Goal: Information Seeking & Learning: Compare options

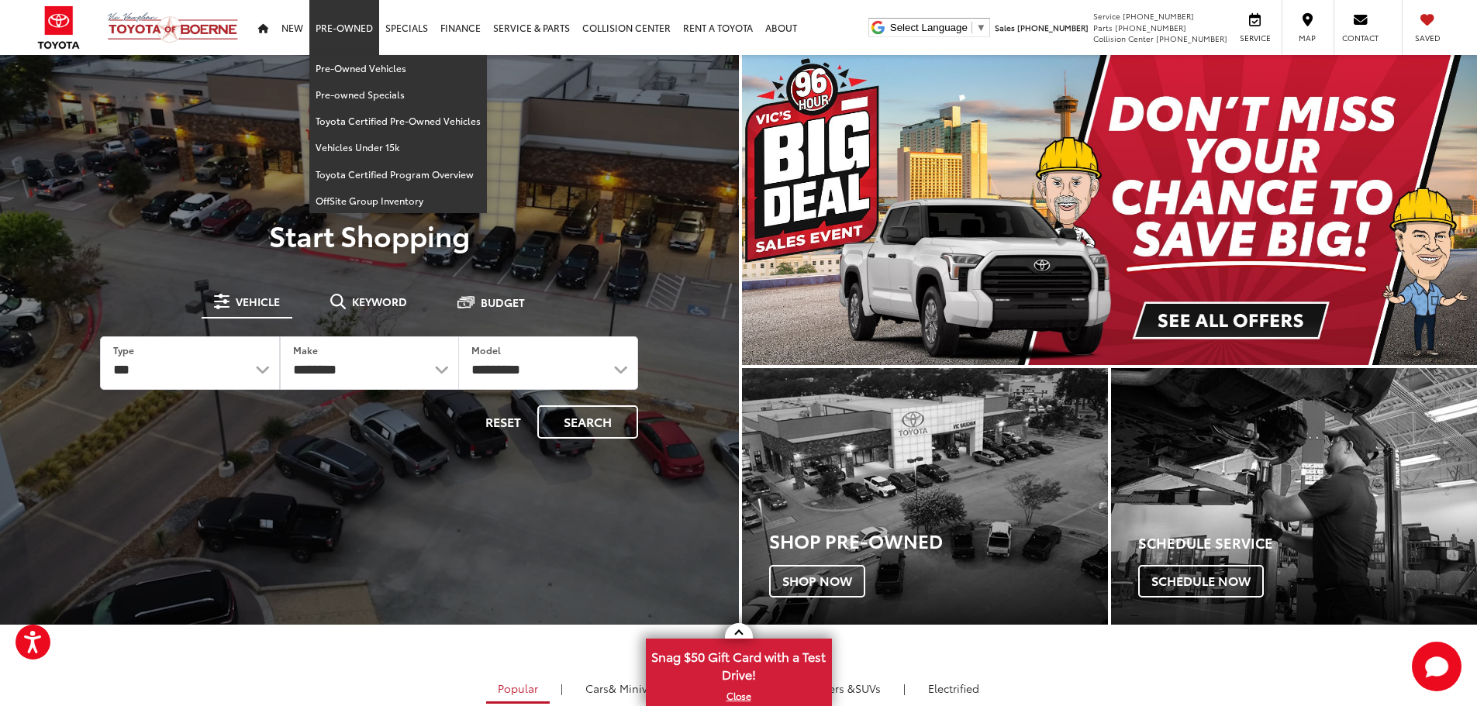
click at [347, 31] on link "Pre-Owned" at bounding box center [344, 27] width 70 height 55
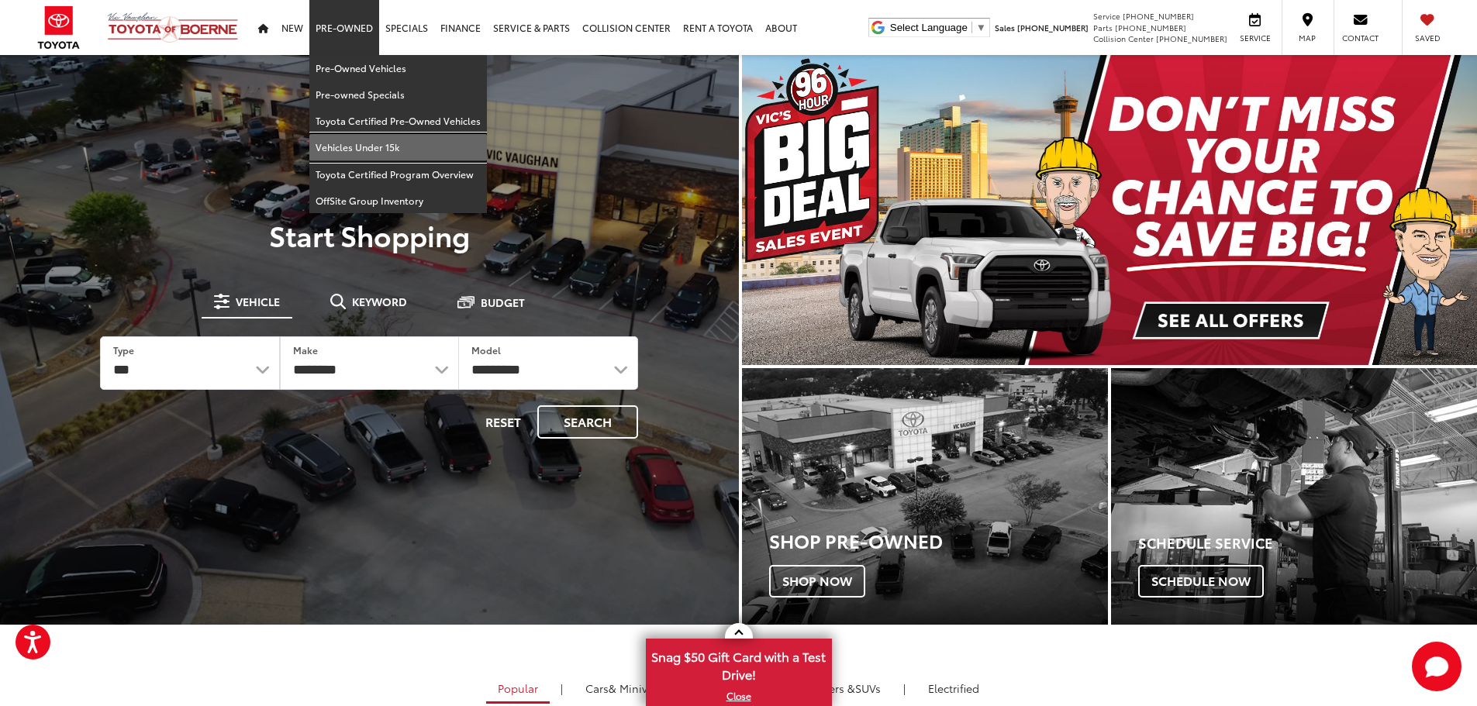
click at [363, 150] on link "Vehicles Under 15k" at bounding box center [398, 147] width 178 height 26
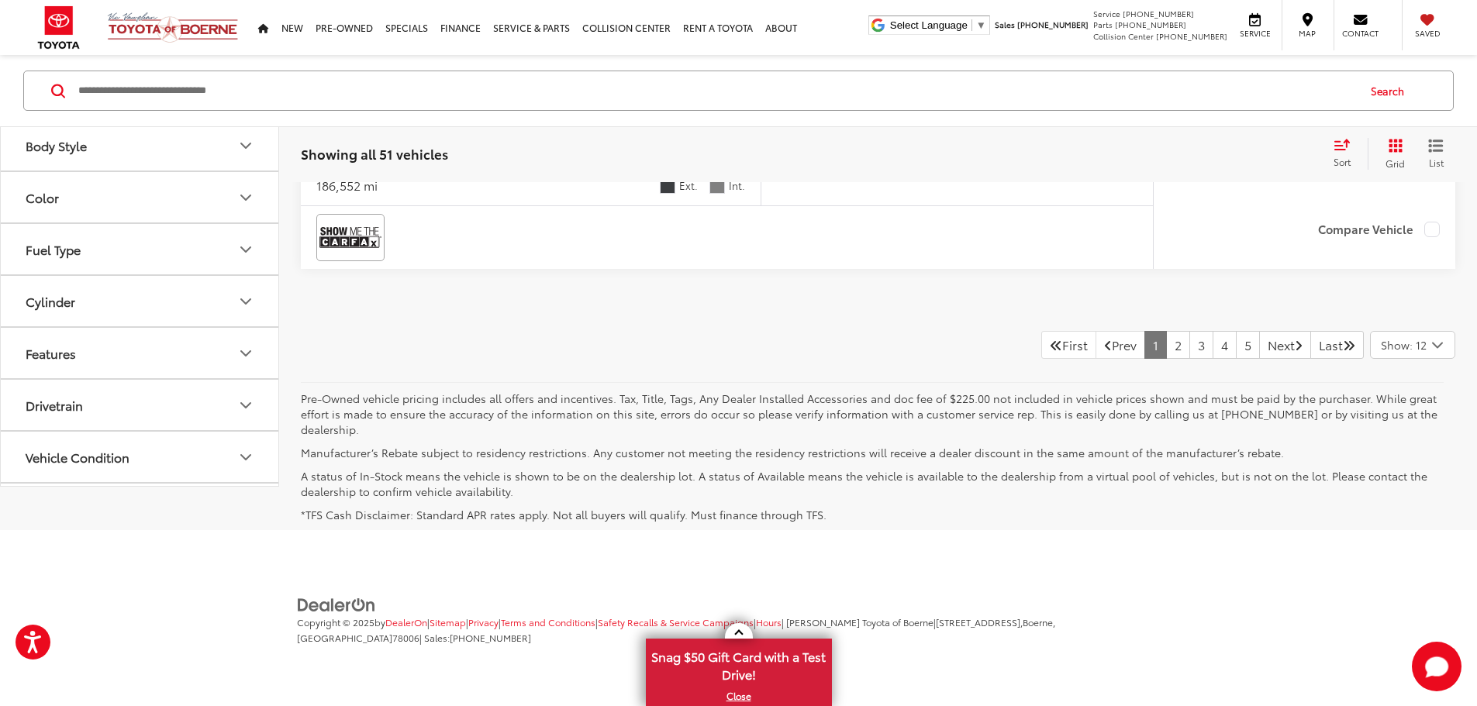
scroll to position [8160, 0]
click at [1166, 359] on link "2" at bounding box center [1178, 345] width 24 height 28
click at [1190, 359] on link "3" at bounding box center [1202, 345] width 24 height 28
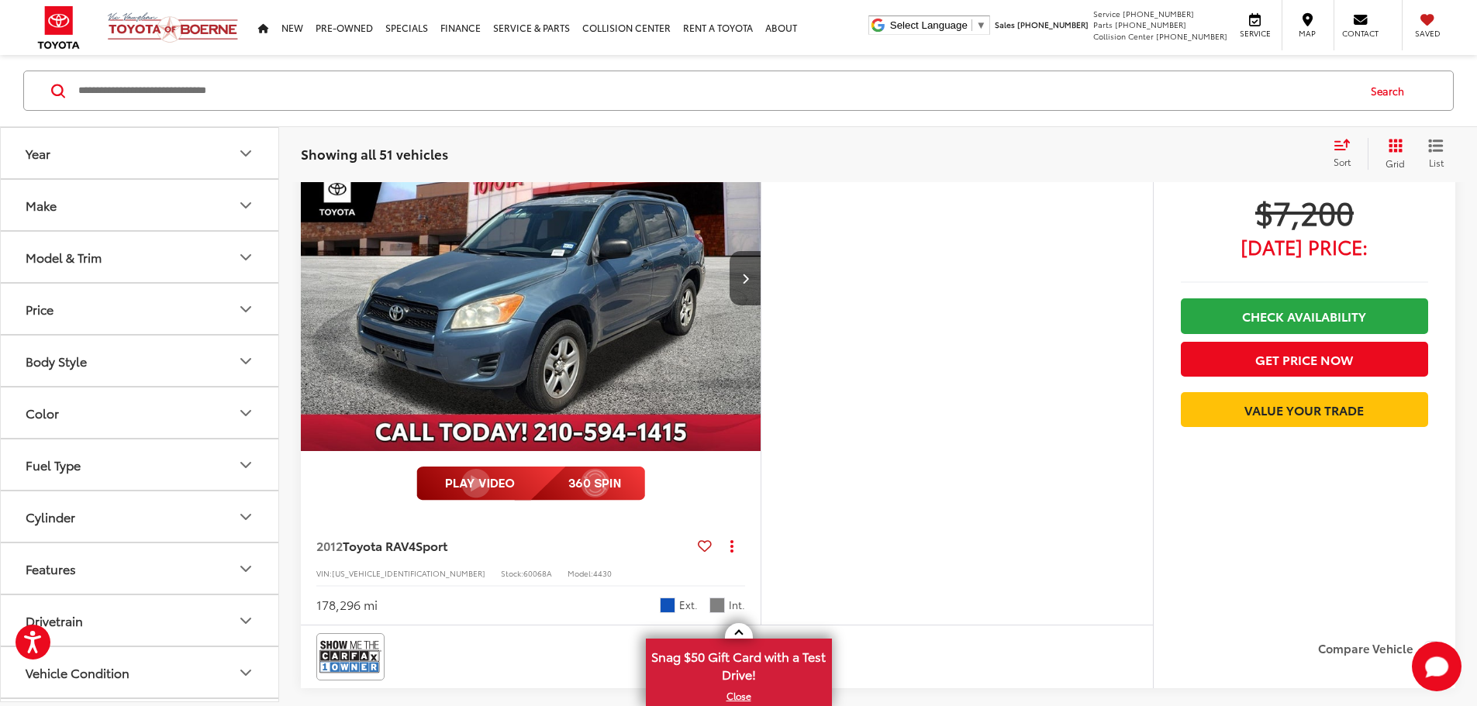
scroll to position [164, 0]
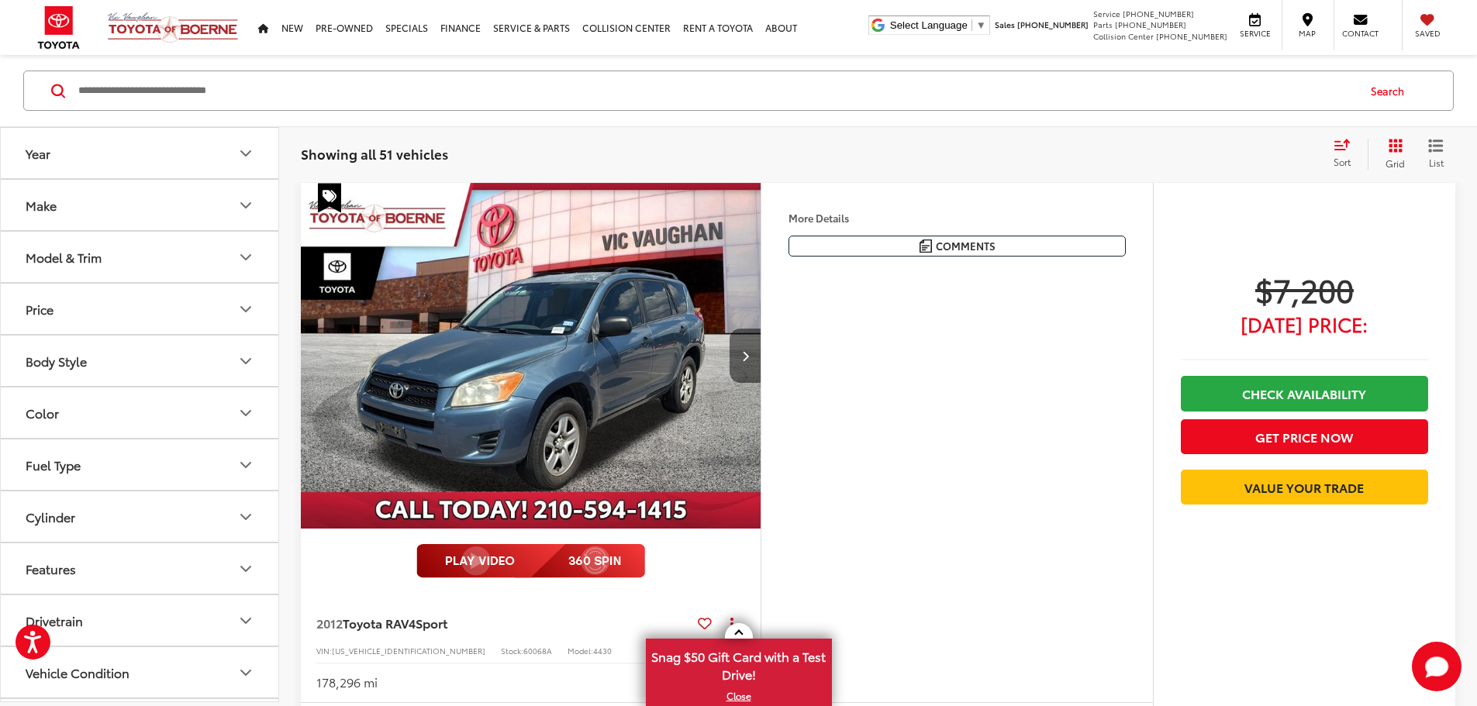
click at [749, 361] on icon "Next image" at bounding box center [745, 356] width 7 height 11
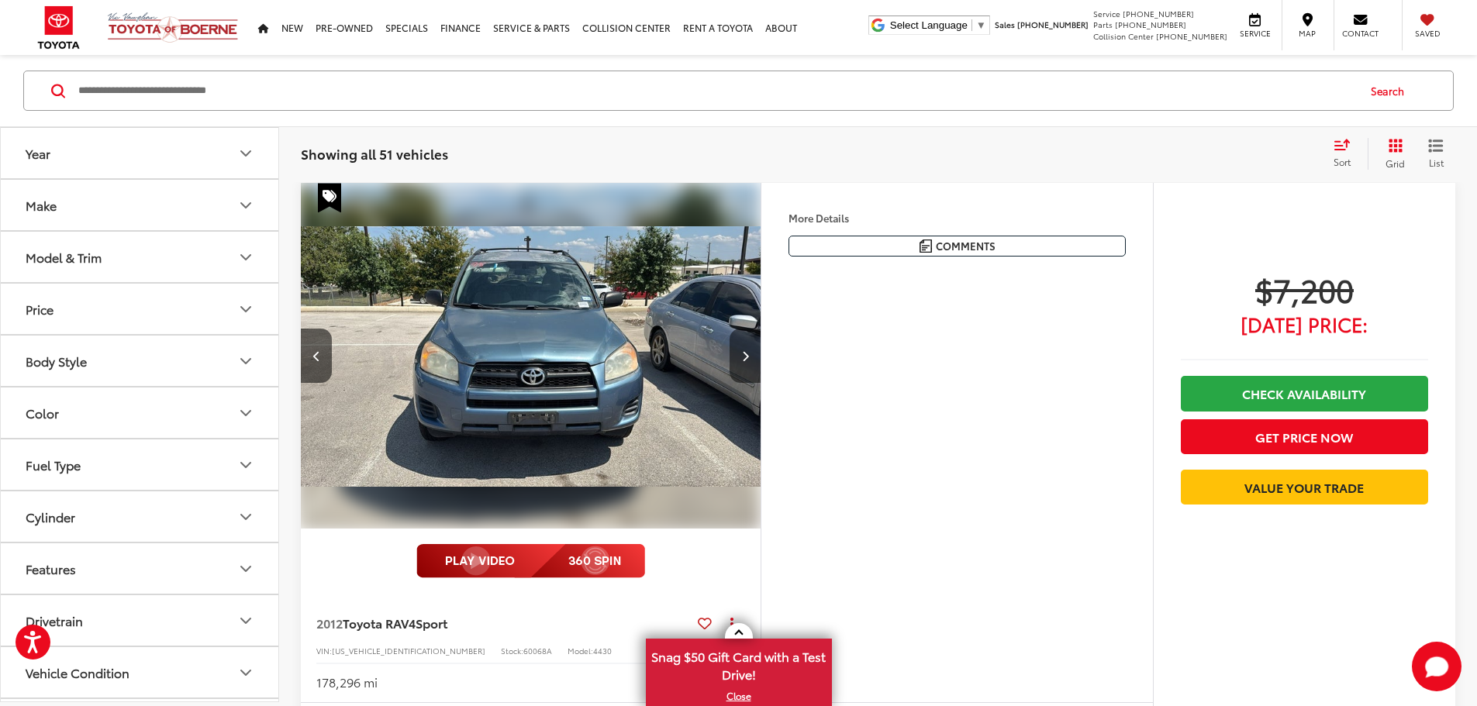
click at [749, 361] on icon "Next image" at bounding box center [745, 356] width 7 height 11
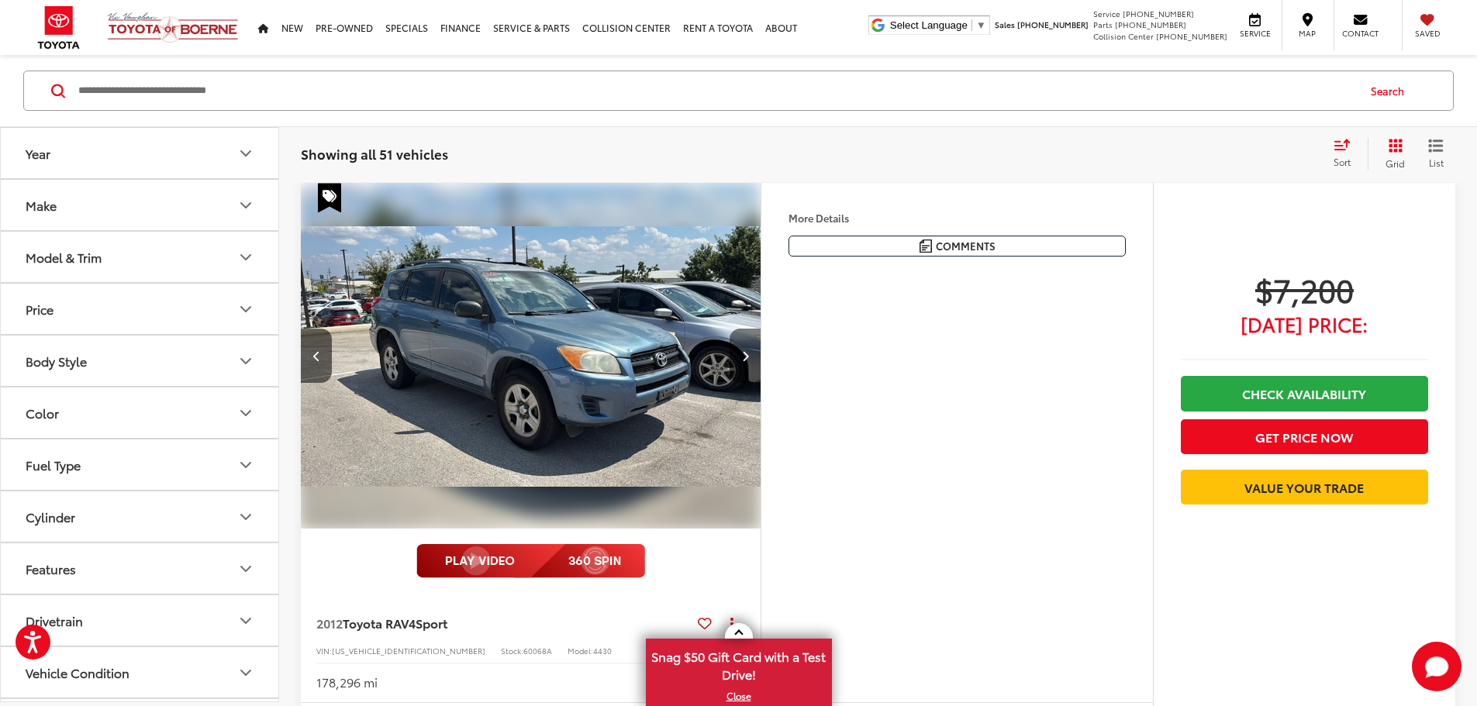
click at [749, 361] on icon "Next image" at bounding box center [745, 356] width 7 height 11
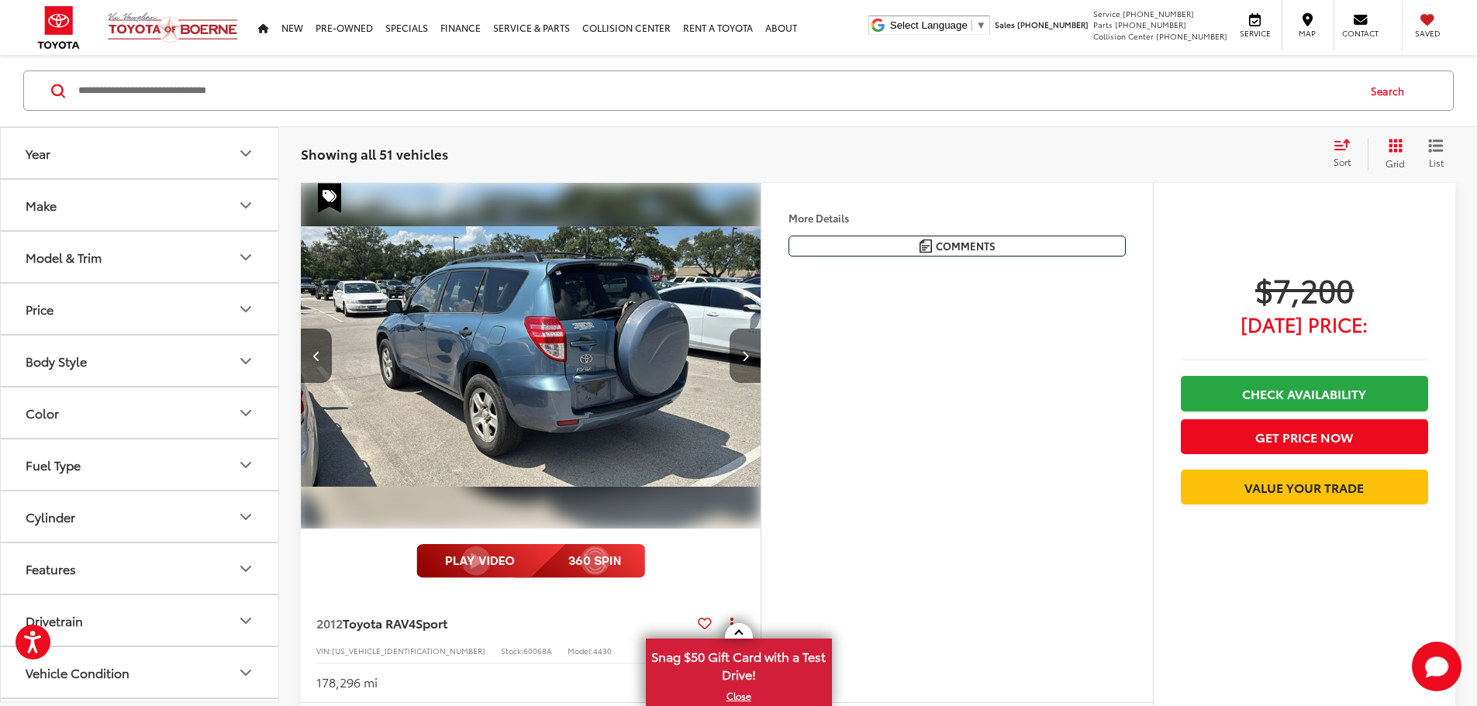
click at [761, 383] on button "Next image" at bounding box center [745, 356] width 31 height 54
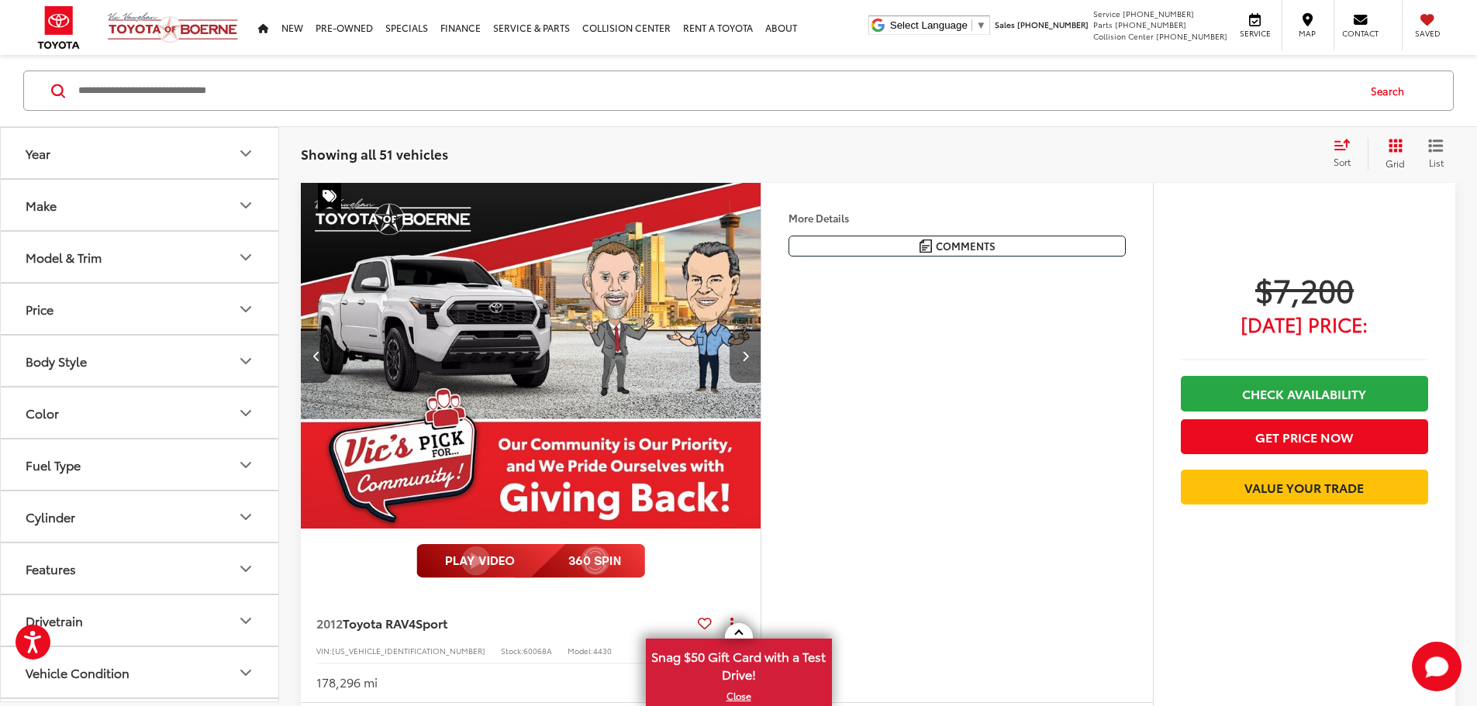
click at [761, 383] on button "Next image" at bounding box center [745, 356] width 31 height 54
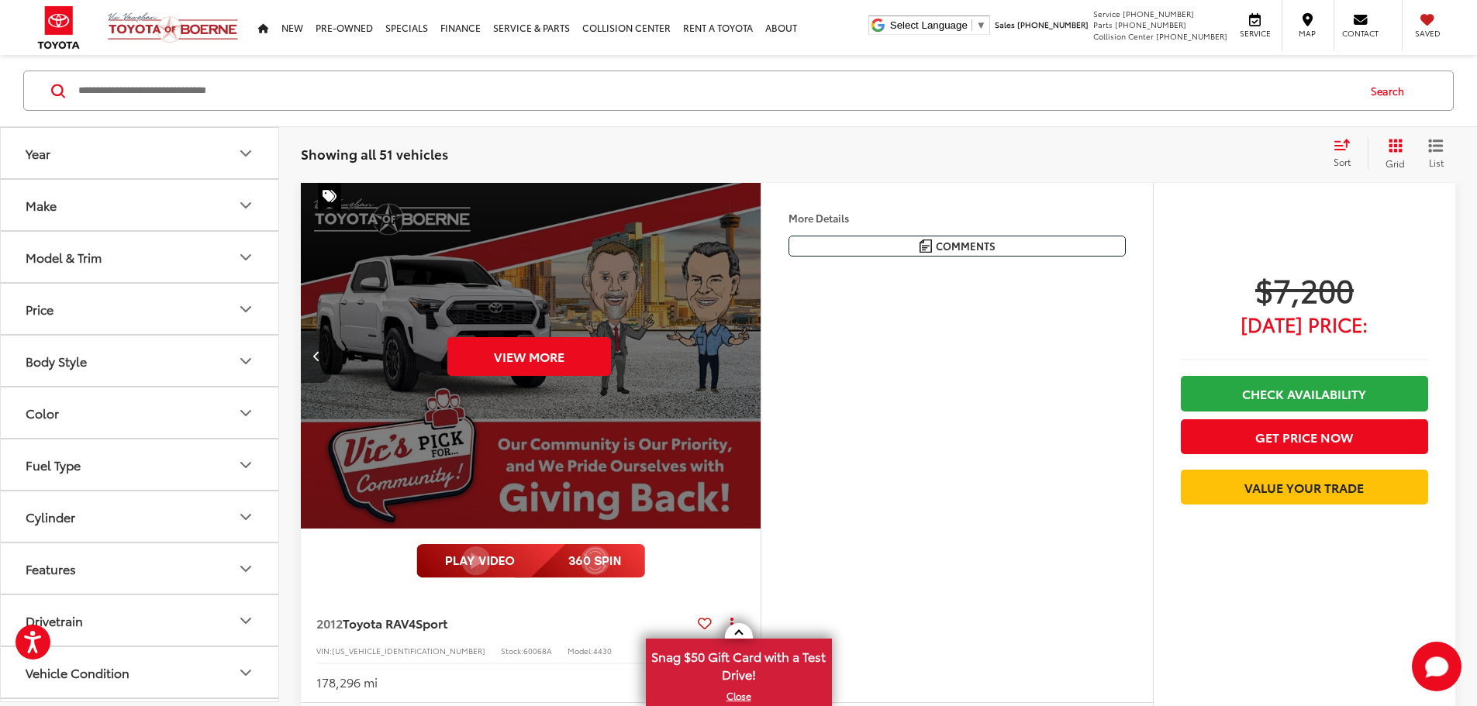
scroll to position [0, 2941]
click at [760, 400] on div "View More" at bounding box center [529, 356] width 462 height 347
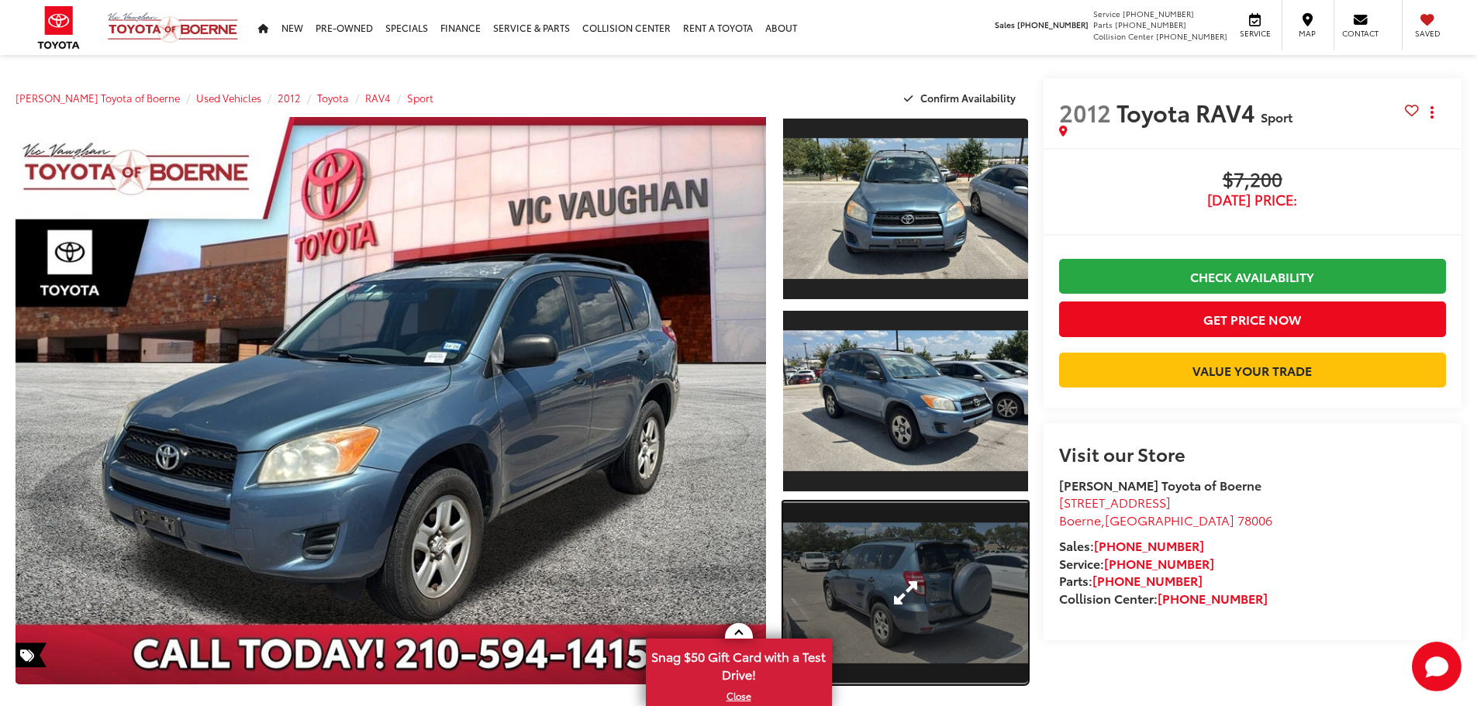
click at [891, 546] on link "Expand Photo 3" at bounding box center [905, 594] width 245 height 184
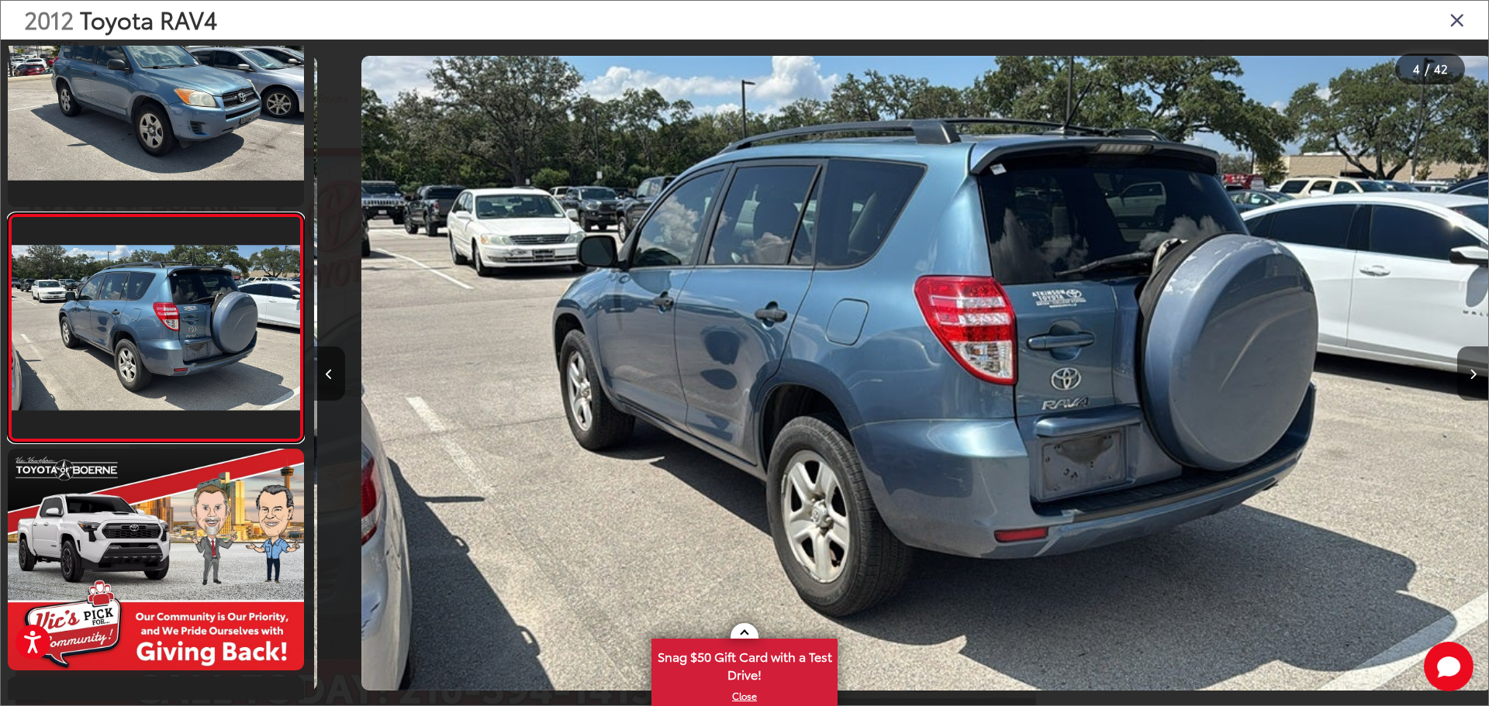
scroll to position [0, 3523]
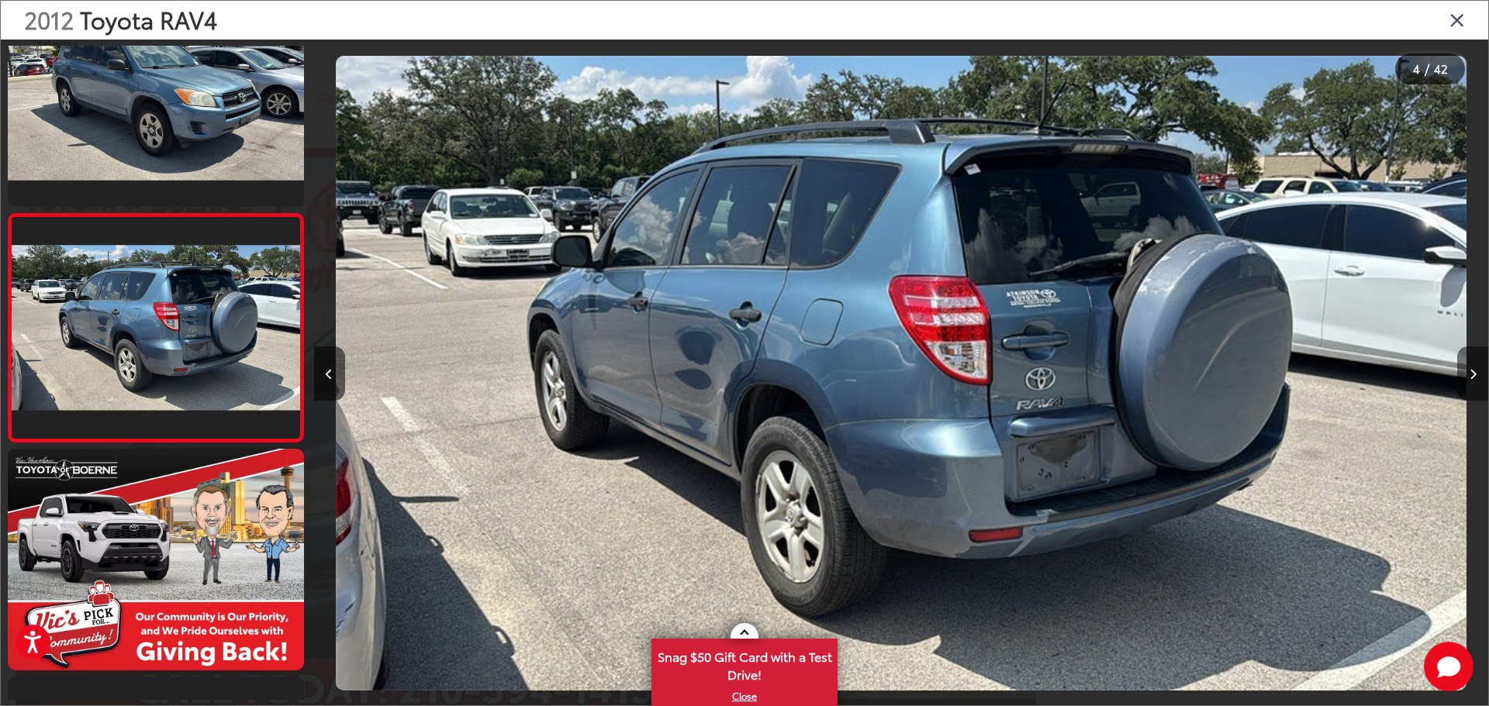
click at [1476, 384] on button "Next image" at bounding box center [1472, 374] width 31 height 54
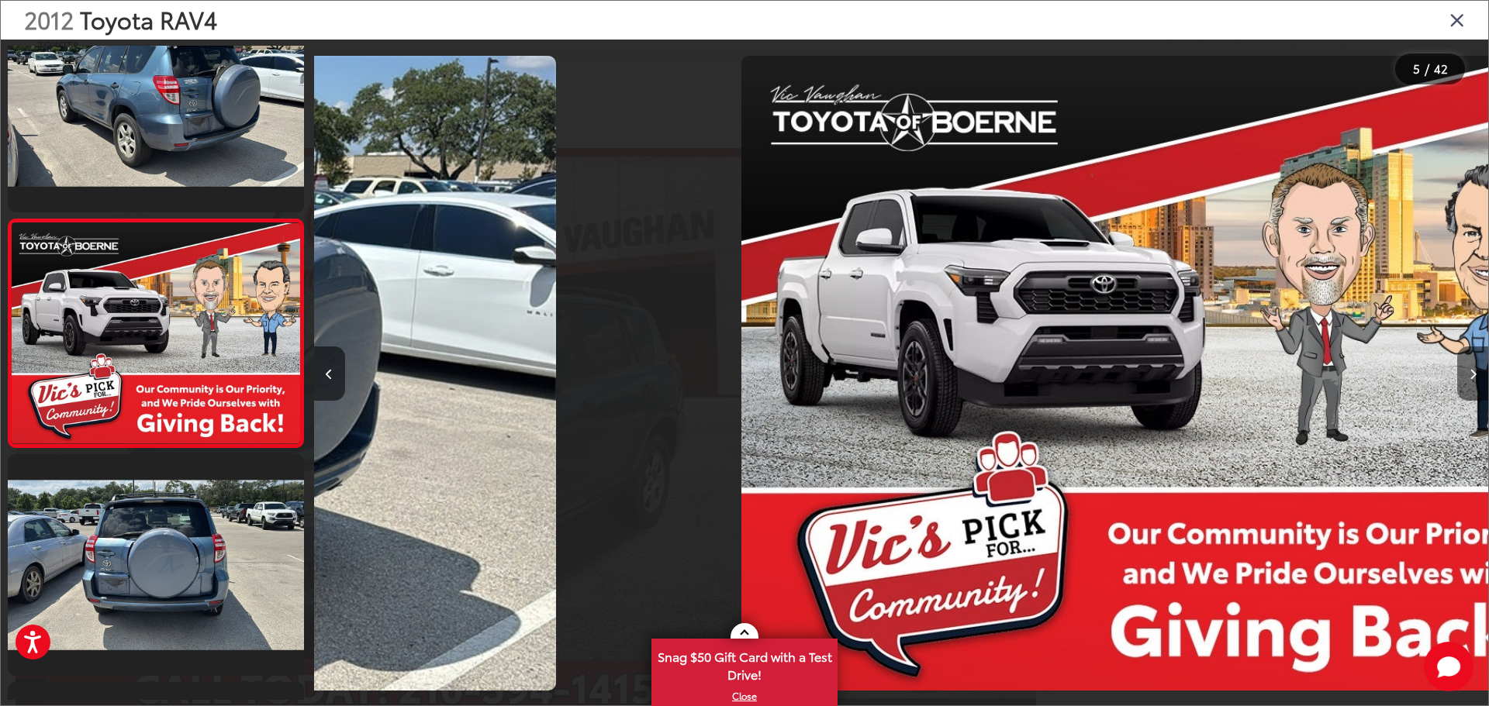
scroll to position [746, 0]
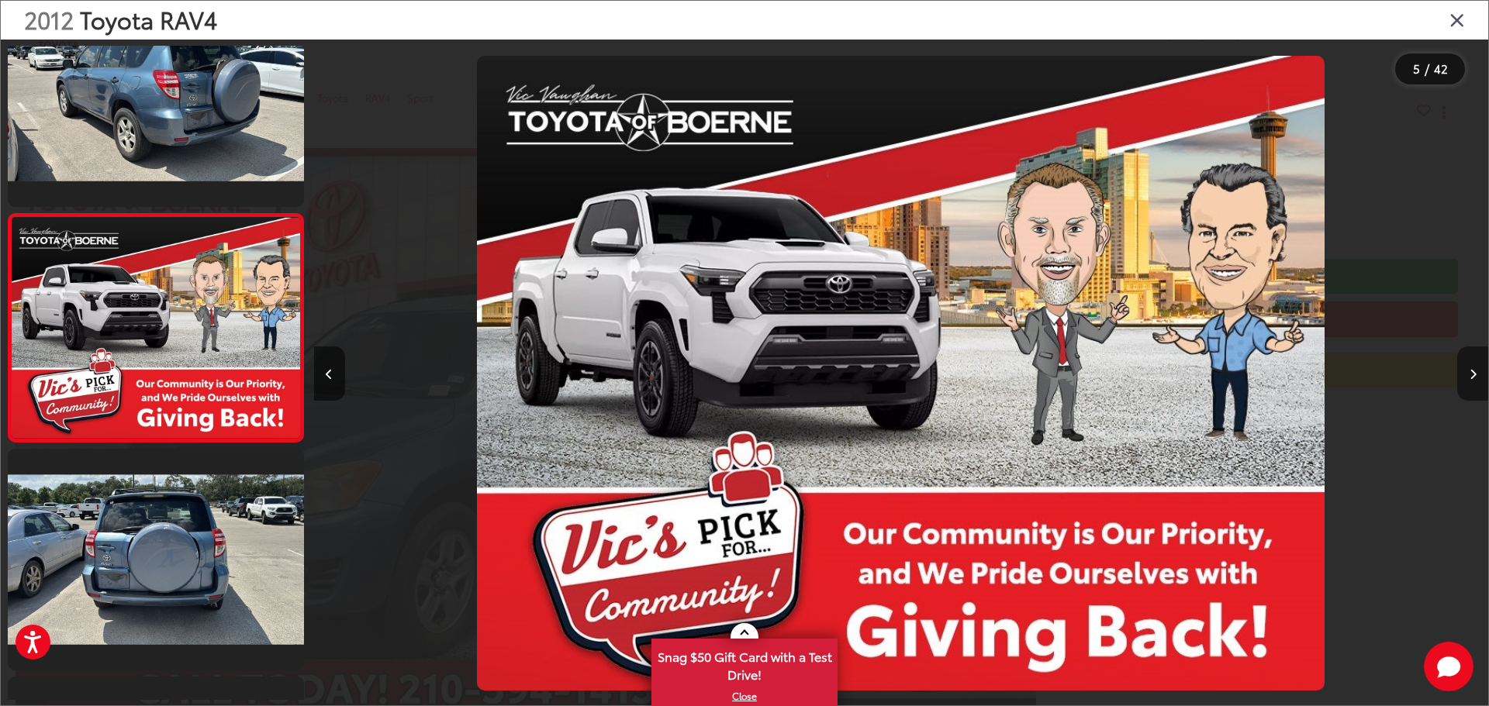
click at [1476, 384] on button "Next image" at bounding box center [1472, 374] width 31 height 54
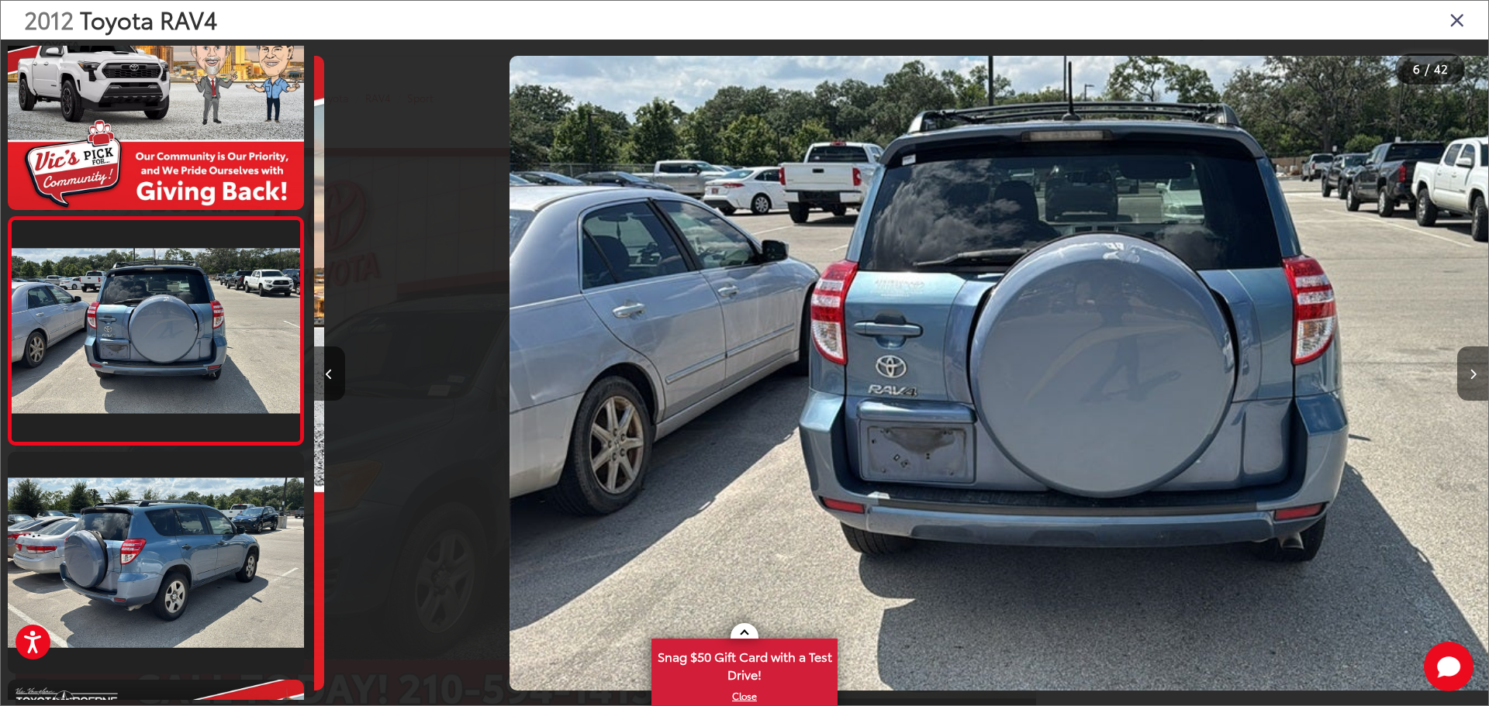
scroll to position [974, 0]
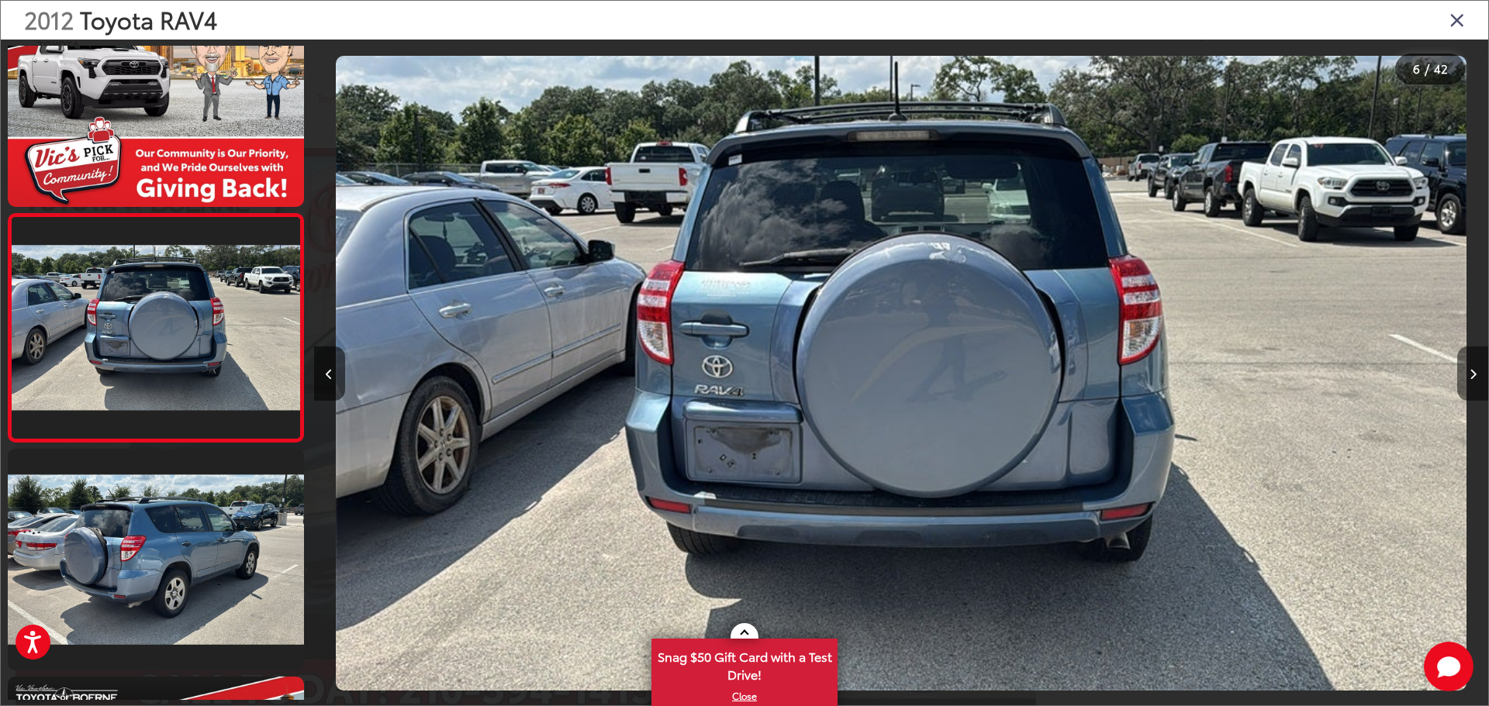
click at [1476, 384] on button "Next image" at bounding box center [1472, 374] width 31 height 54
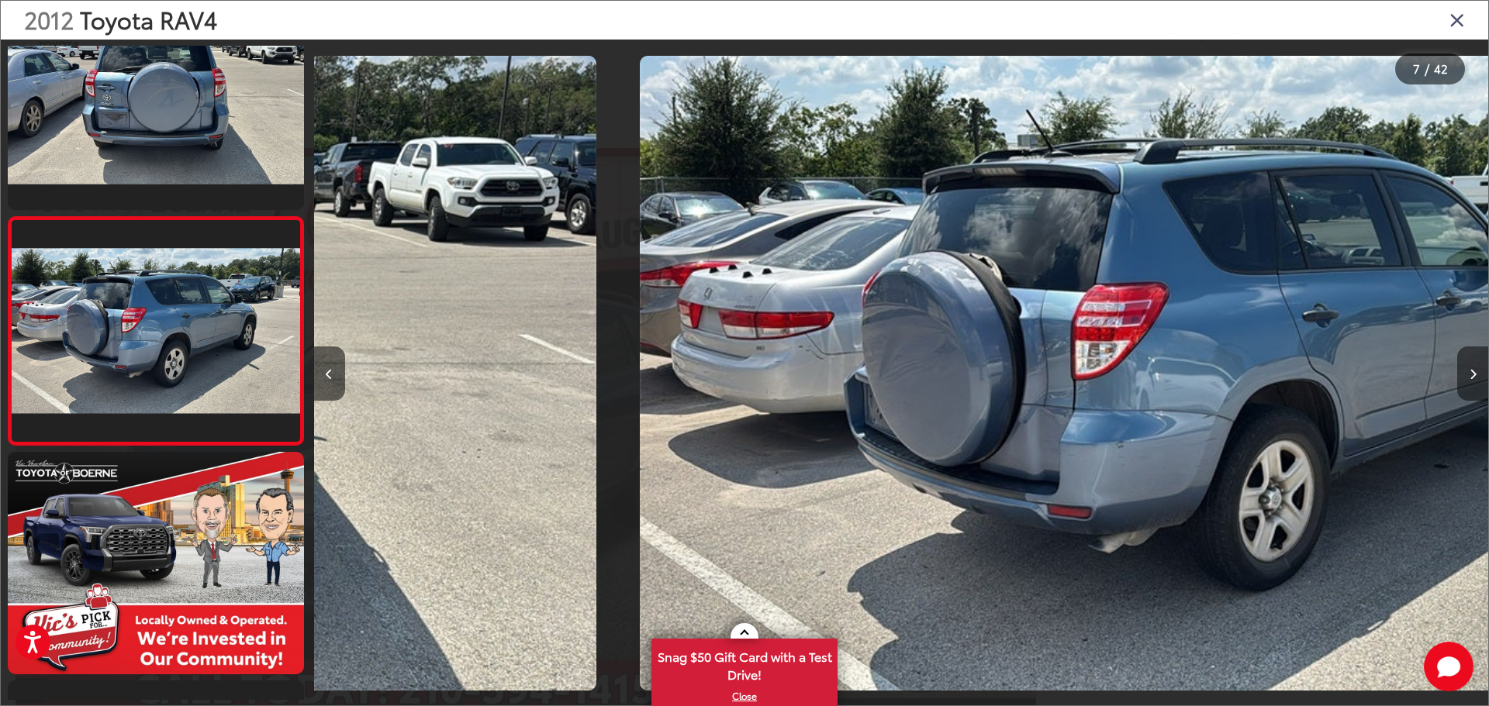
scroll to position [1202, 0]
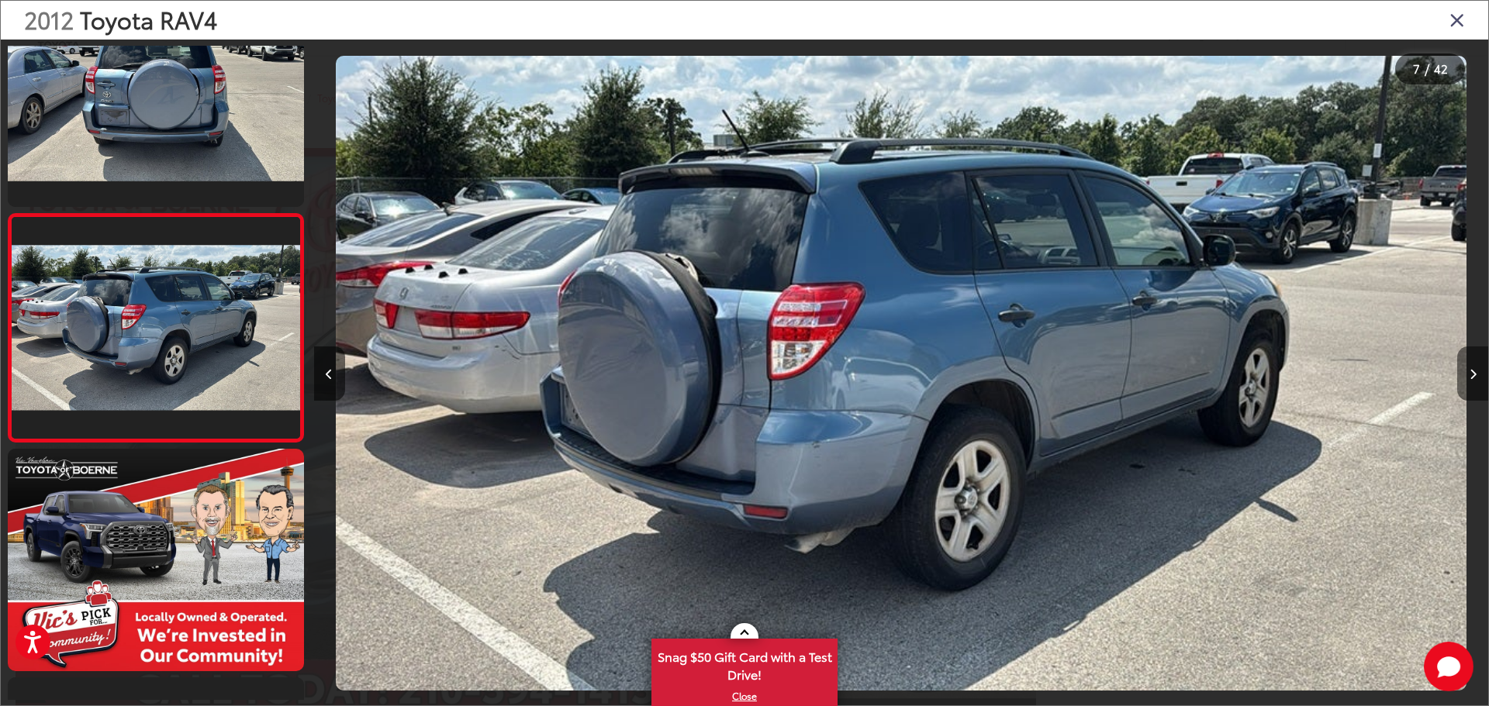
click at [1476, 384] on button "Next image" at bounding box center [1472, 374] width 31 height 54
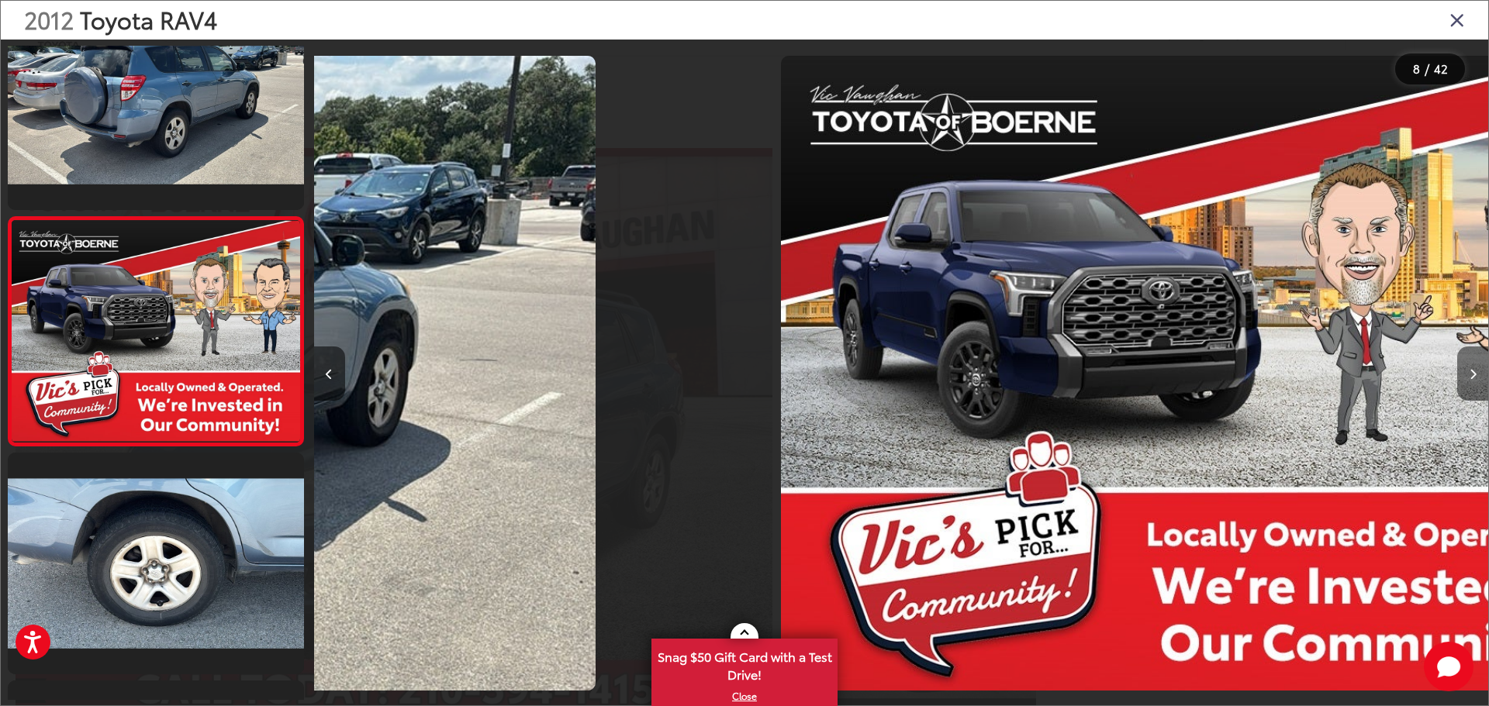
scroll to position [1430, 0]
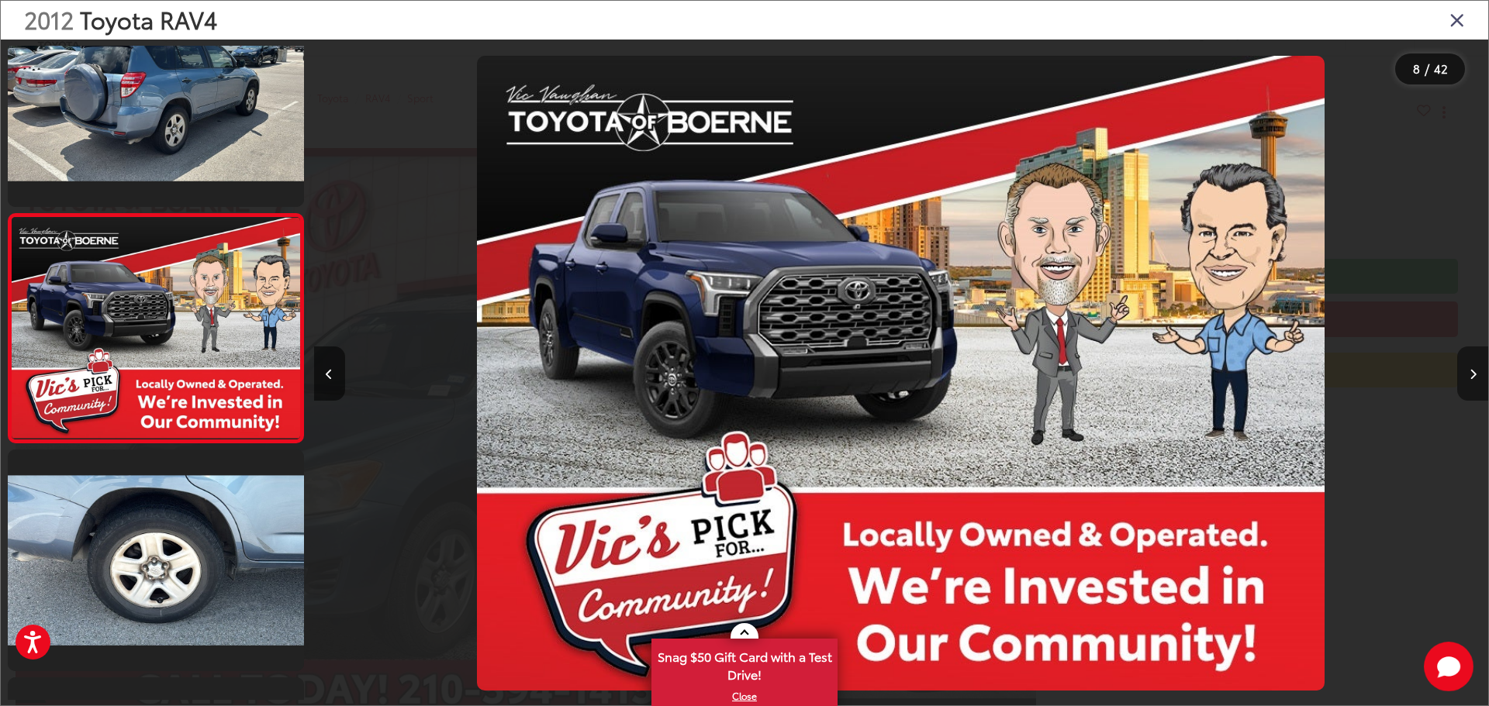
click at [1476, 383] on button "Next image" at bounding box center [1472, 374] width 31 height 54
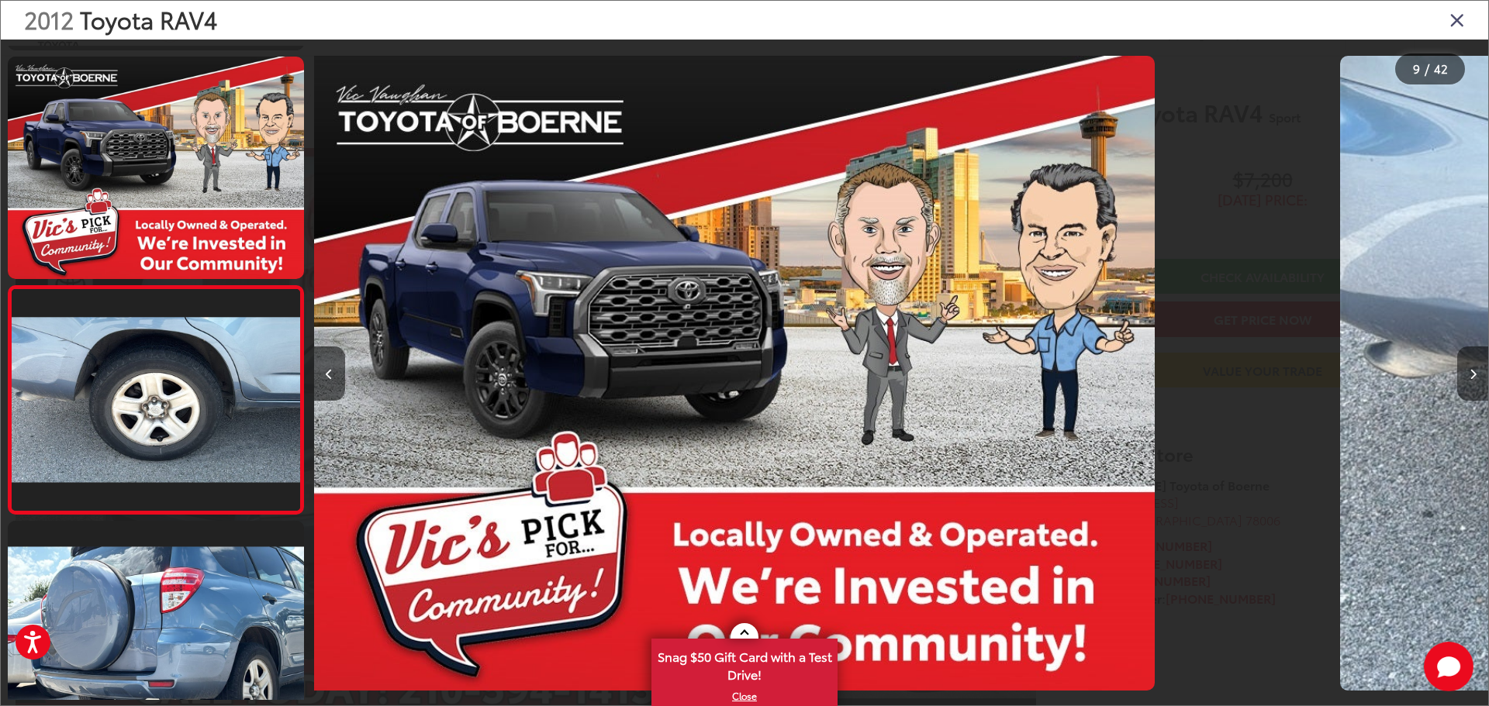
scroll to position [1659, 0]
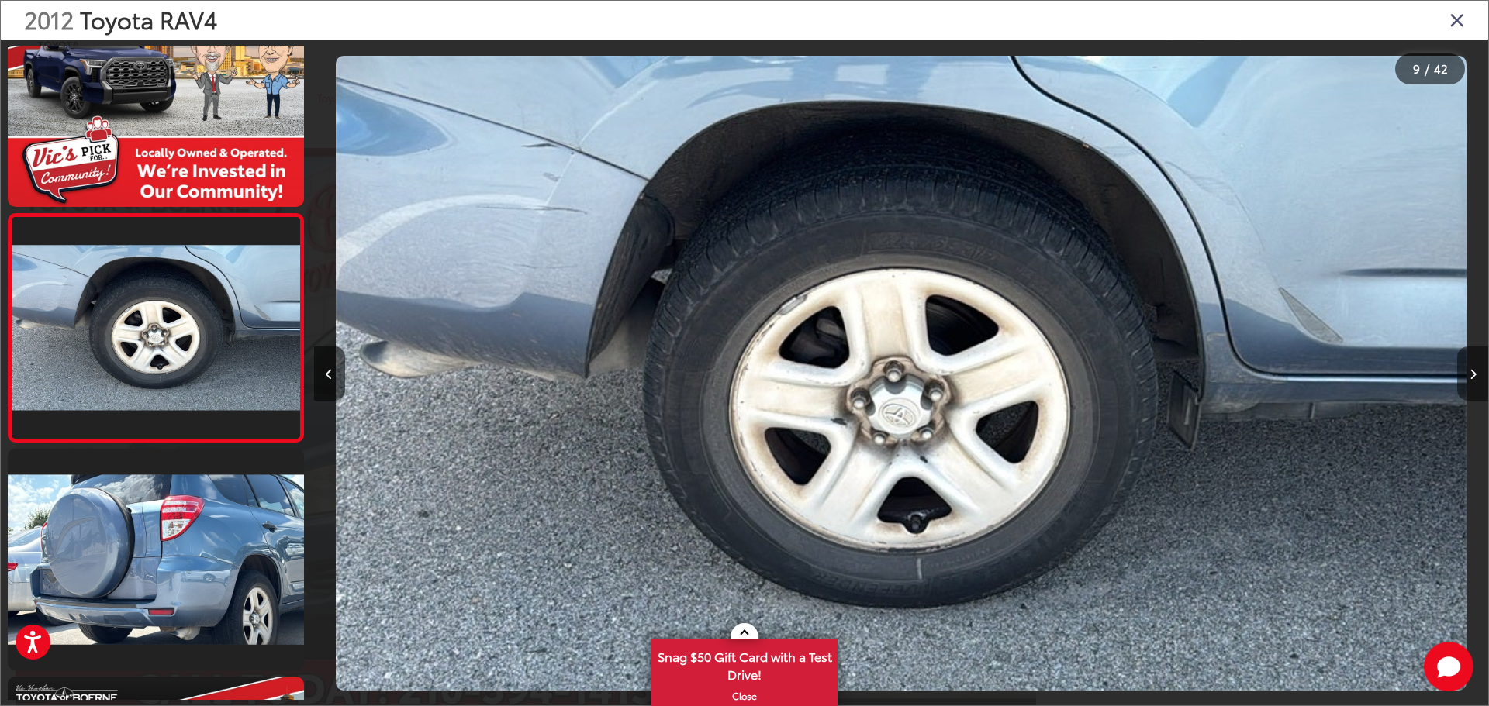
click at [1477, 383] on button "Next image" at bounding box center [1472, 374] width 31 height 54
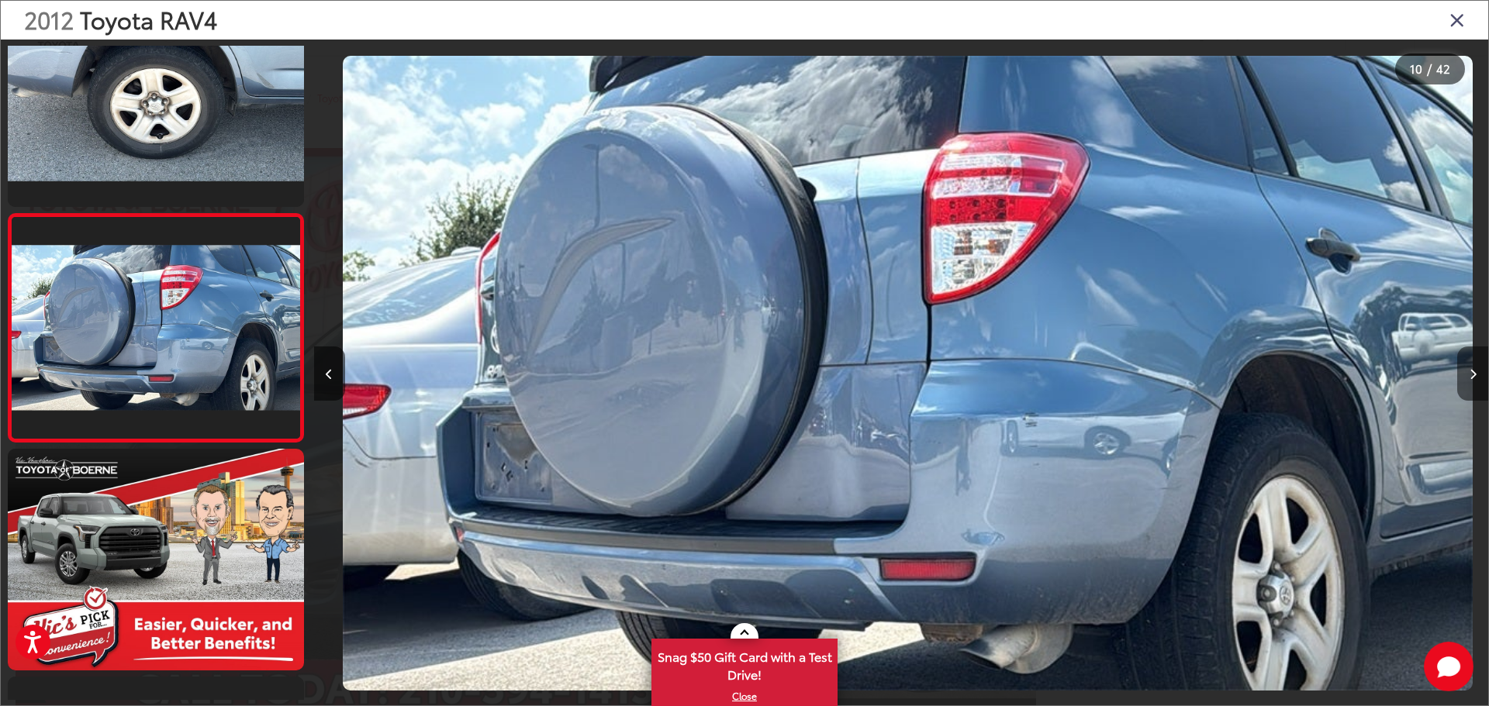
scroll to position [0, 0]
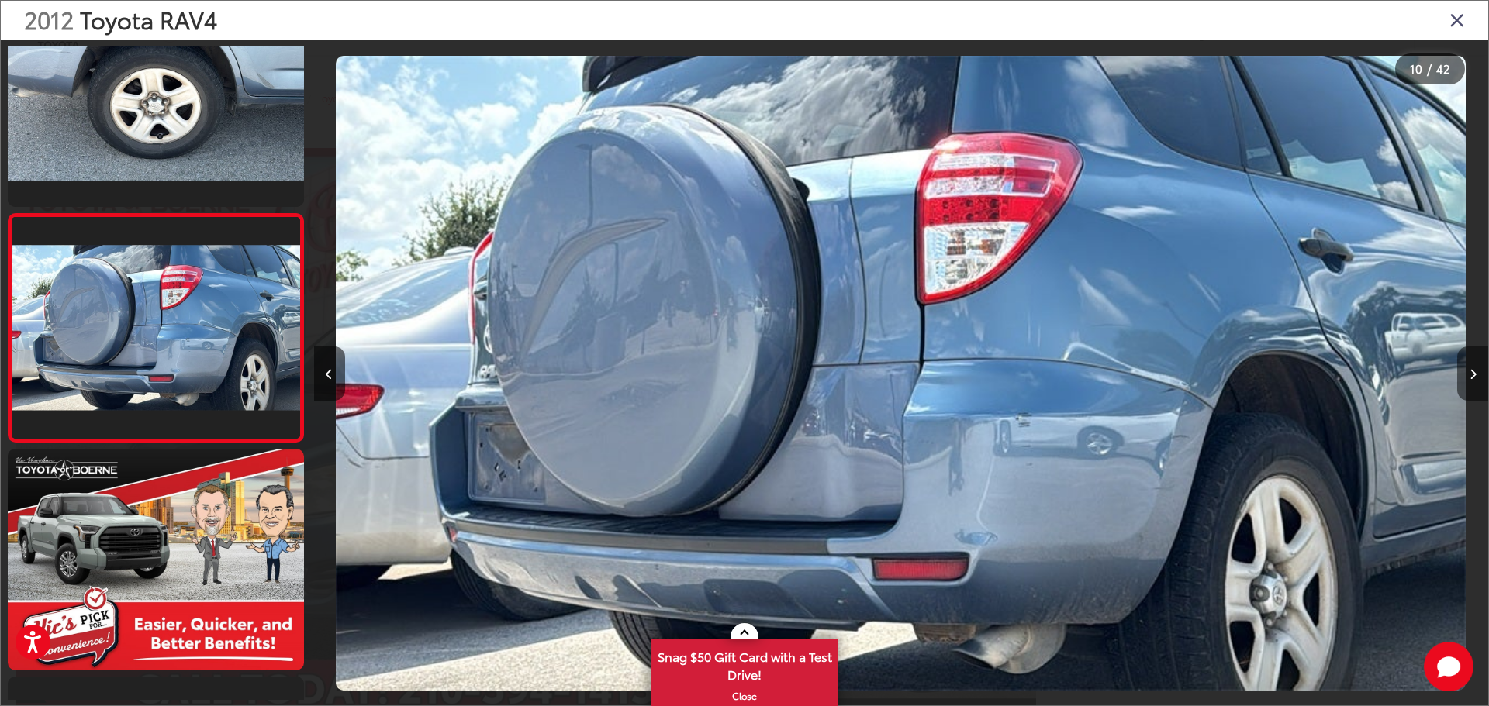
click at [1477, 385] on button "Next image" at bounding box center [1472, 374] width 31 height 54
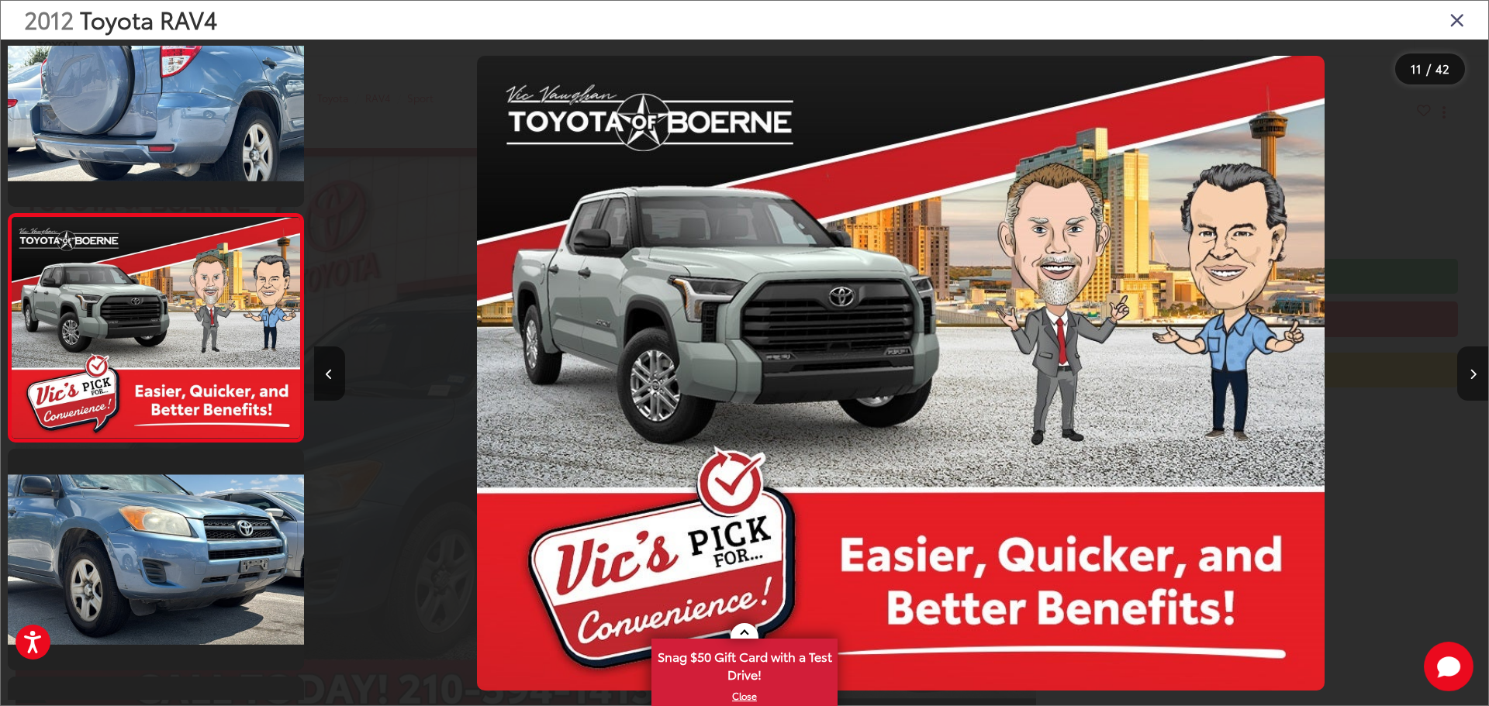
click at [1477, 385] on button "Next image" at bounding box center [1472, 374] width 31 height 54
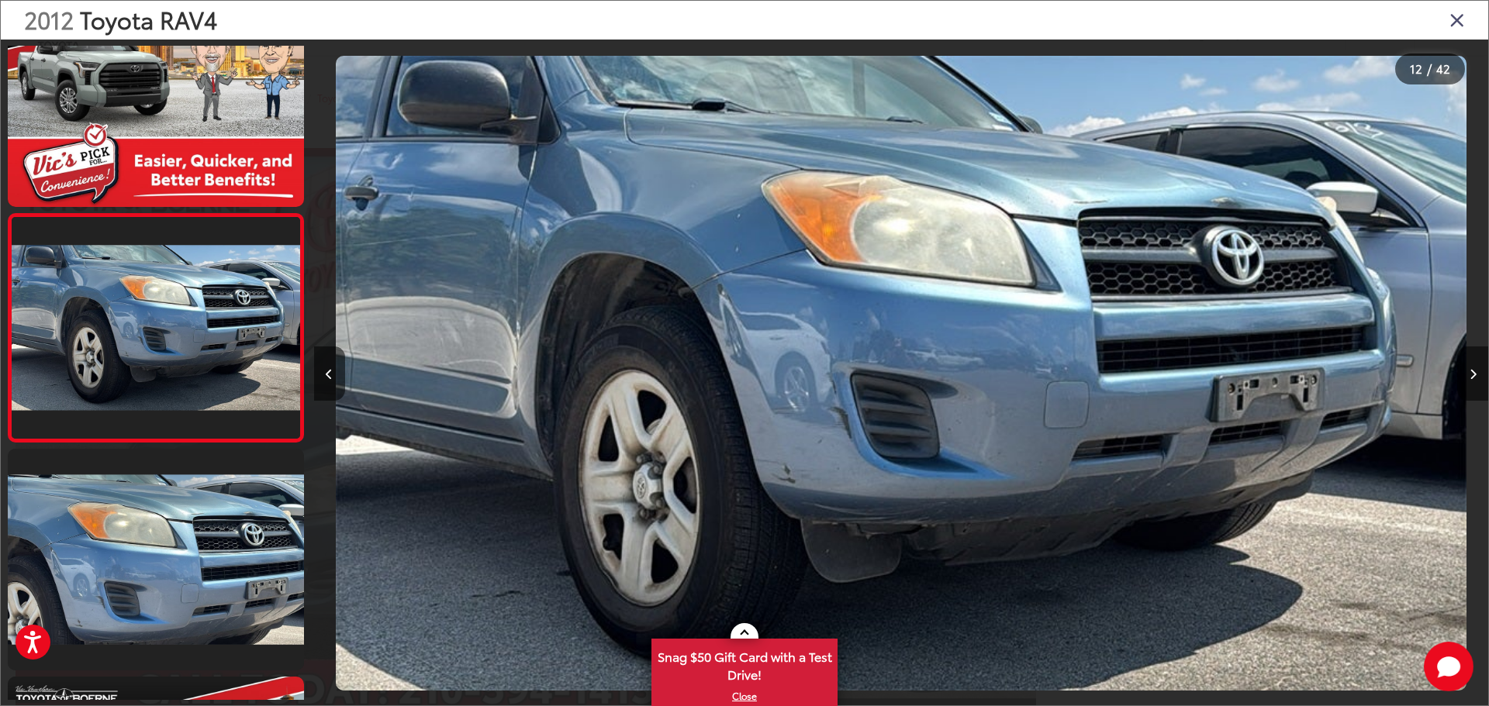
click at [1458, 25] on icon "Close gallery" at bounding box center [1457, 19] width 16 height 20
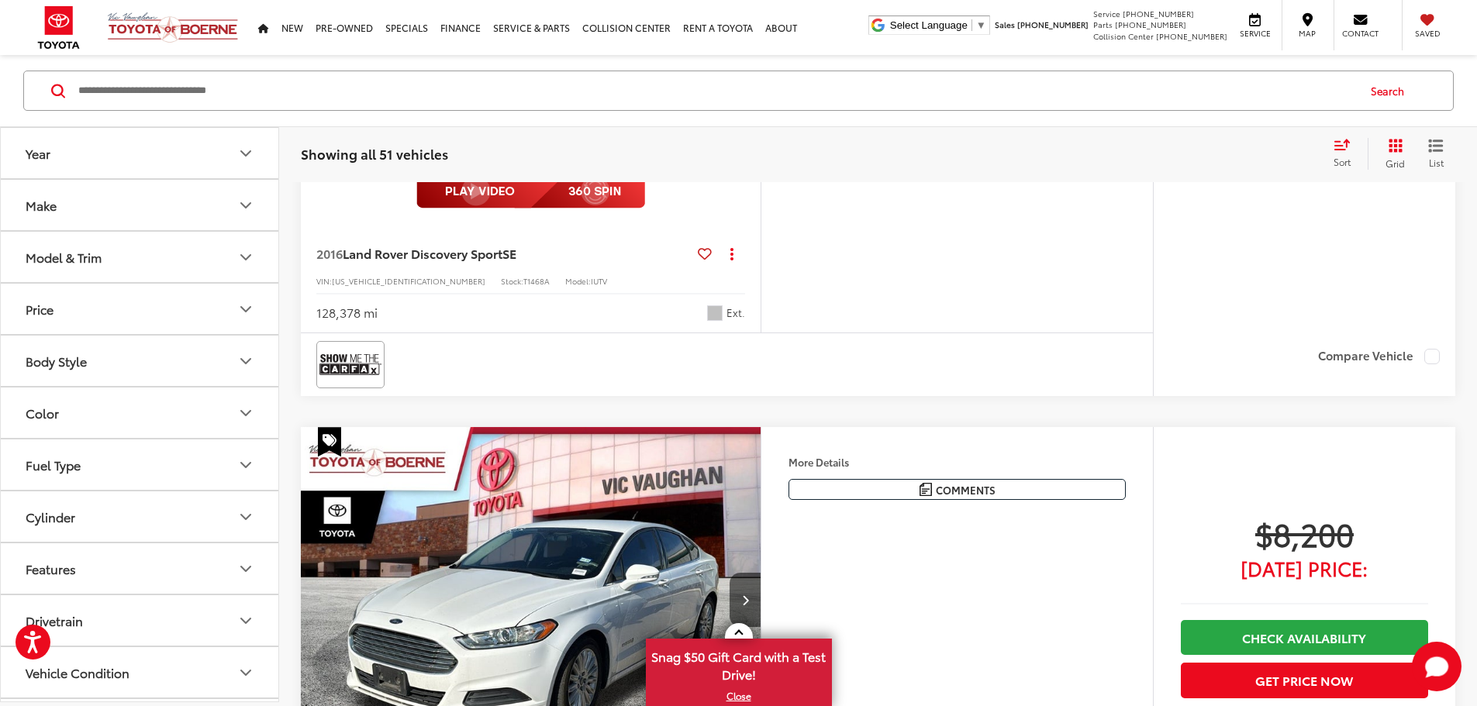
scroll to position [2881, 0]
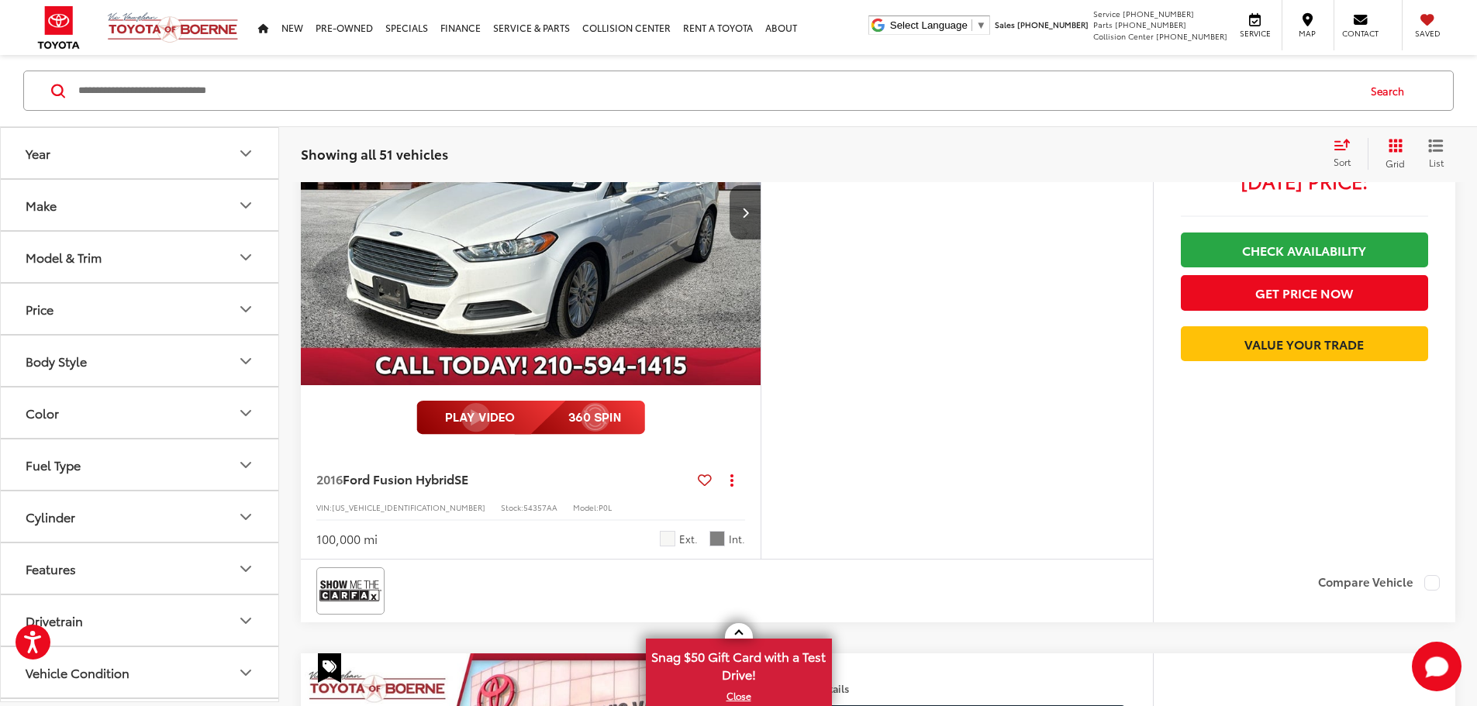
scroll to position [2955, 0]
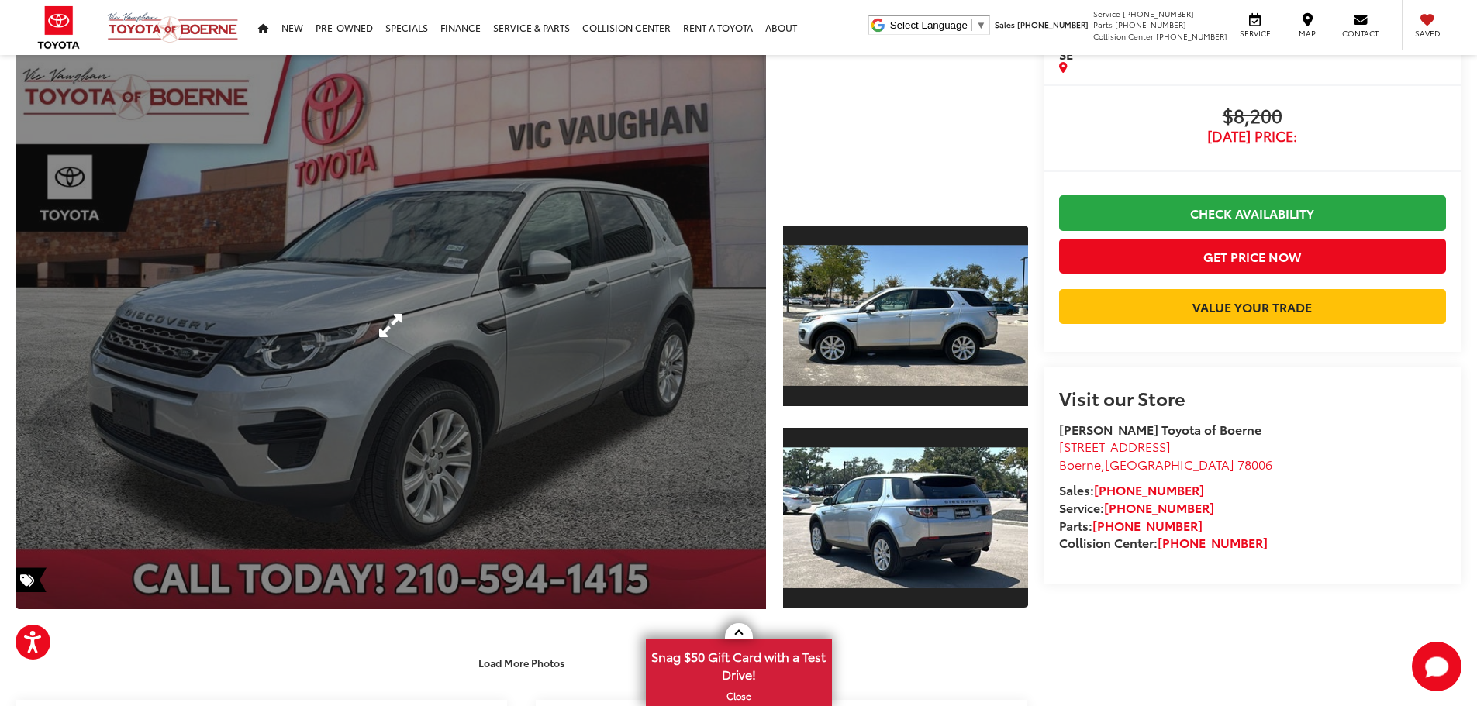
scroll to position [155, 0]
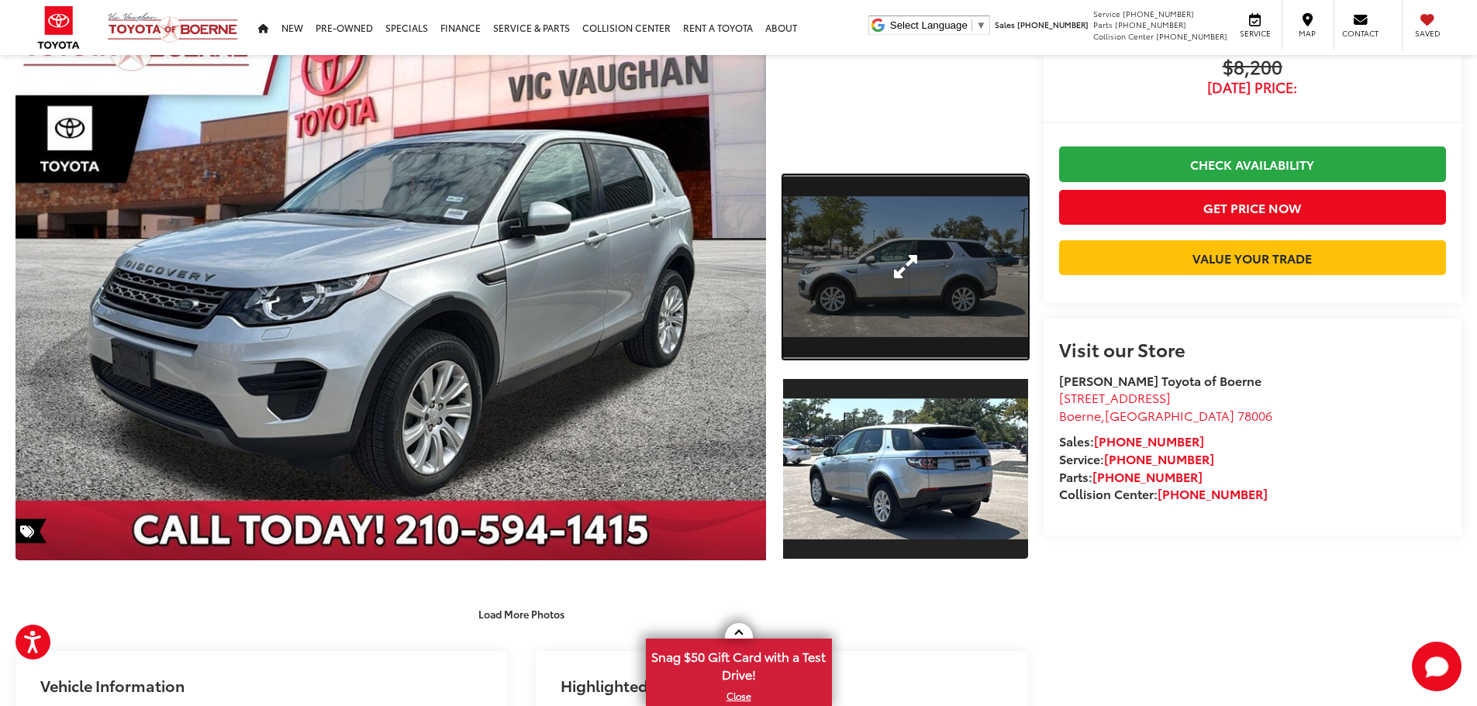
click at [903, 311] on link "Expand Photo 1" at bounding box center [905, 267] width 245 height 184
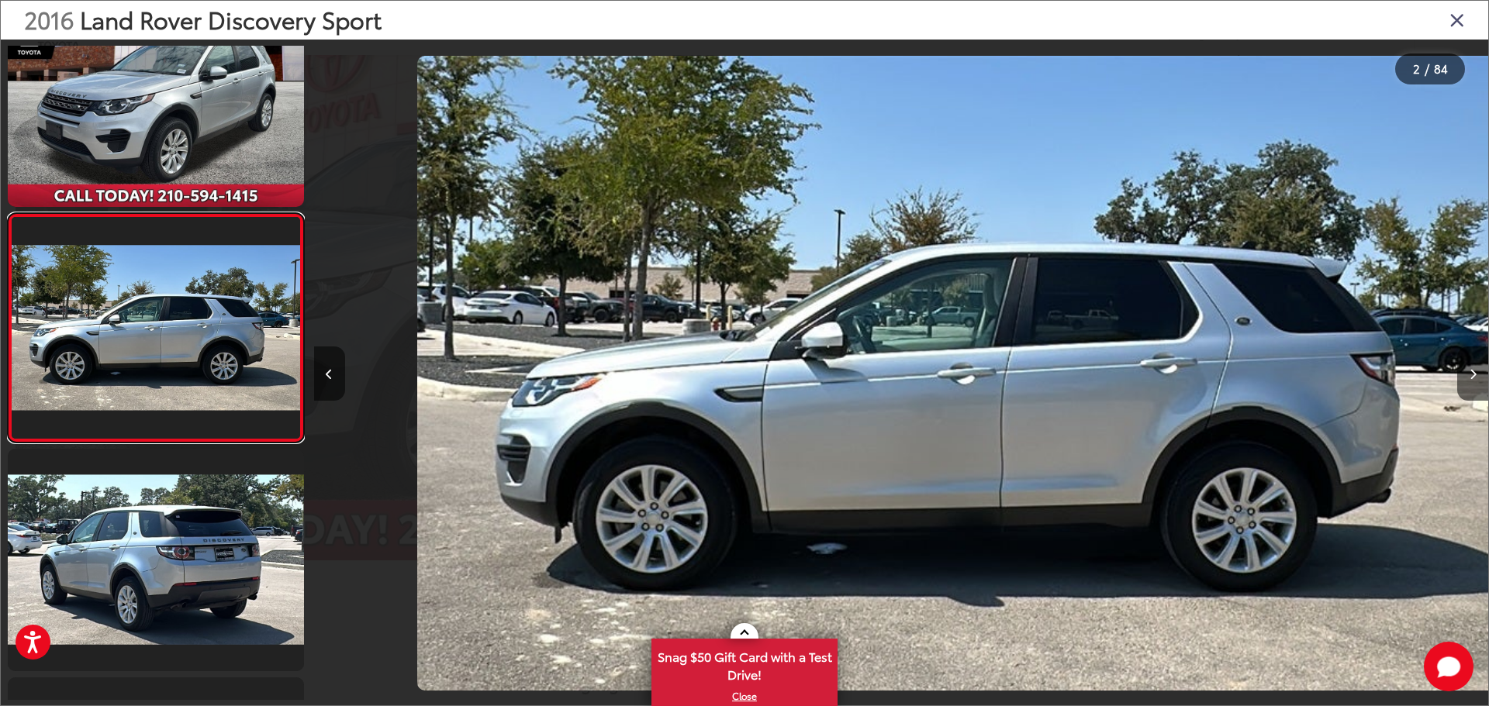
scroll to position [0, 1174]
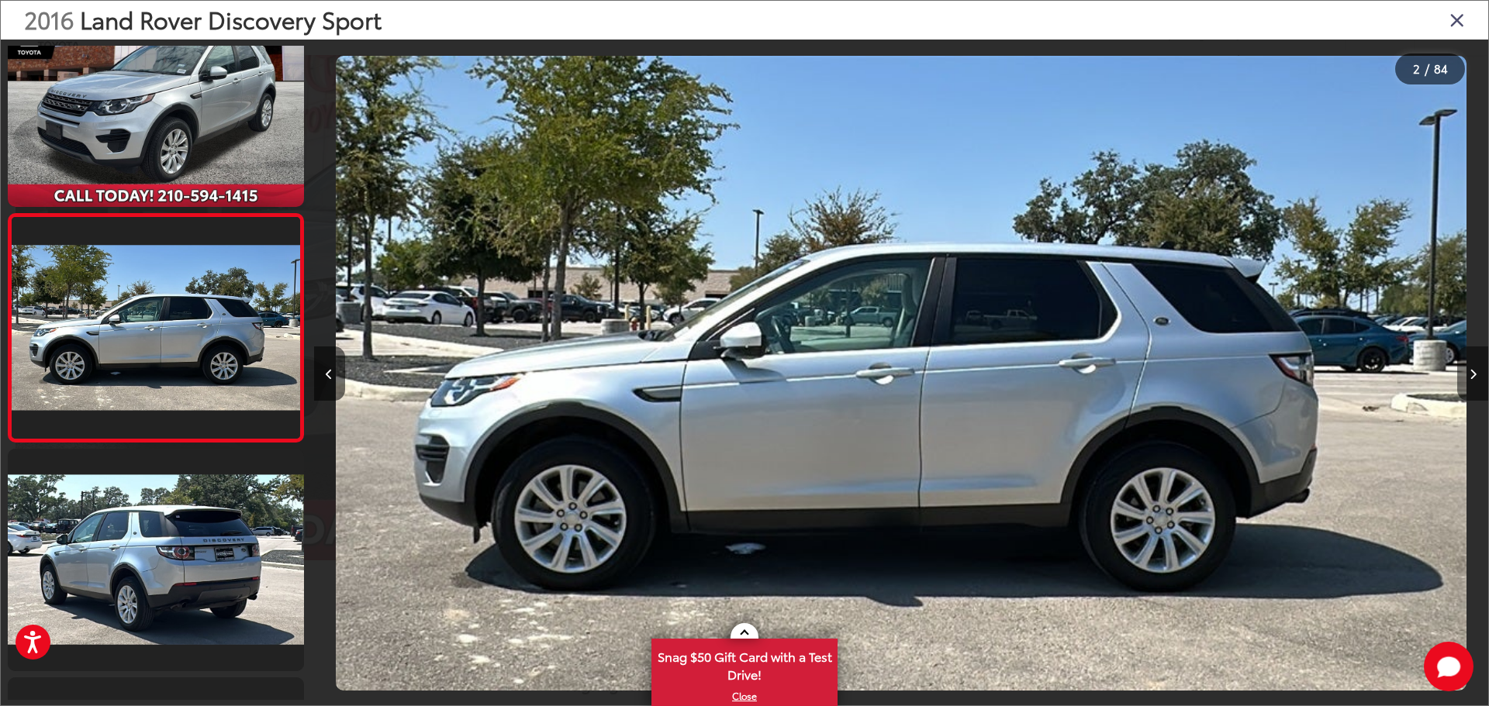
click at [1466, 365] on button "Next image" at bounding box center [1472, 374] width 31 height 54
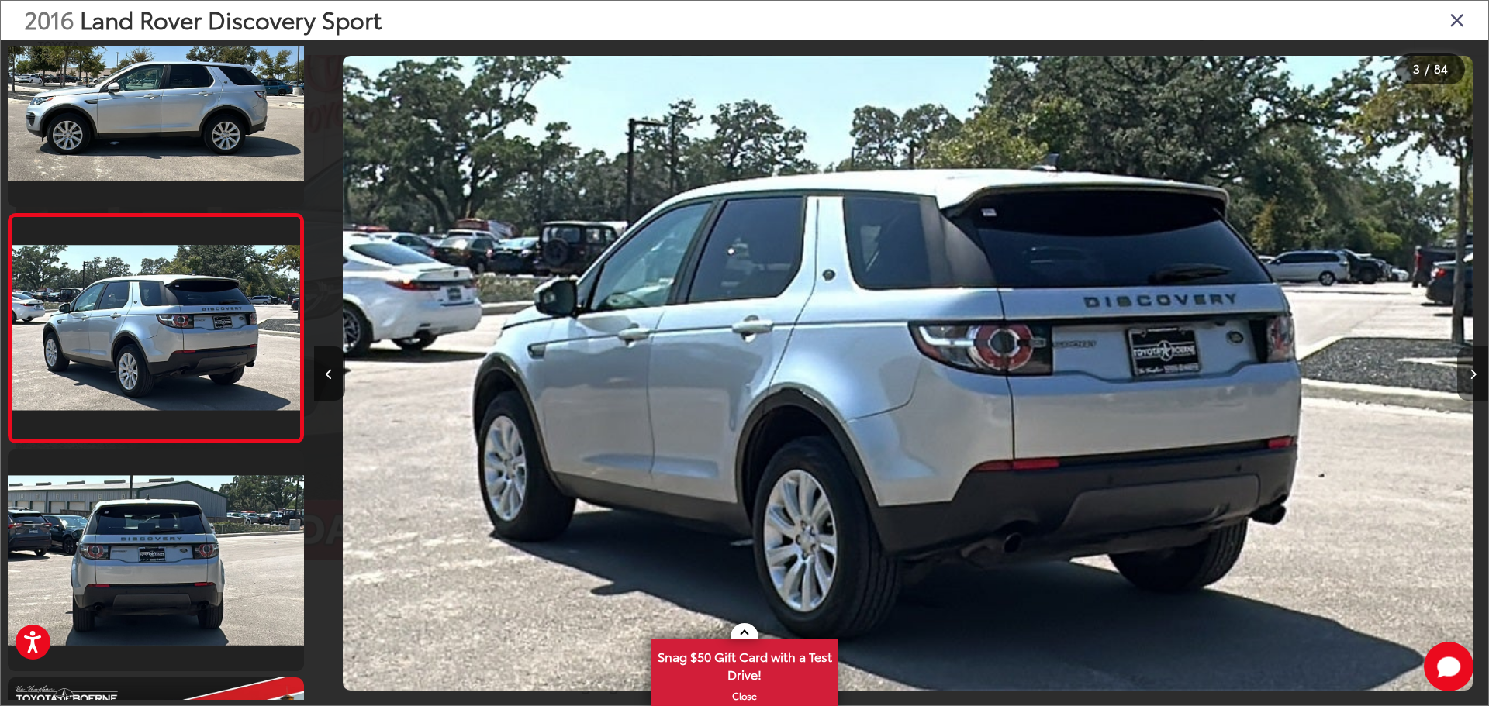
scroll to position [0, 2349]
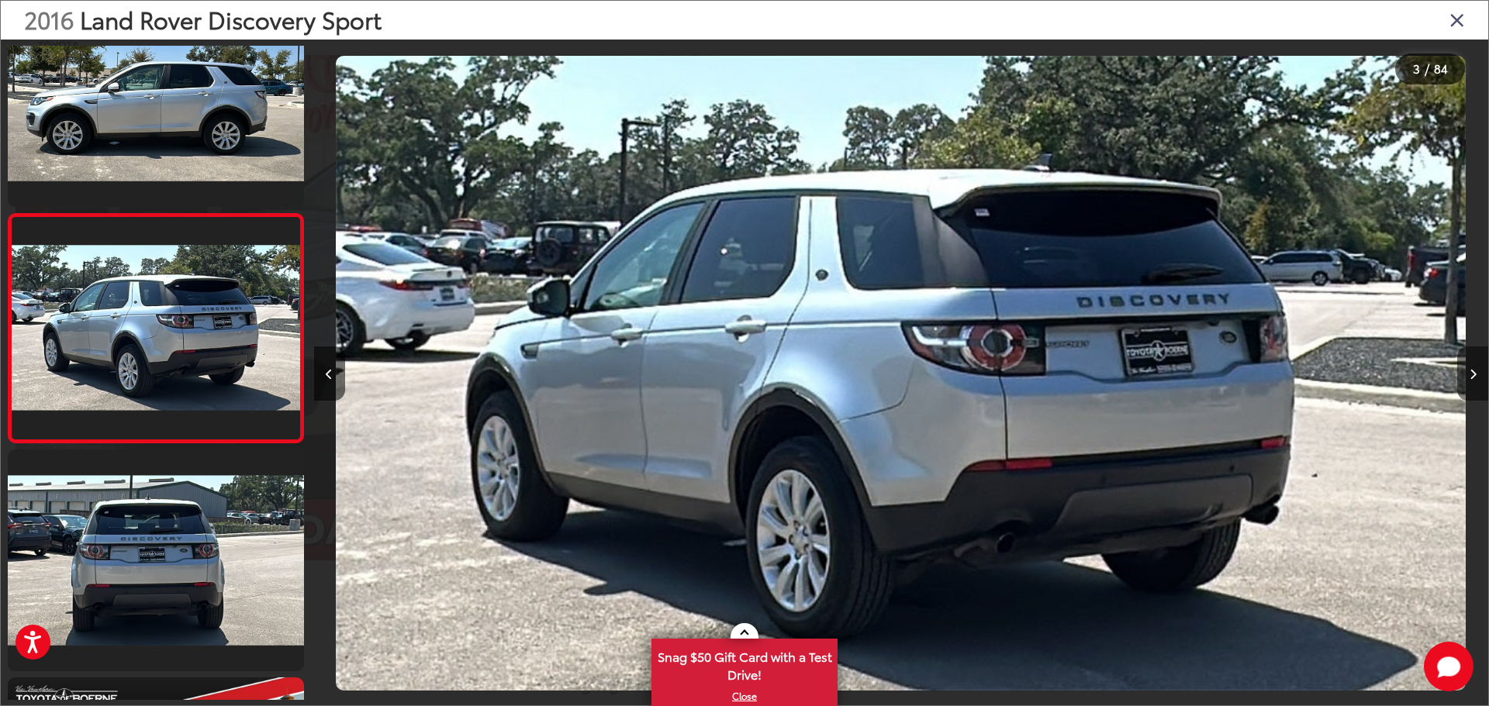
click at [1463, 366] on button "Next image" at bounding box center [1472, 374] width 31 height 54
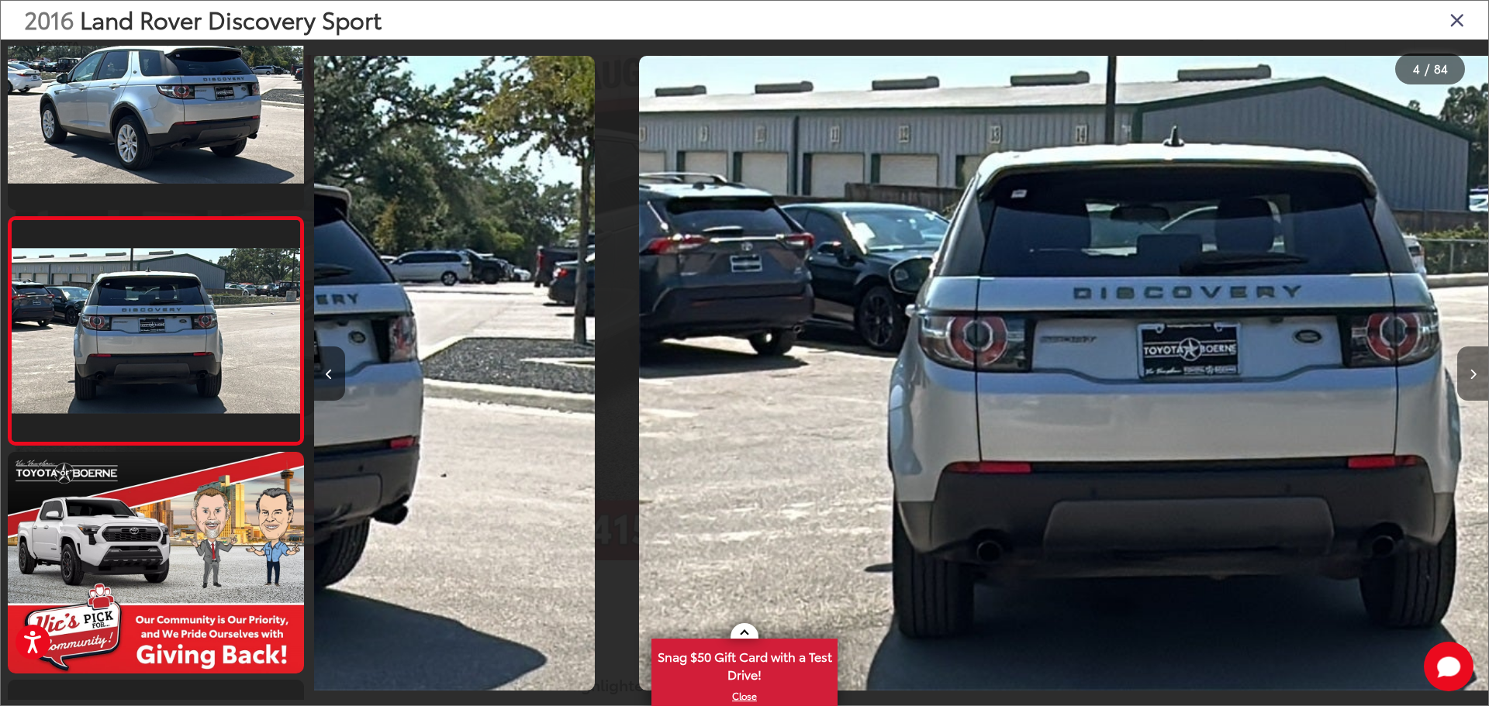
scroll to position [518, 0]
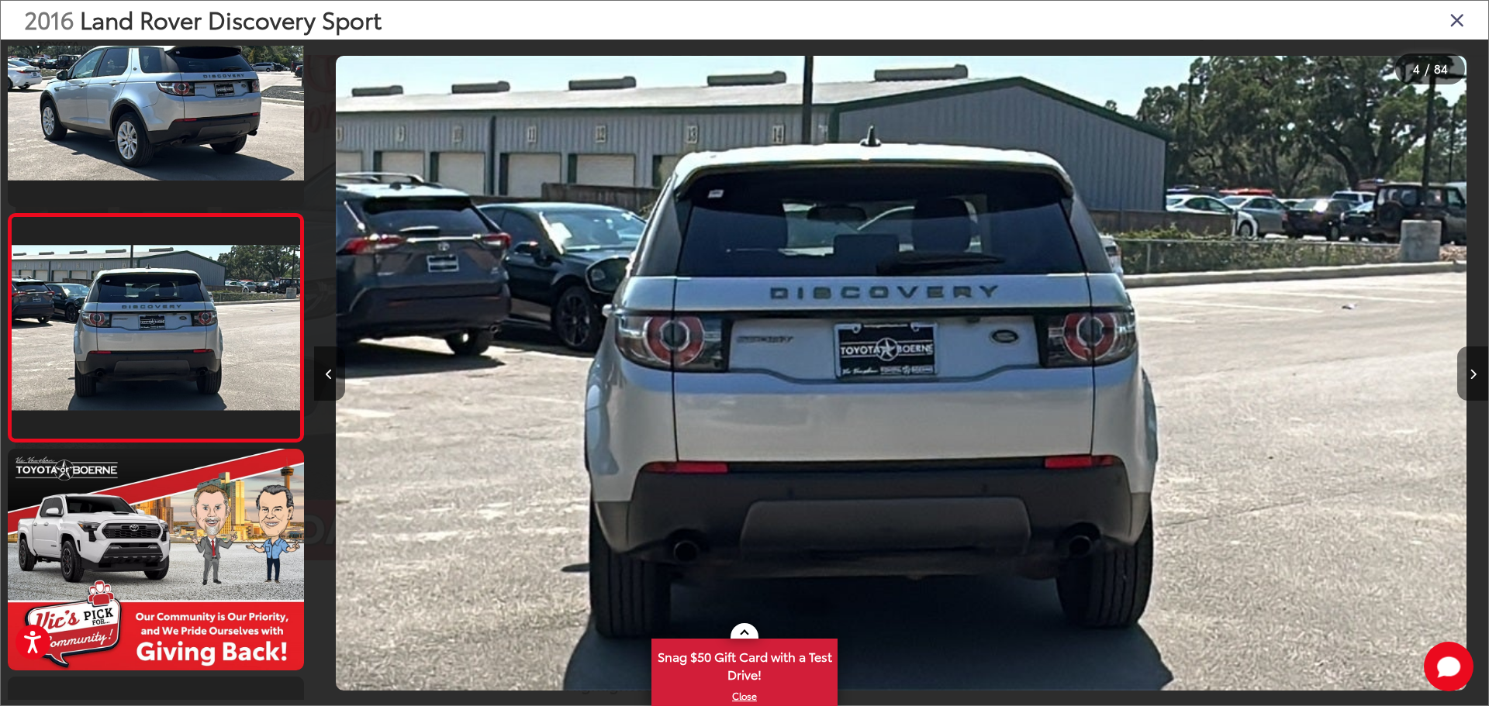
click at [1463, 366] on button "Next image" at bounding box center [1472, 374] width 31 height 54
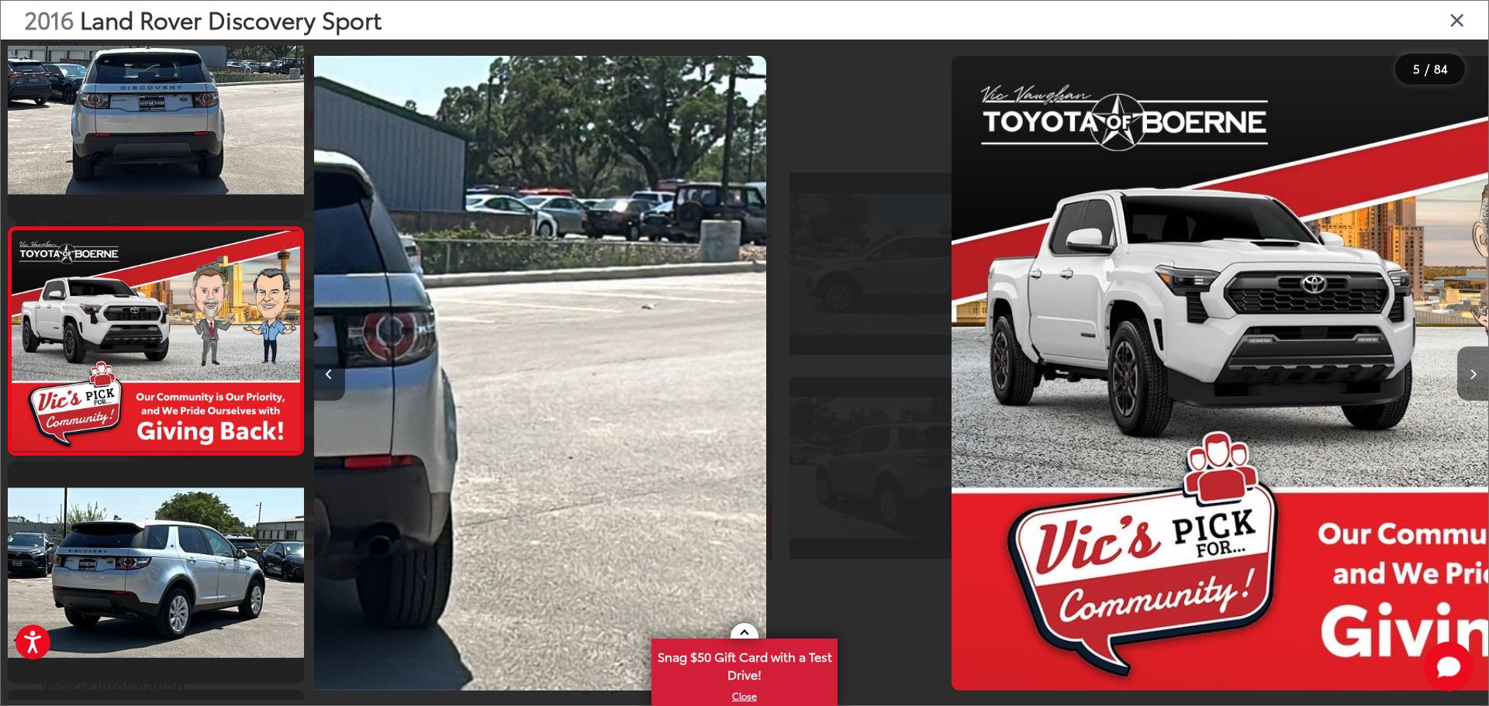
scroll to position [746, 0]
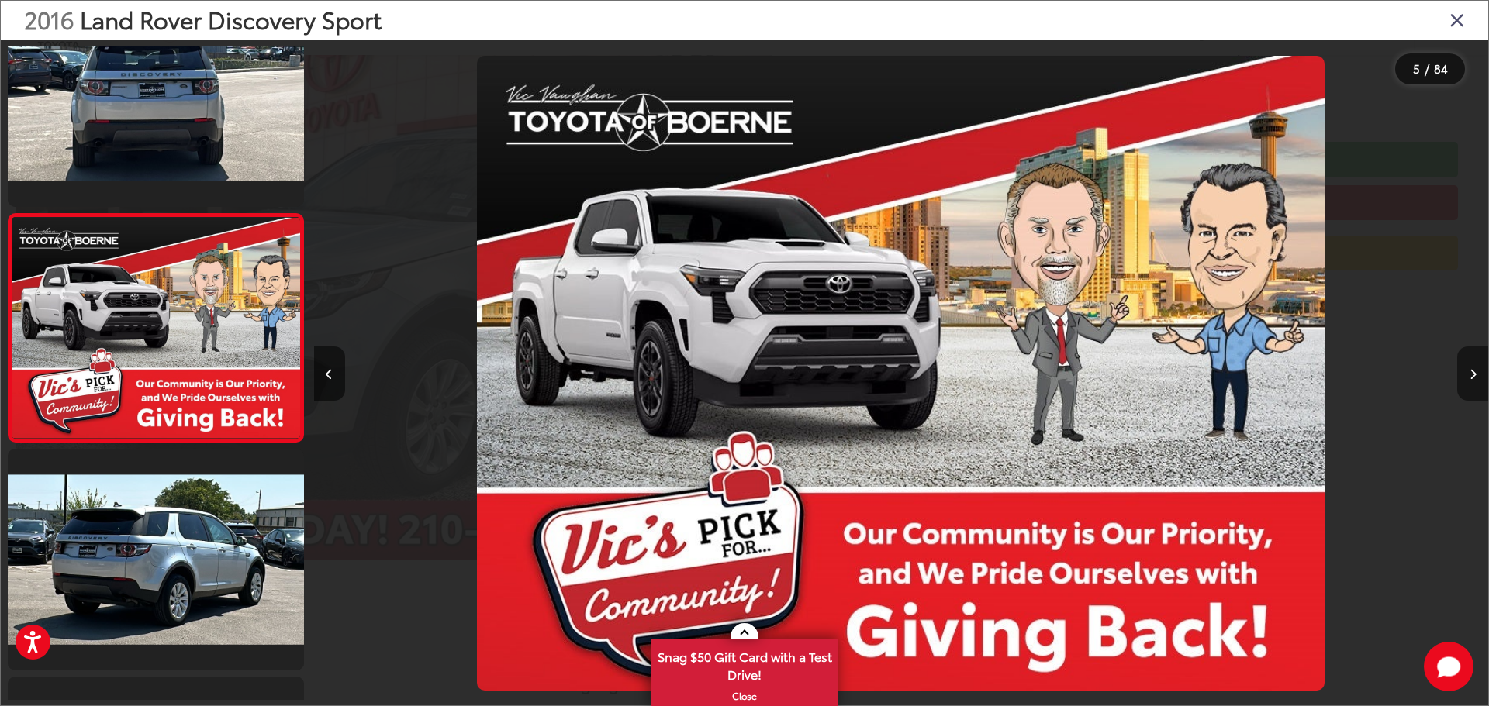
click at [1463, 366] on button "Next image" at bounding box center [1472, 374] width 31 height 54
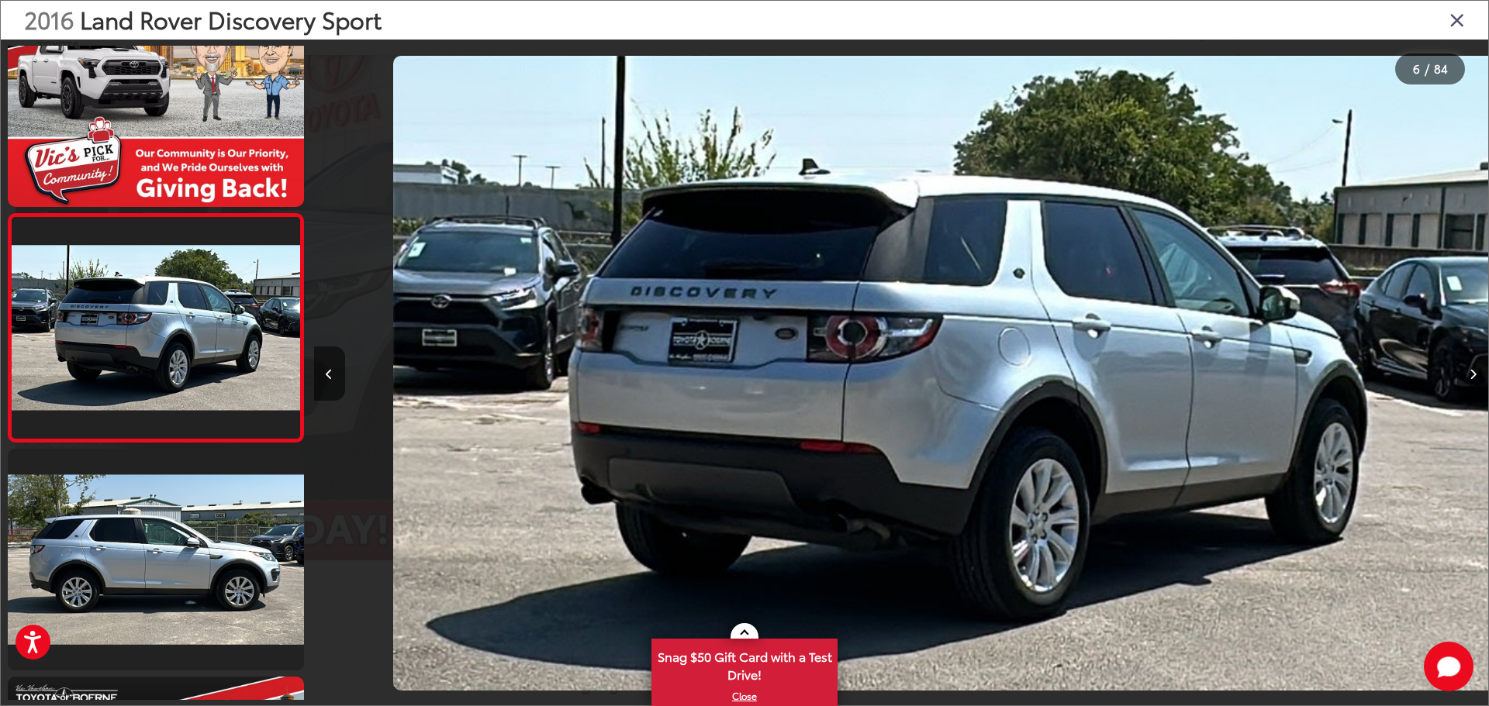
scroll to position [0, 5872]
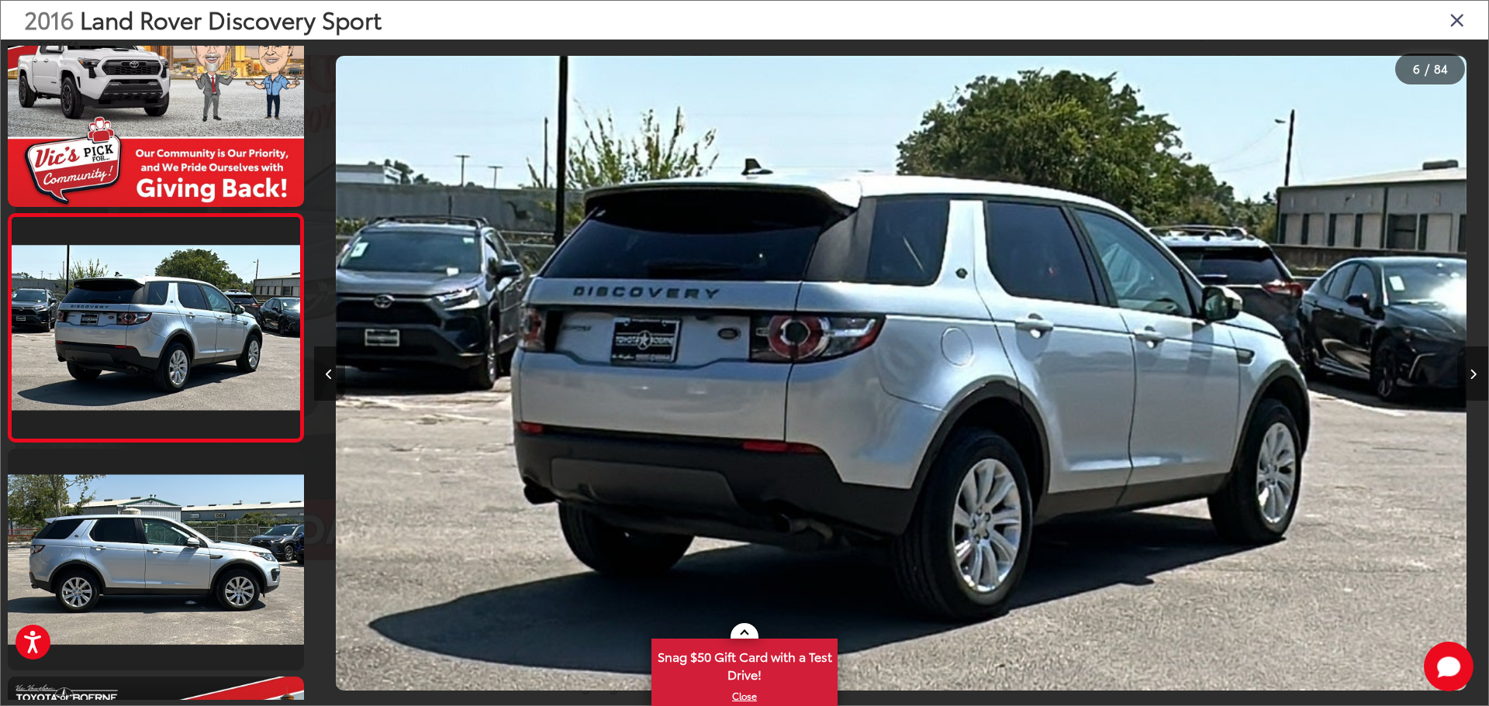
click at [1463, 366] on button "Next image" at bounding box center [1472, 374] width 31 height 54
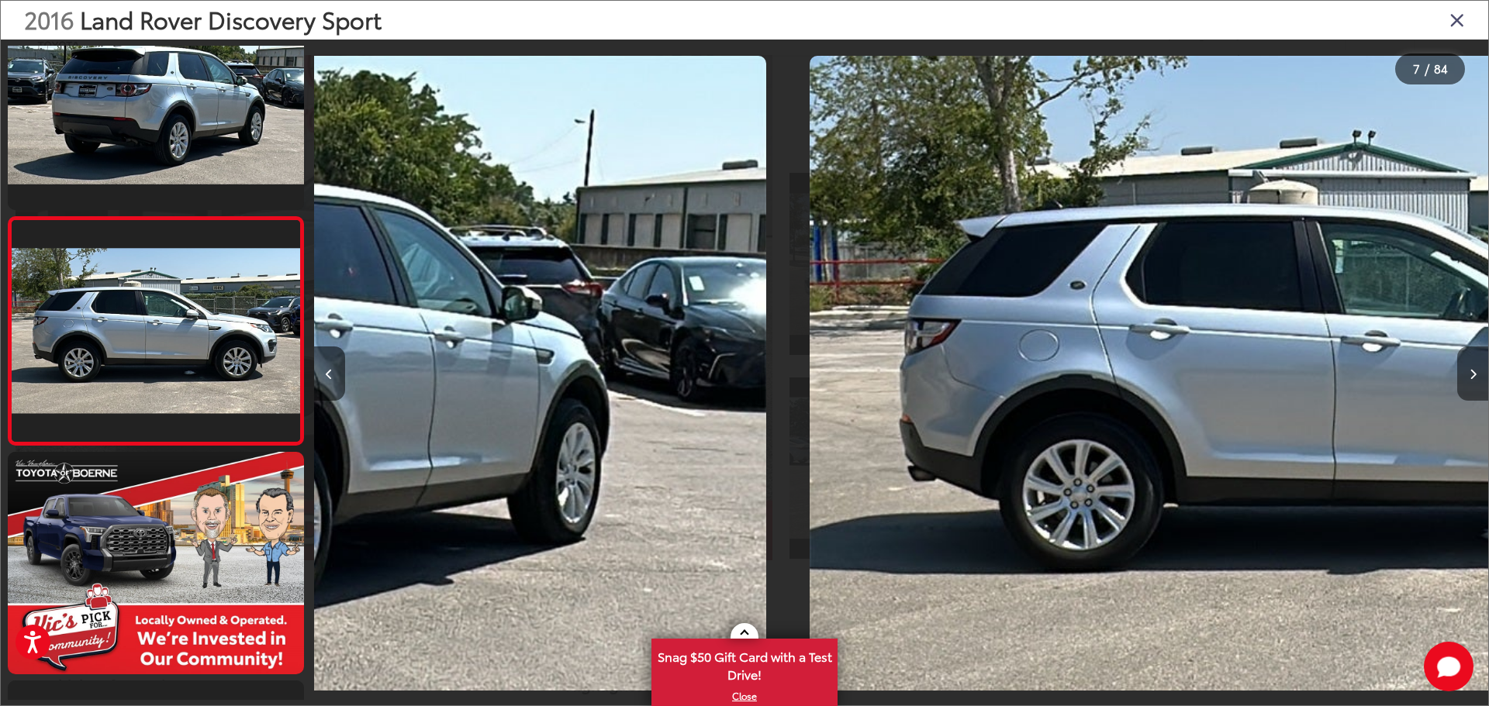
scroll to position [0, 0]
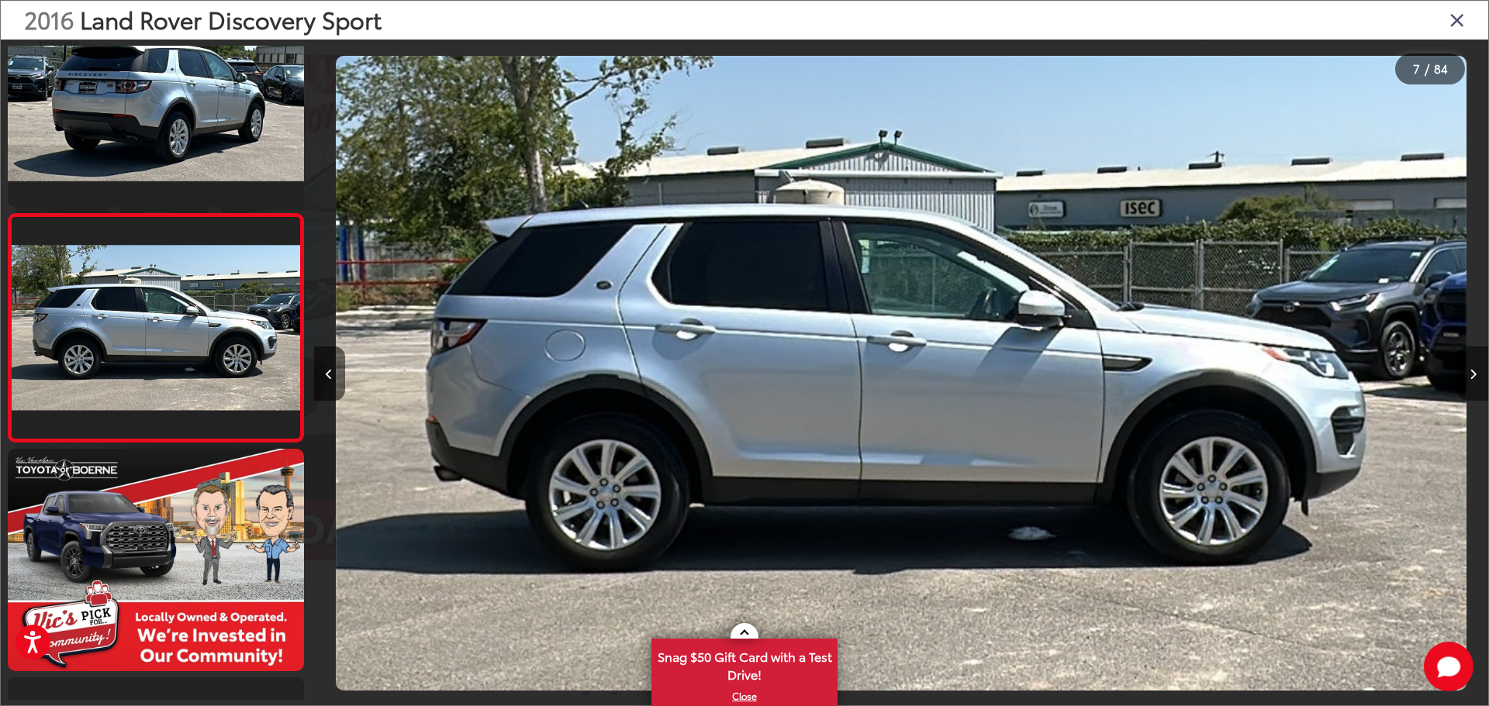
click at [1475, 377] on icon "Next image" at bounding box center [1473, 374] width 7 height 11
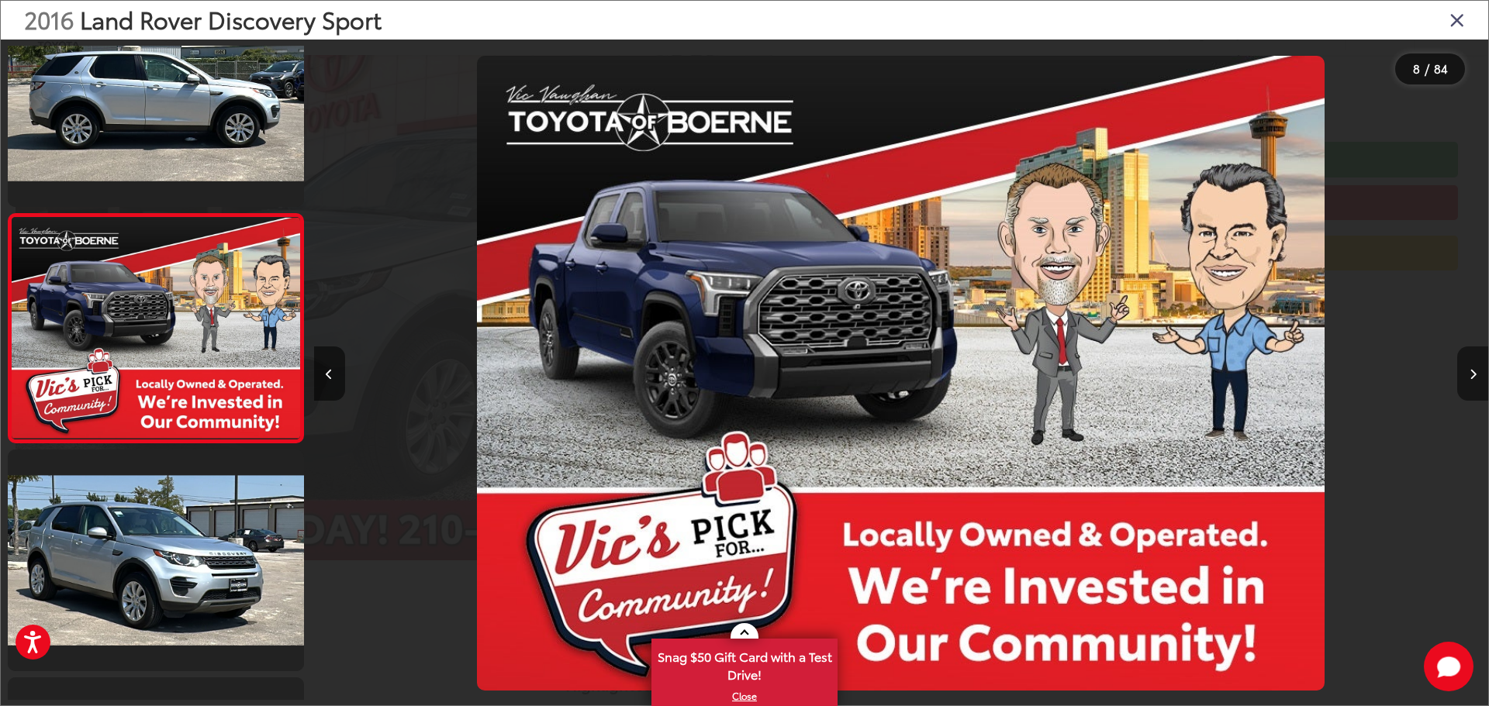
click at [1475, 377] on icon "Next image" at bounding box center [1473, 374] width 7 height 11
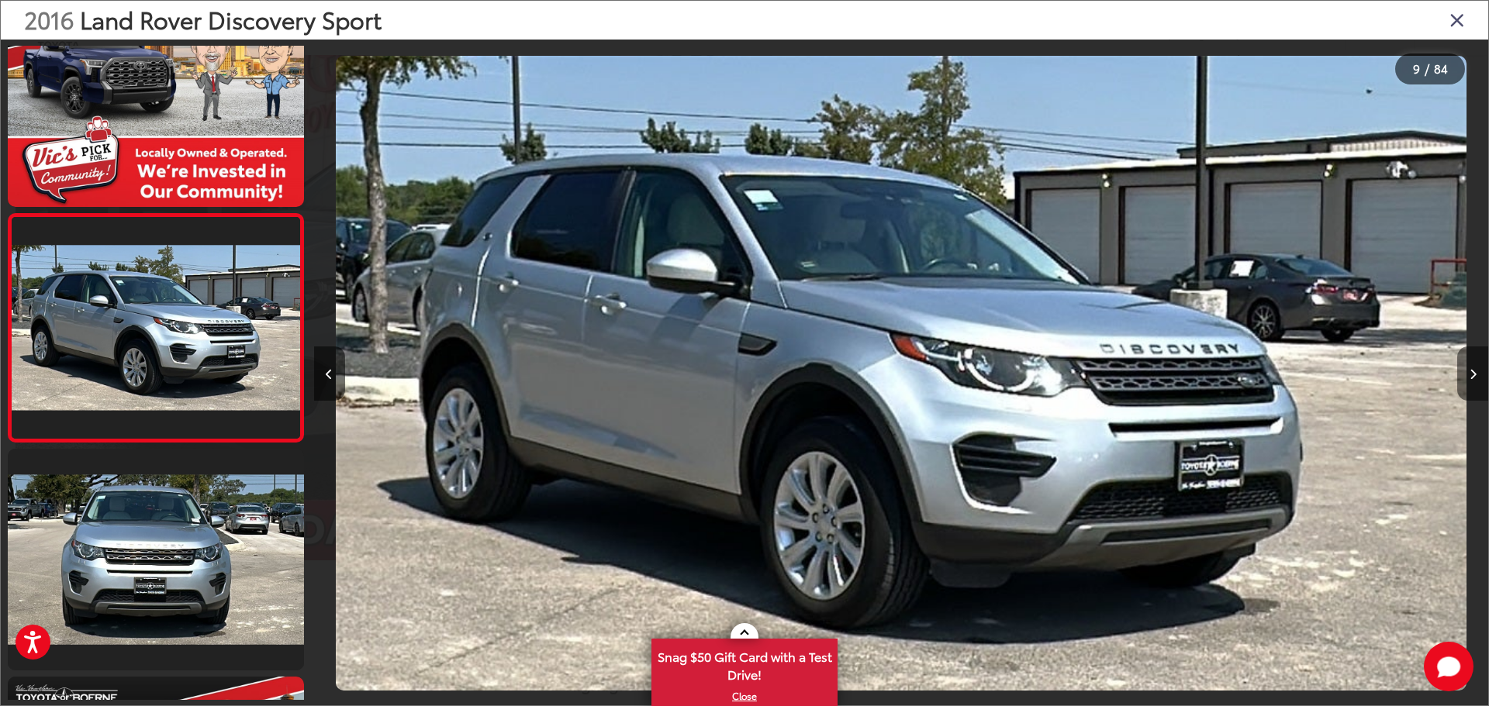
click at [1475, 377] on icon "Next image" at bounding box center [1473, 374] width 7 height 11
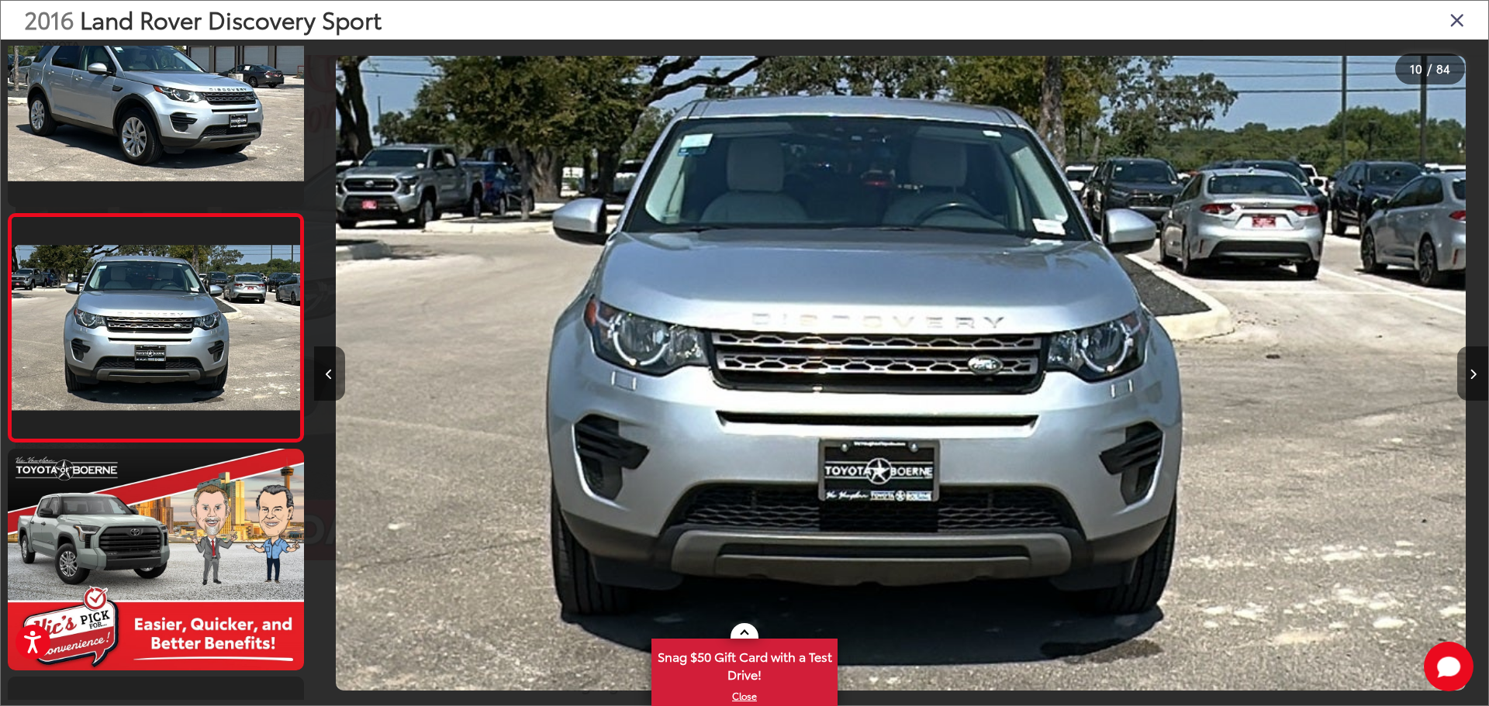
click at [1475, 377] on icon "Next image" at bounding box center [1473, 374] width 7 height 11
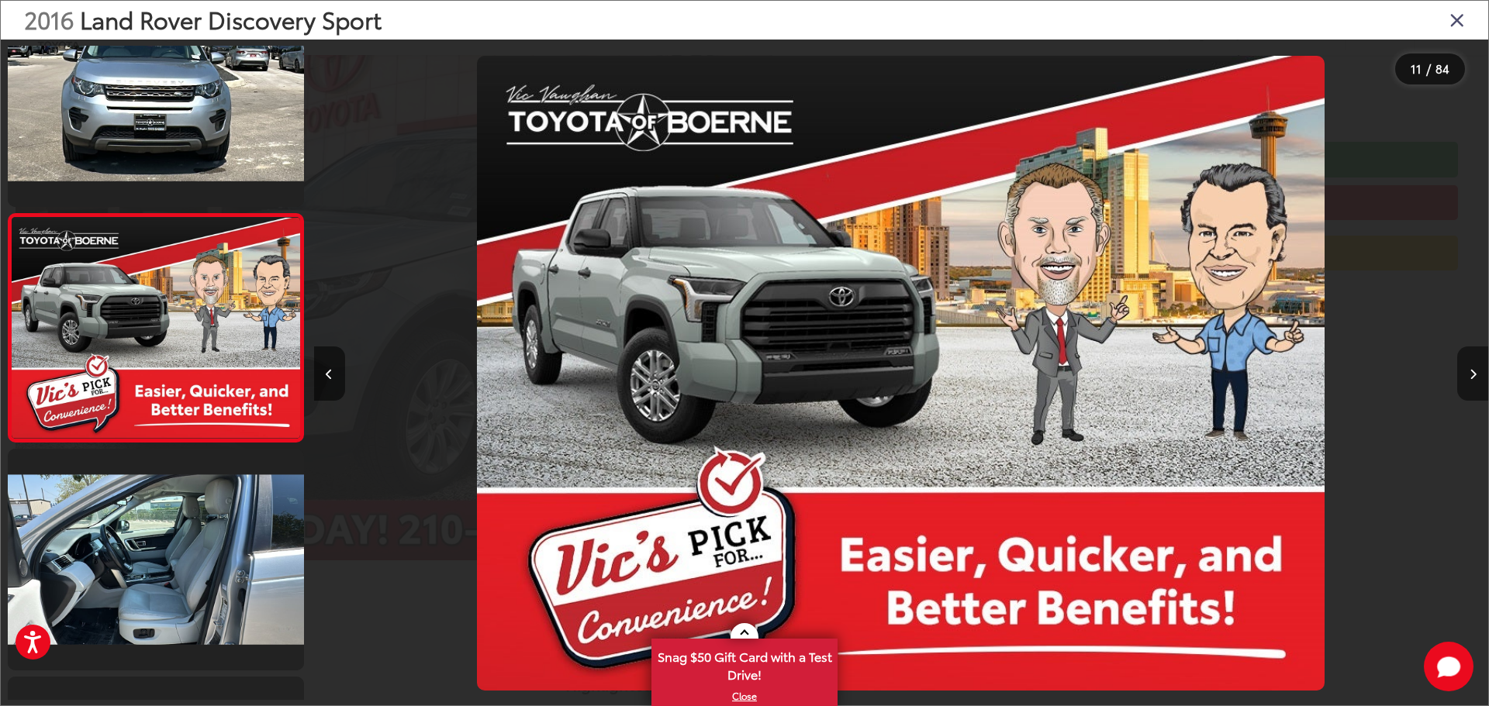
click at [1475, 377] on icon "Next image" at bounding box center [1473, 374] width 7 height 11
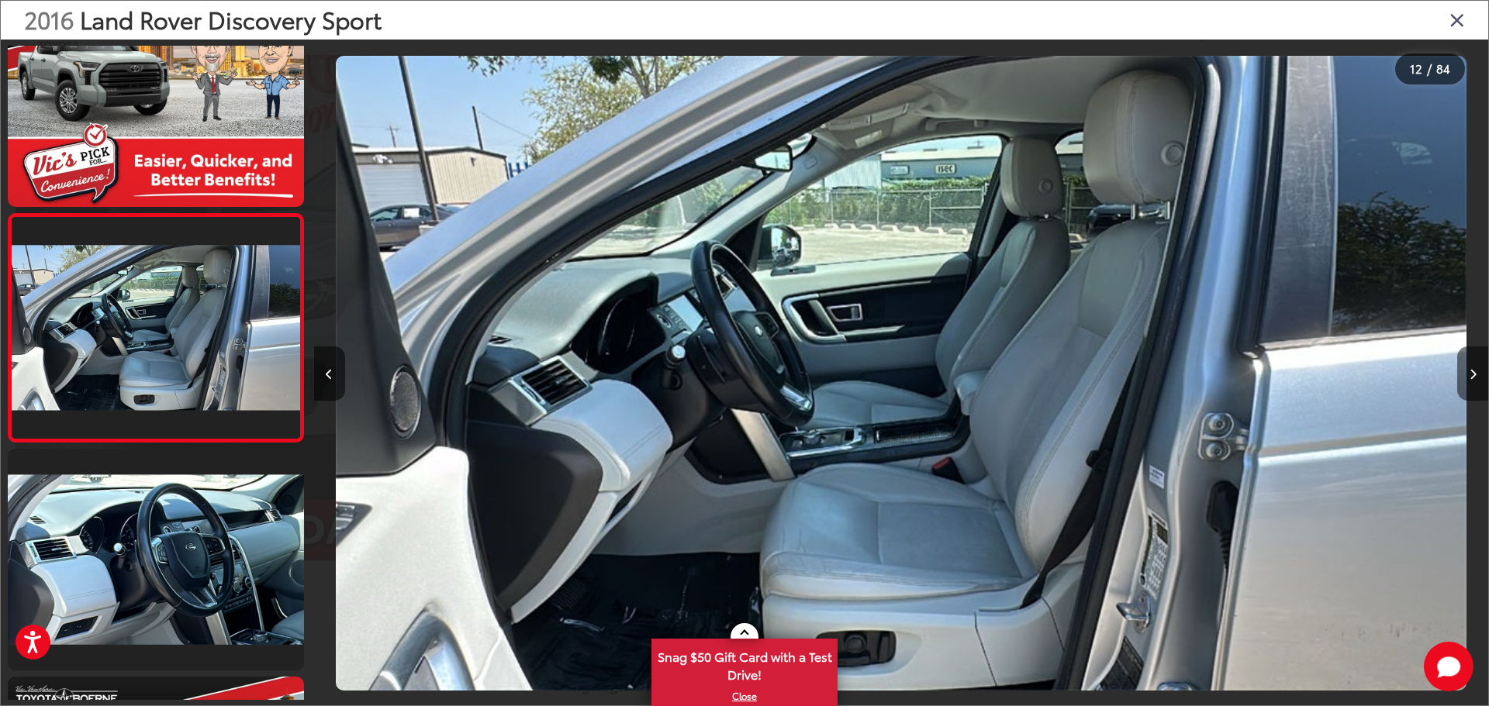
click at [1475, 377] on icon "Next image" at bounding box center [1473, 374] width 7 height 11
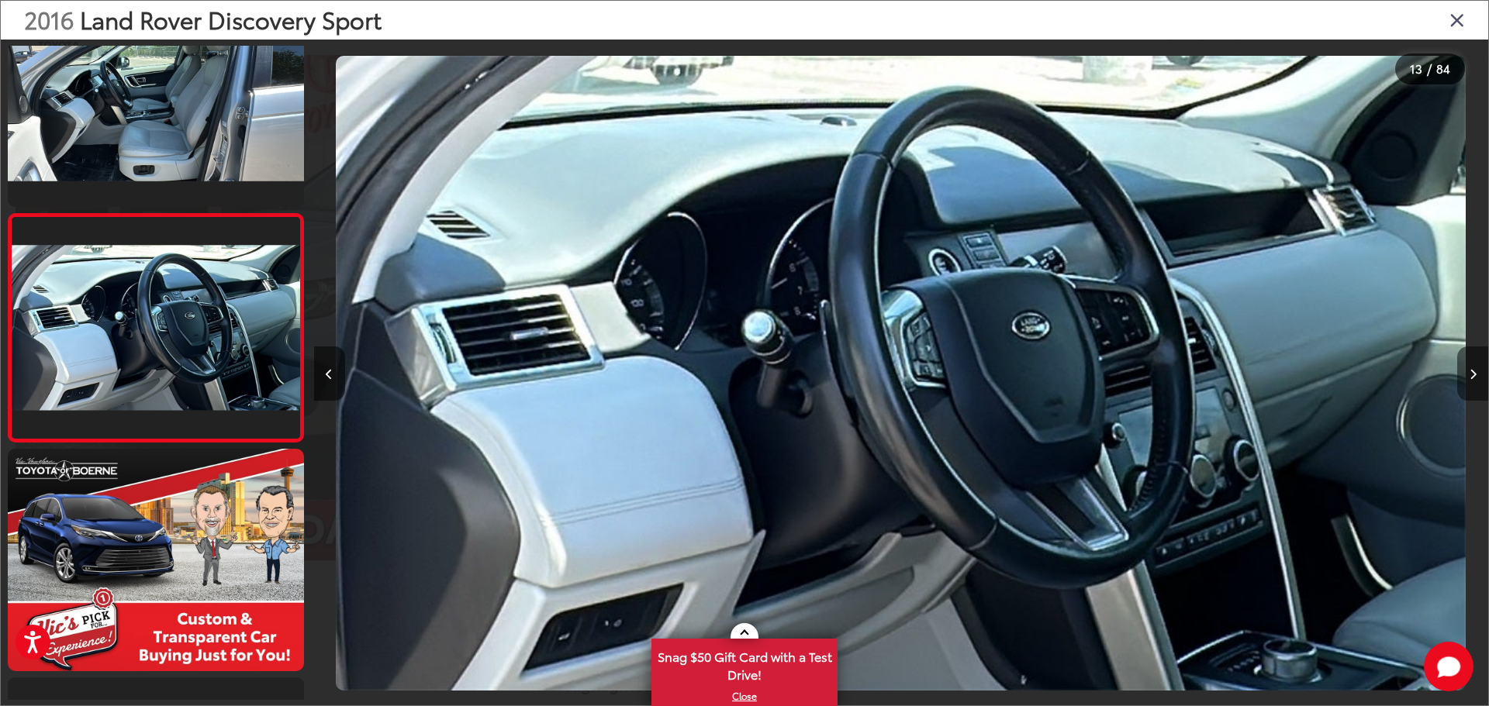
click at [1475, 377] on icon "Next image" at bounding box center [1473, 374] width 7 height 11
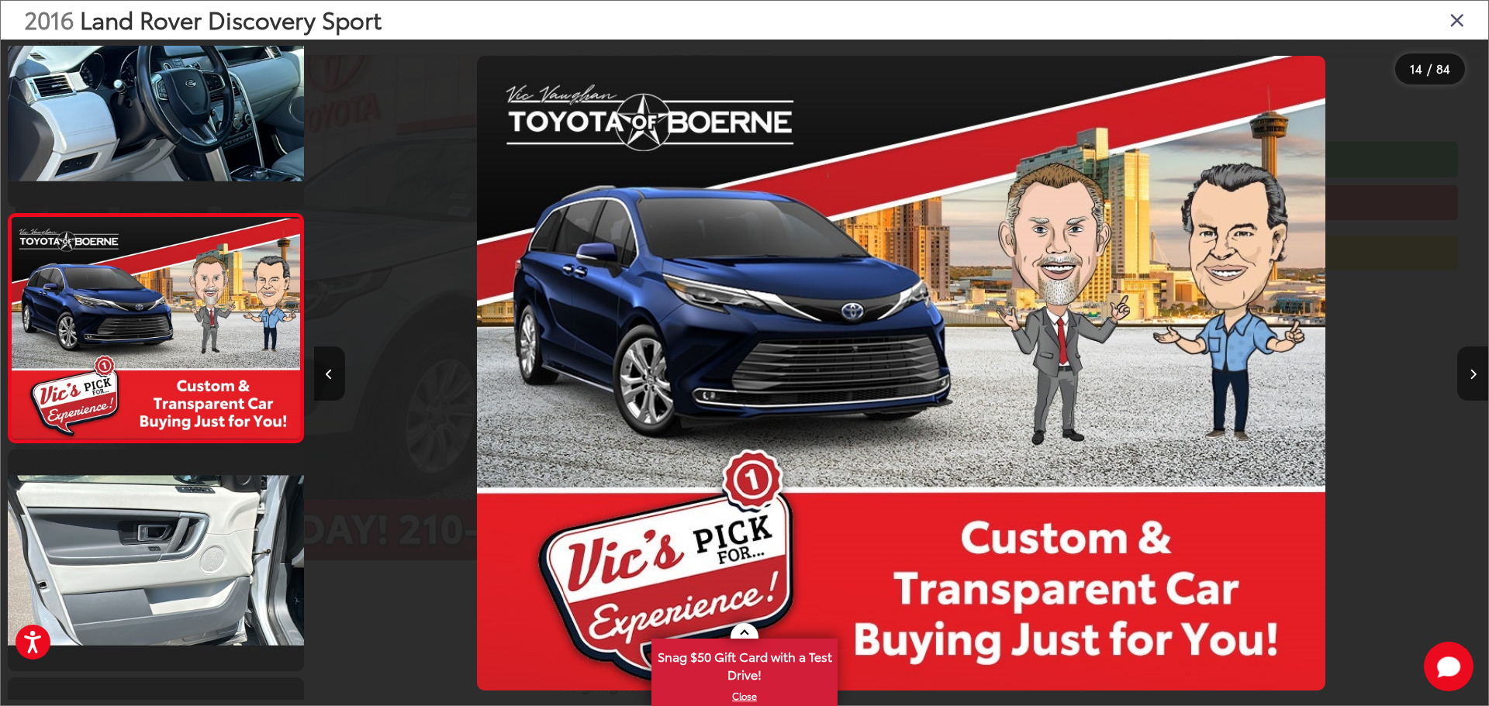
click at [1475, 377] on icon "Next image" at bounding box center [1473, 374] width 7 height 11
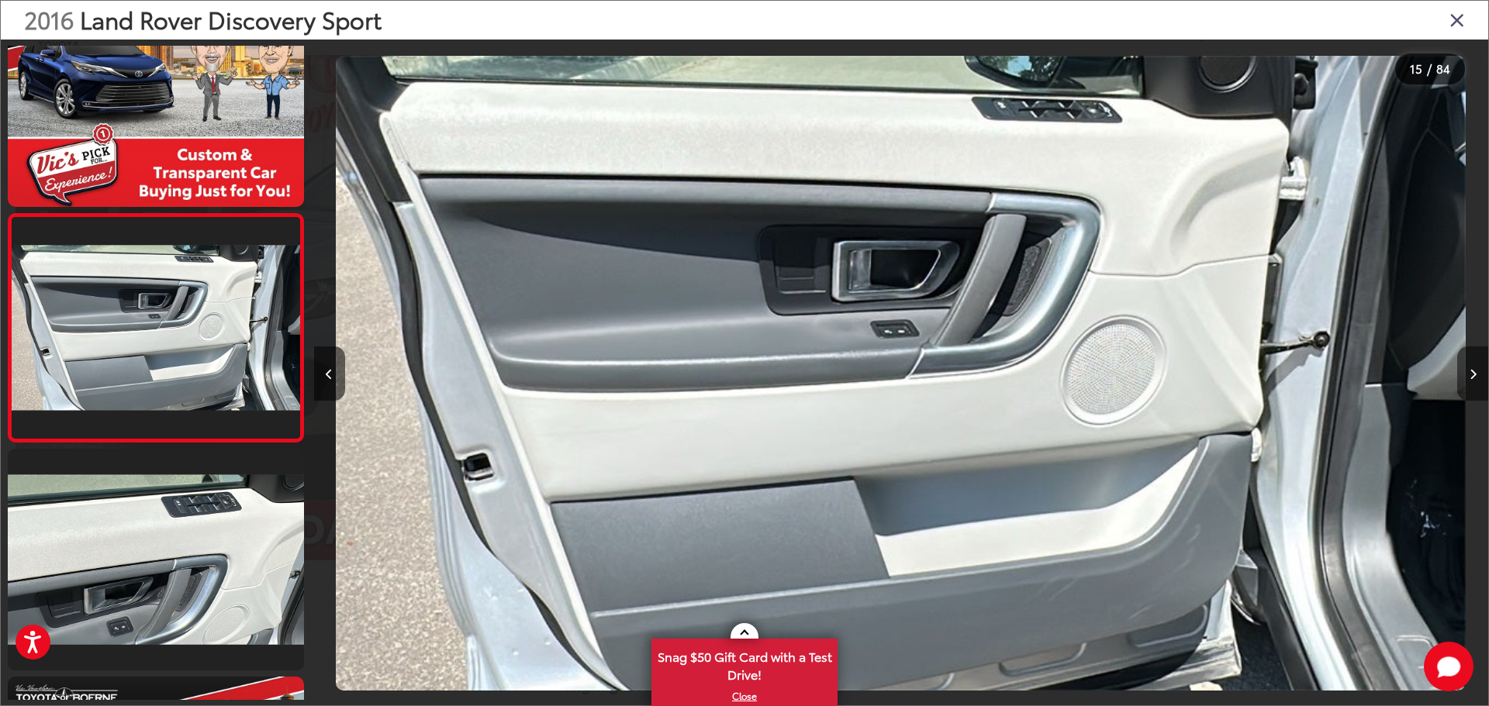
click at [1475, 377] on icon "Next image" at bounding box center [1473, 374] width 7 height 11
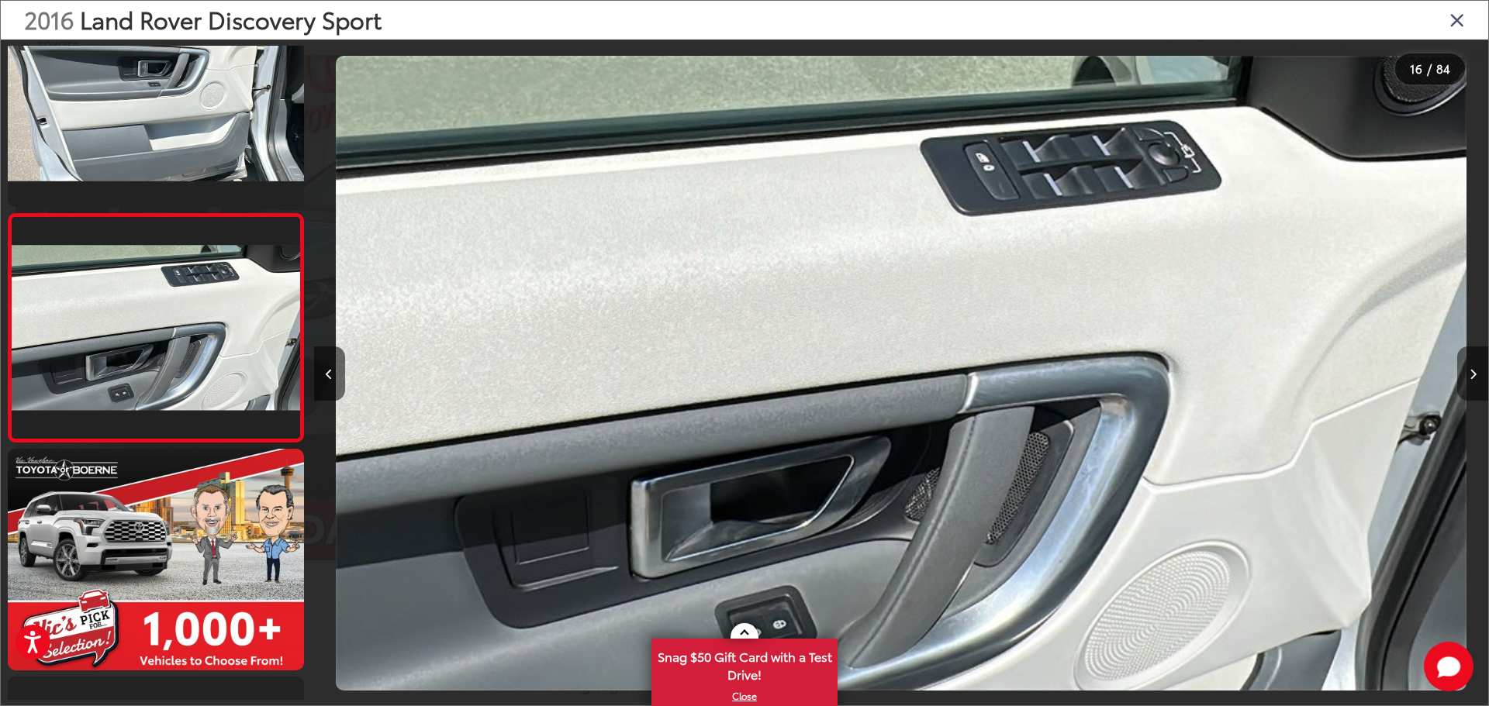
click at [1475, 377] on icon "Next image" at bounding box center [1473, 374] width 7 height 11
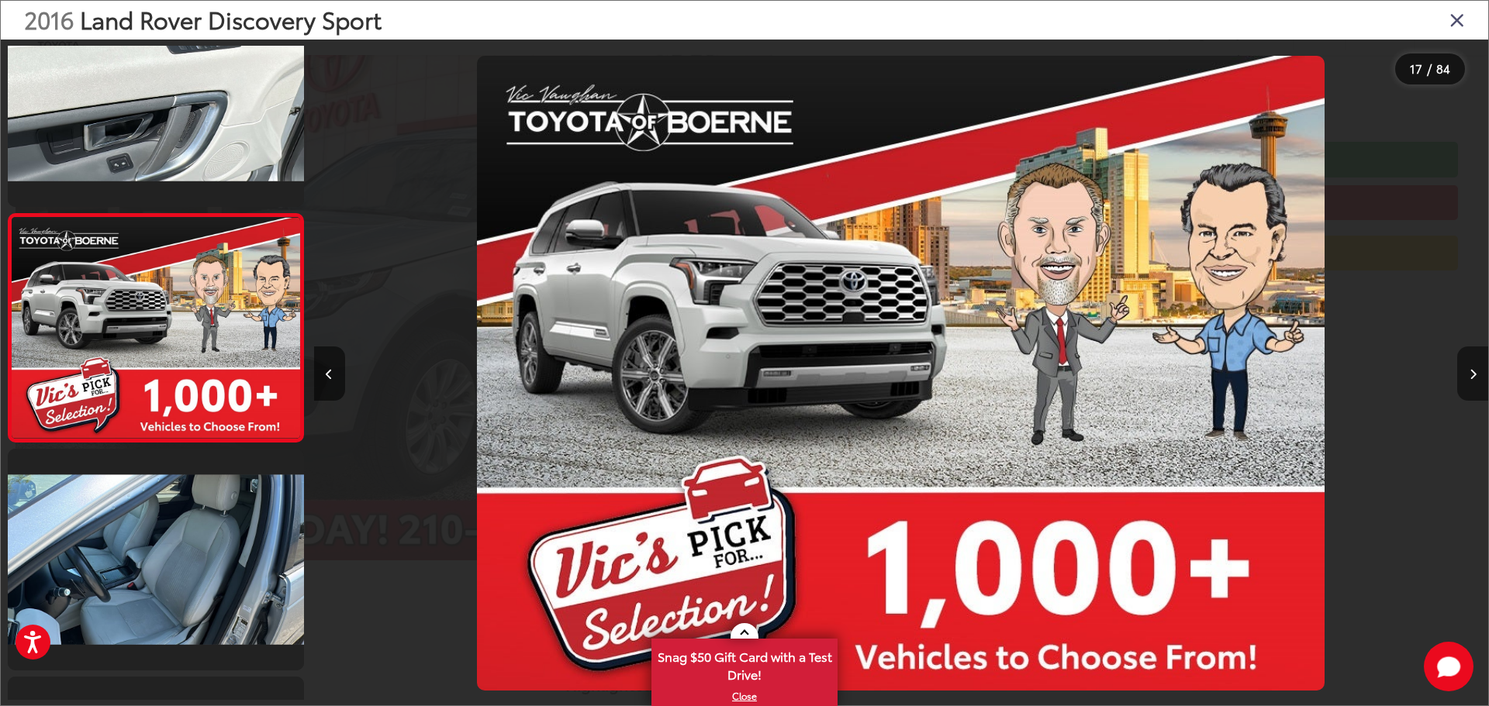
click at [1475, 377] on icon "Next image" at bounding box center [1473, 374] width 7 height 11
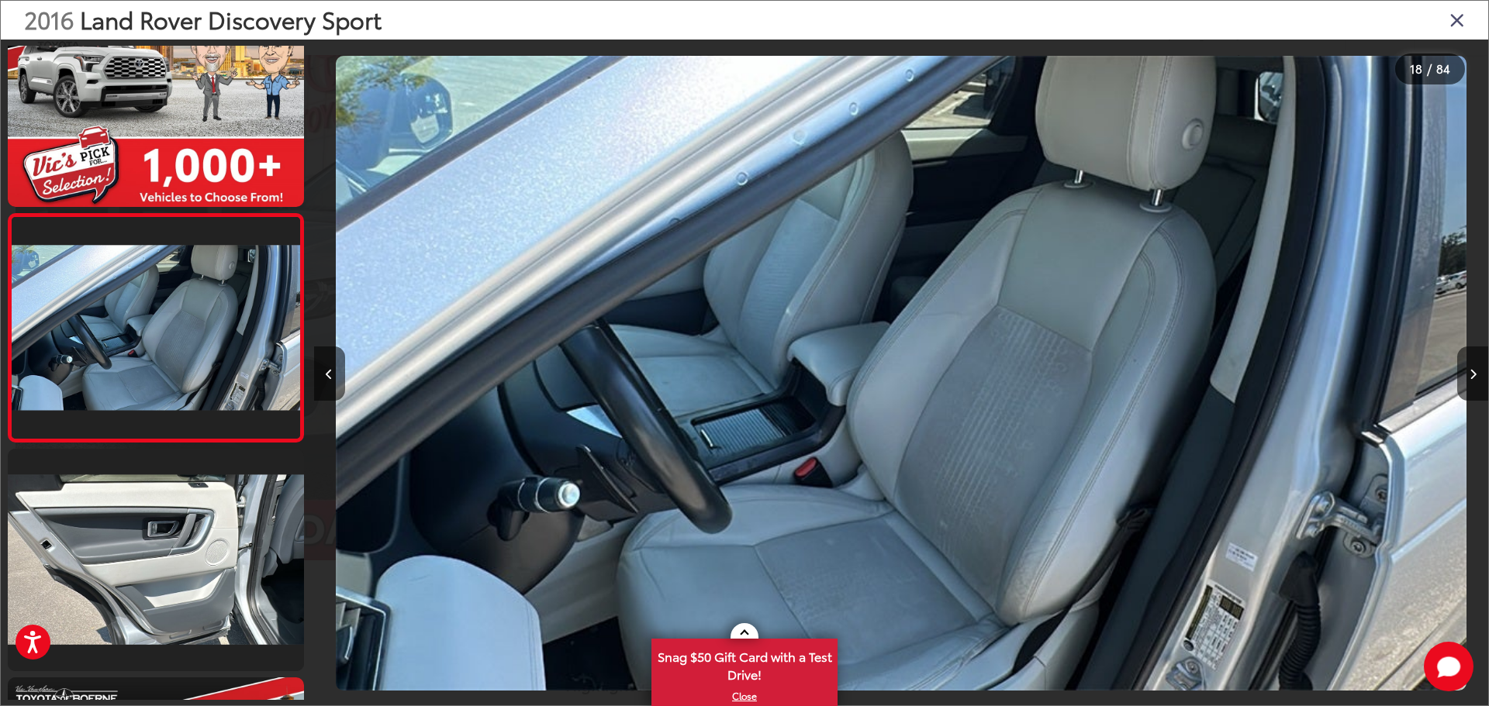
click at [1456, 19] on icon "Close gallery" at bounding box center [1457, 19] width 16 height 20
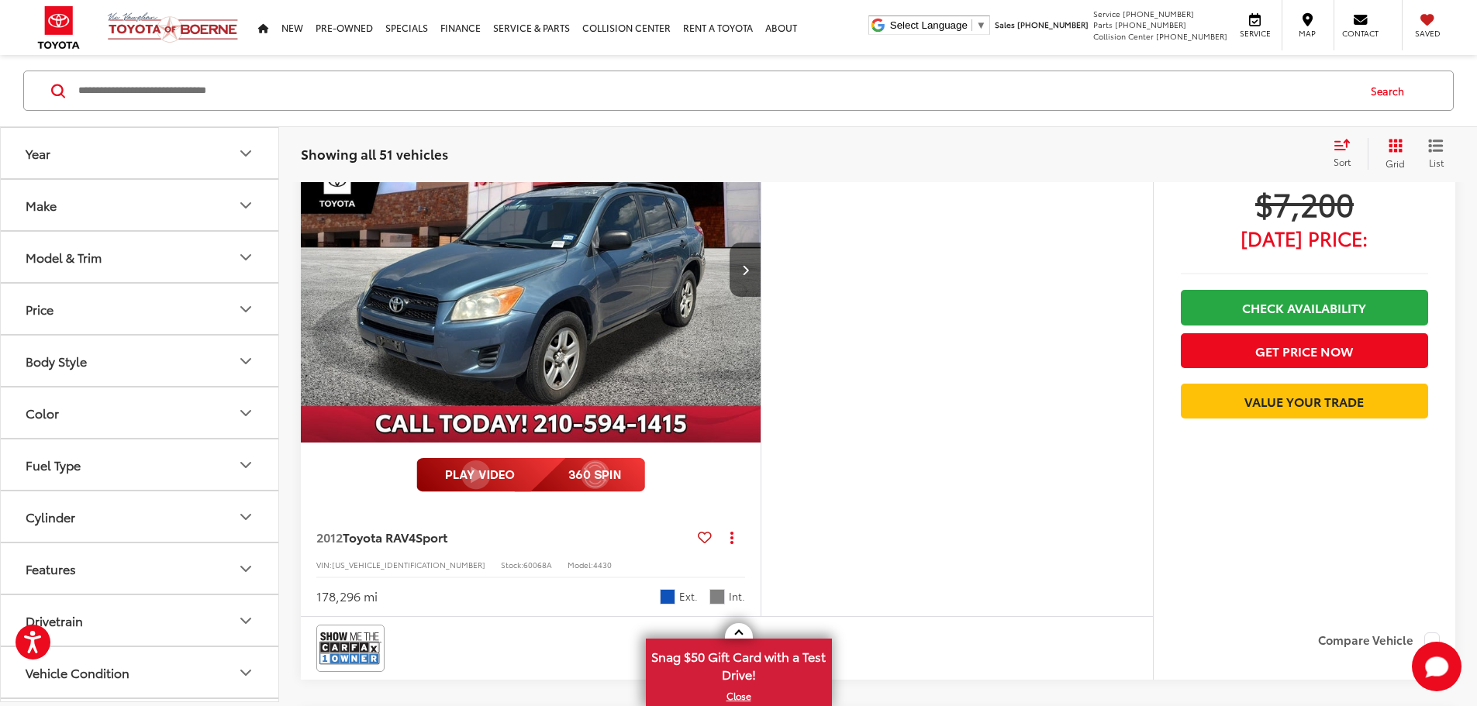
scroll to position [241, 0]
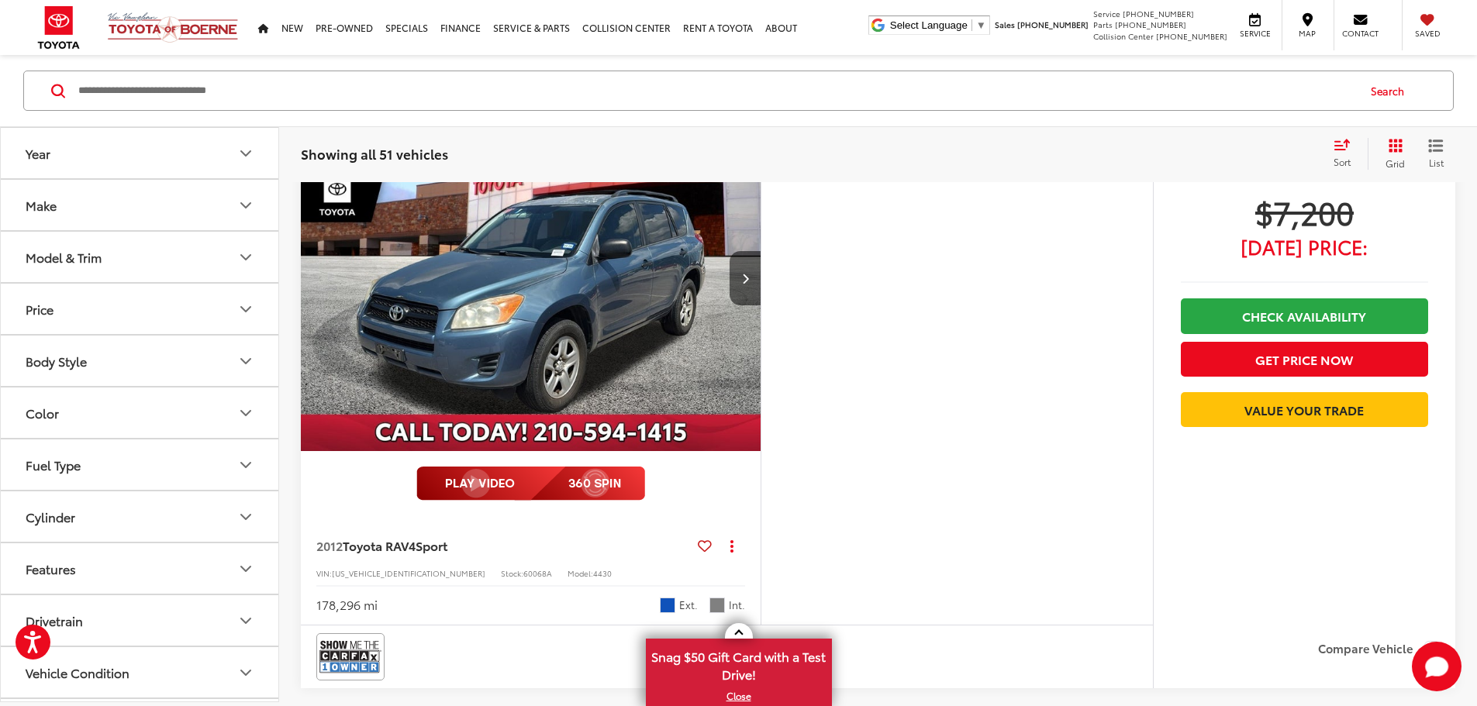
drag, startPoint x: 678, startPoint y: 313, endPoint x: 651, endPoint y: 417, distance: 107.2
click at [678, 313] on img "2012 Toyota RAV4 Sport 0" at bounding box center [531, 278] width 462 height 347
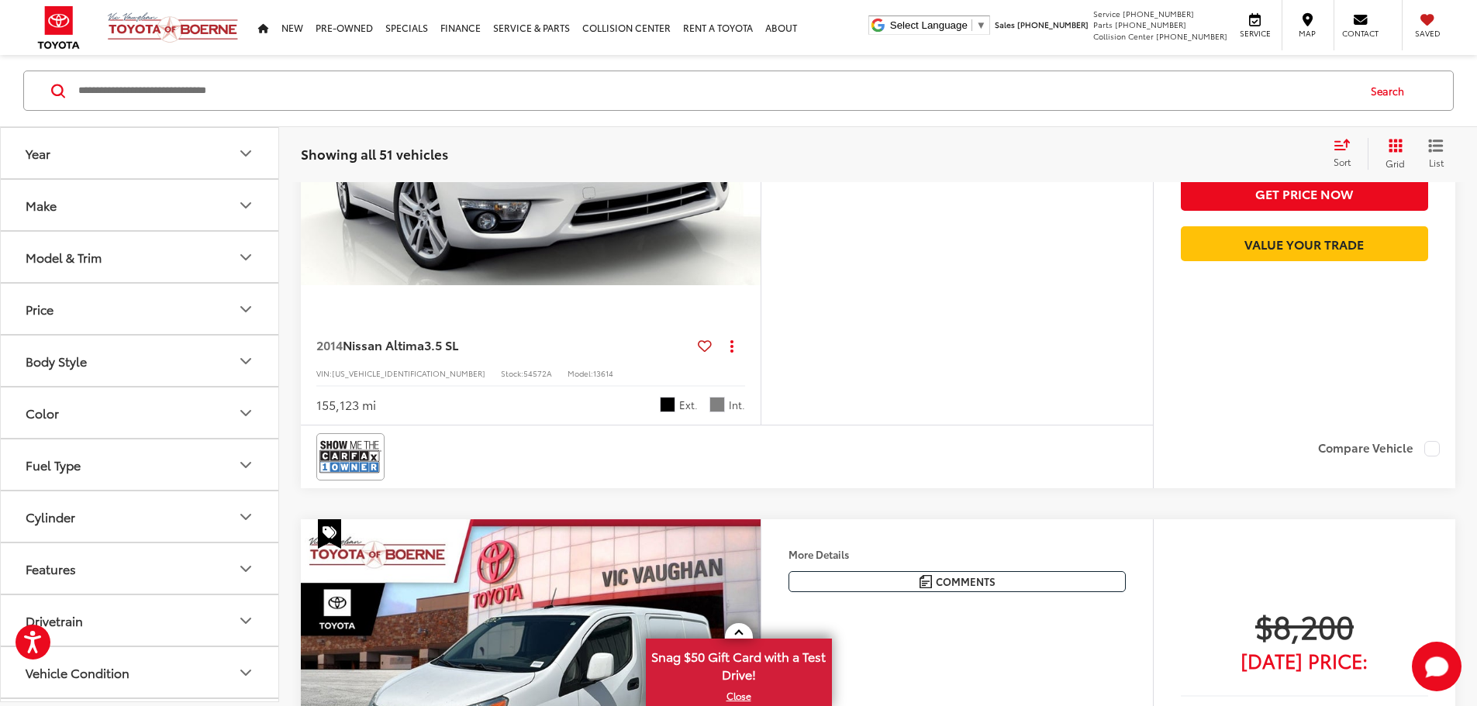
scroll to position [939, 0]
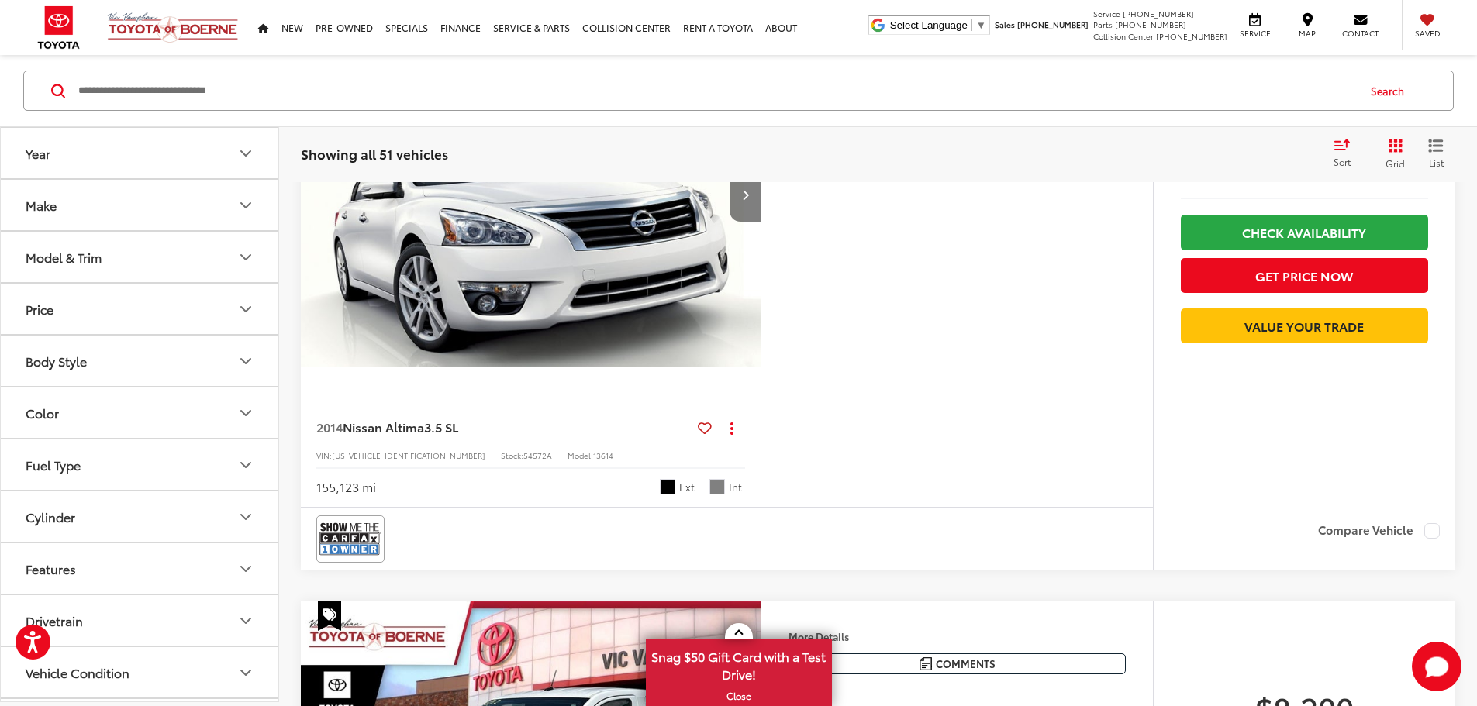
click at [761, 222] on button "Next image" at bounding box center [745, 195] width 31 height 54
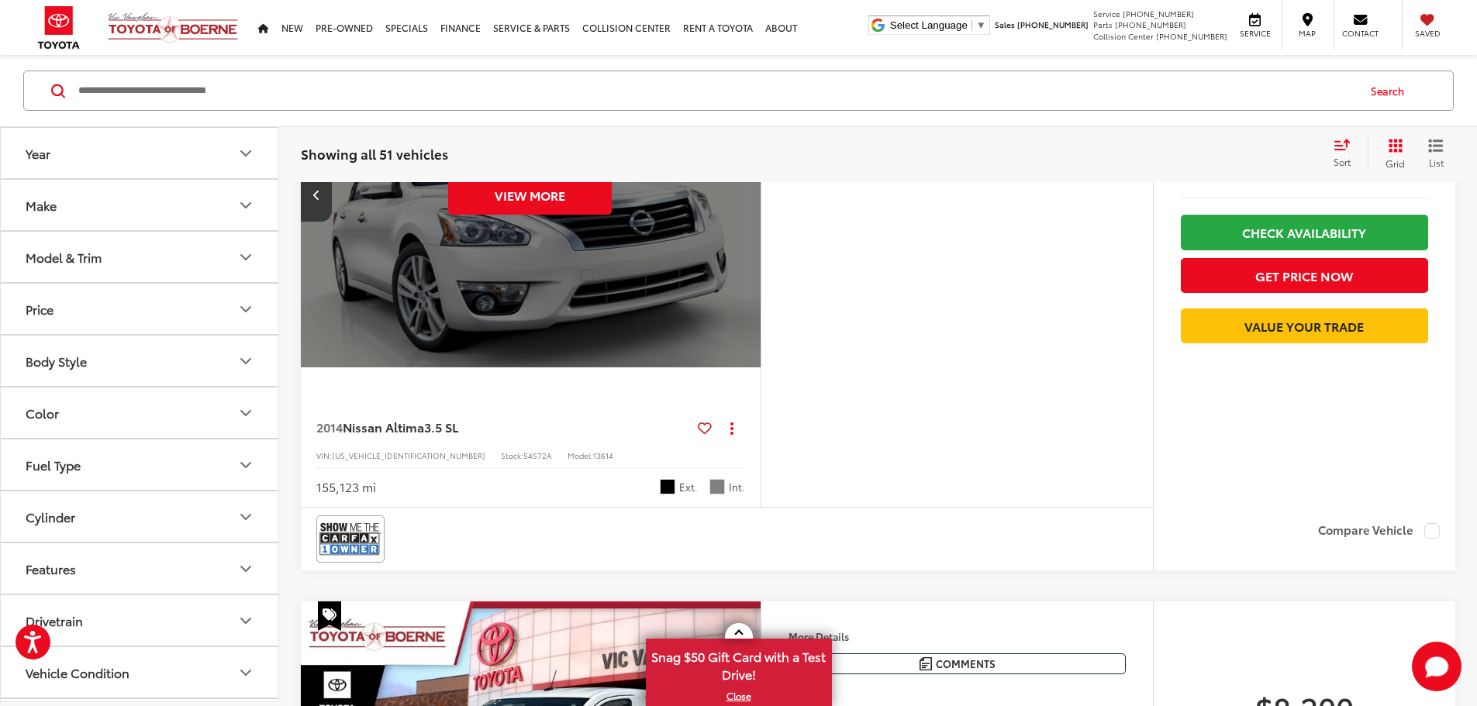
scroll to position [0, 1176]
click at [585, 215] on button "View More" at bounding box center [530, 195] width 164 height 39
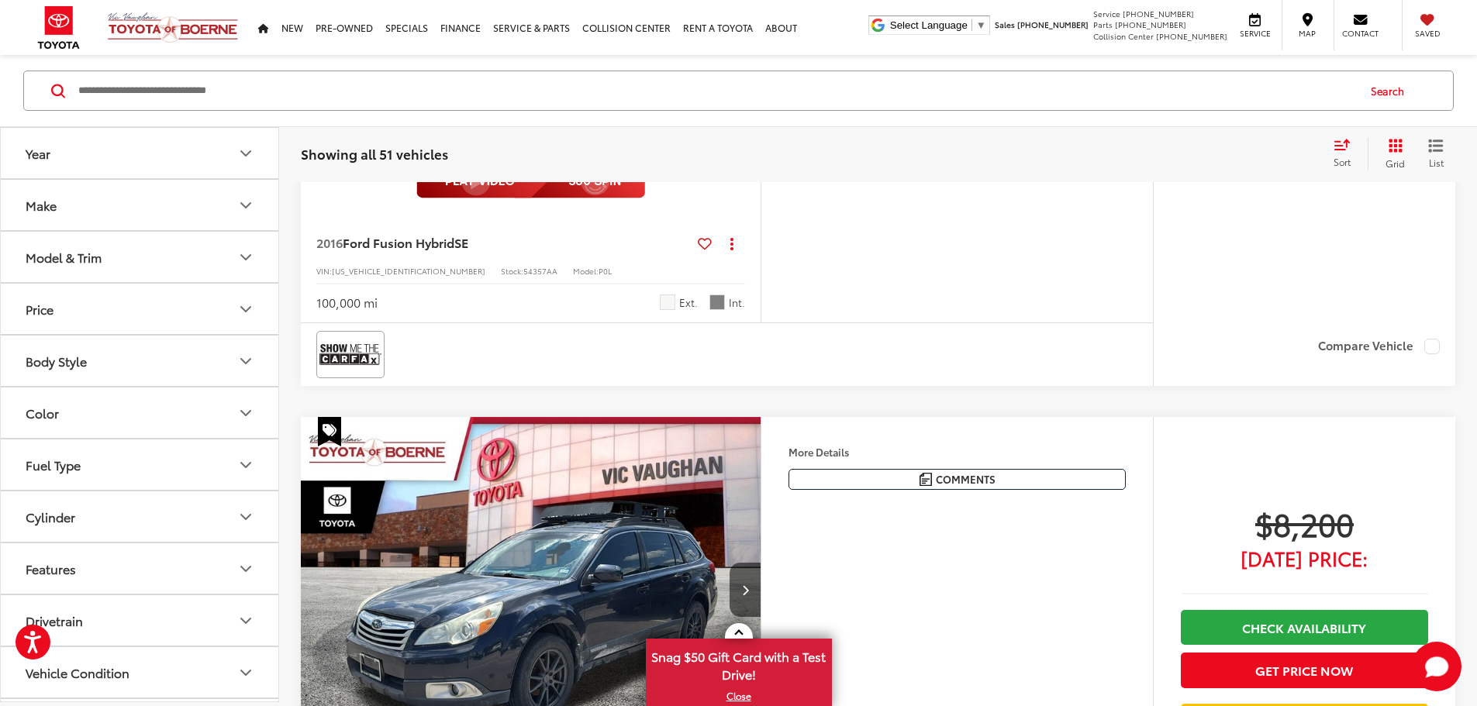
scroll to position [3653, 0]
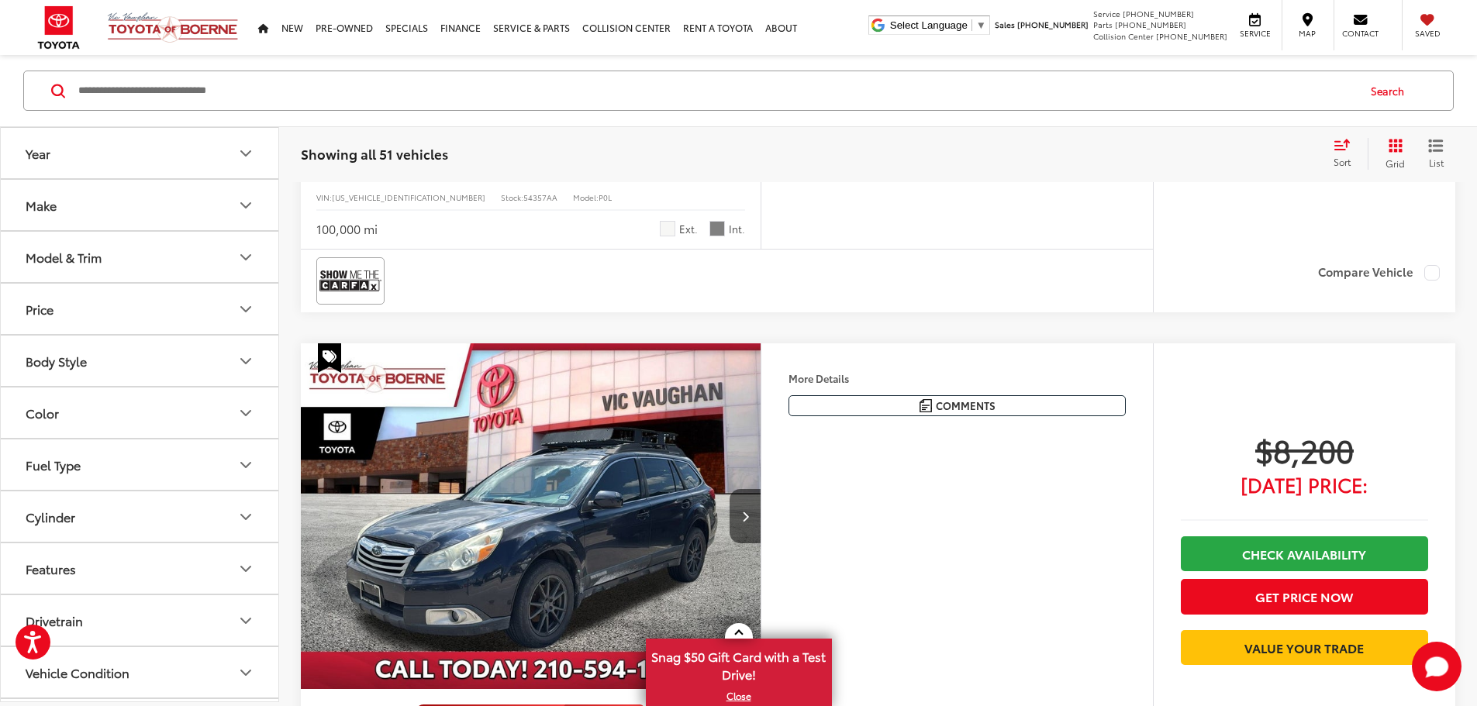
scroll to position [0, 2941]
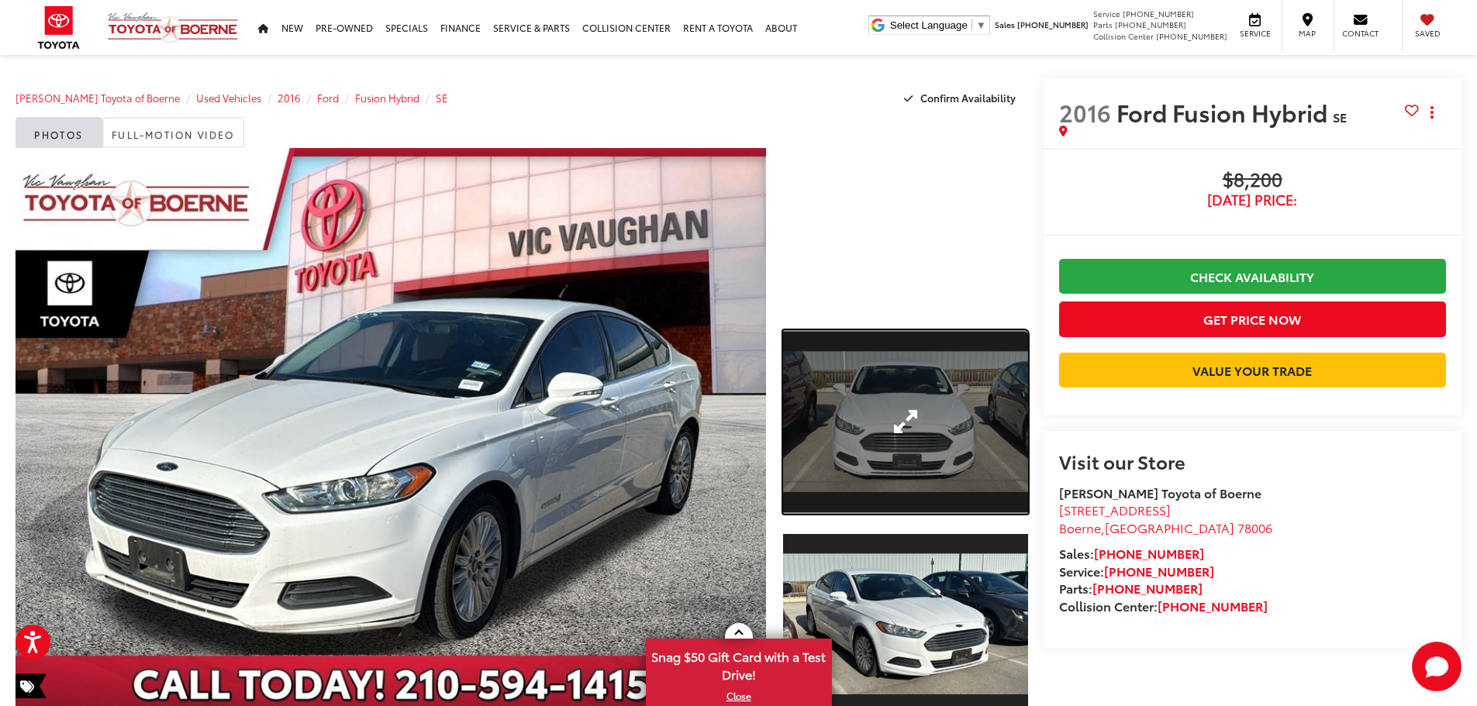
click at [886, 438] on link "Expand Photo 1" at bounding box center [905, 422] width 245 height 184
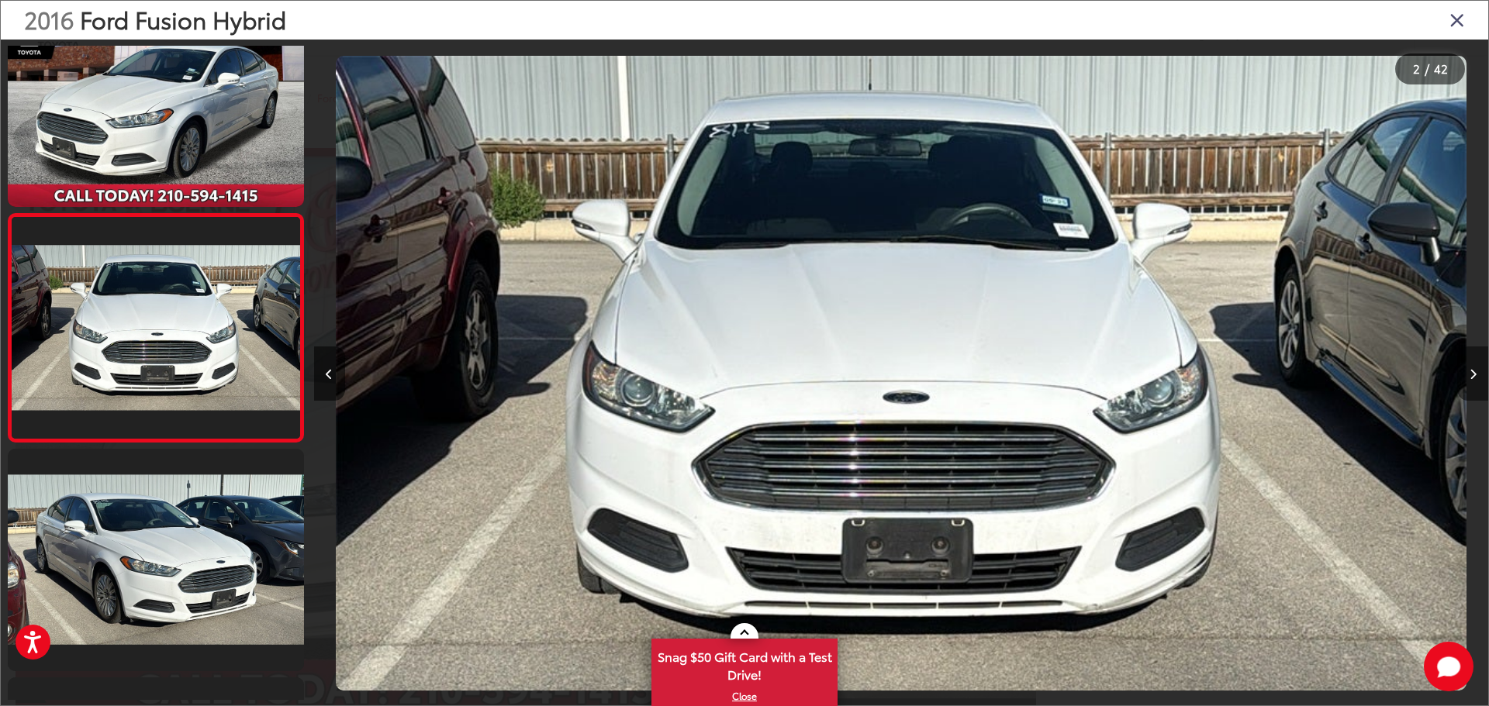
click at [1477, 378] on button "Next image" at bounding box center [1472, 374] width 31 height 54
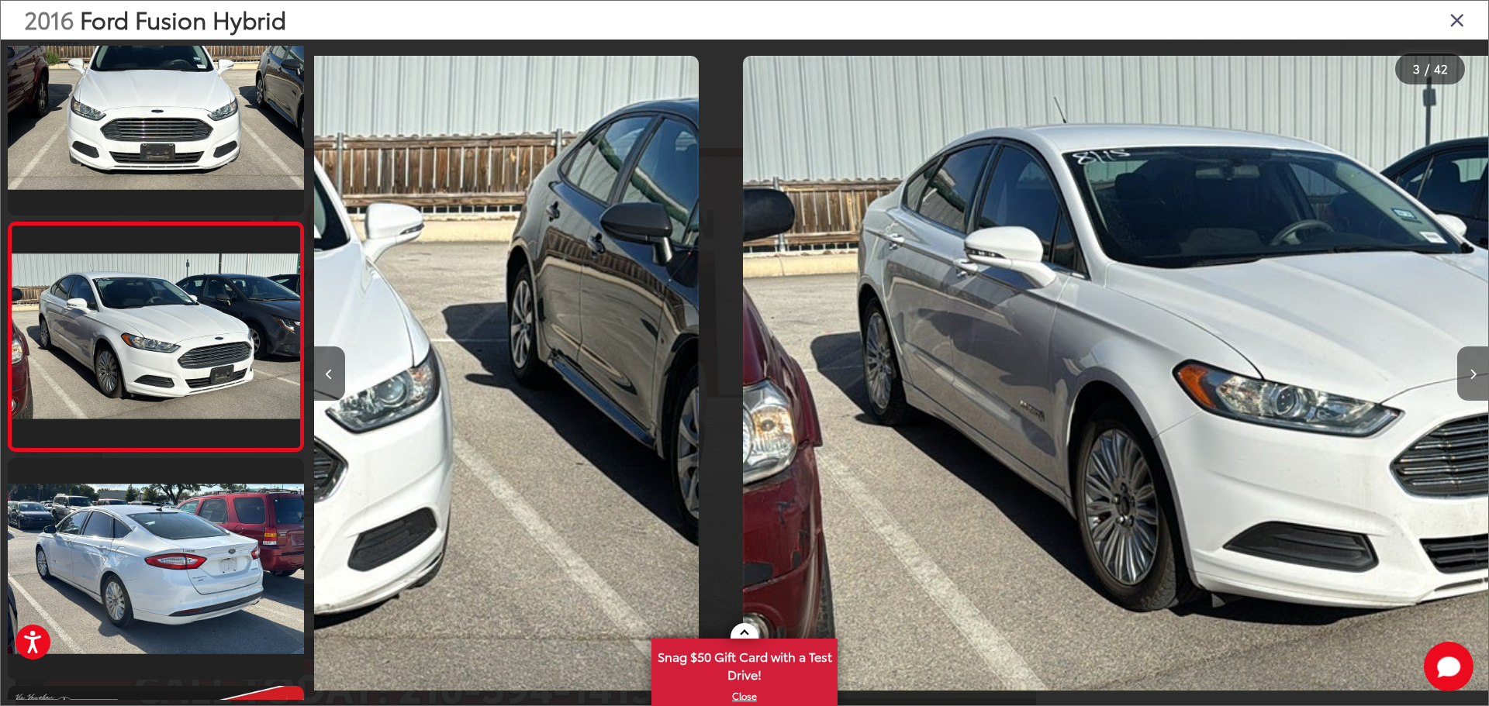
scroll to position [289, 0]
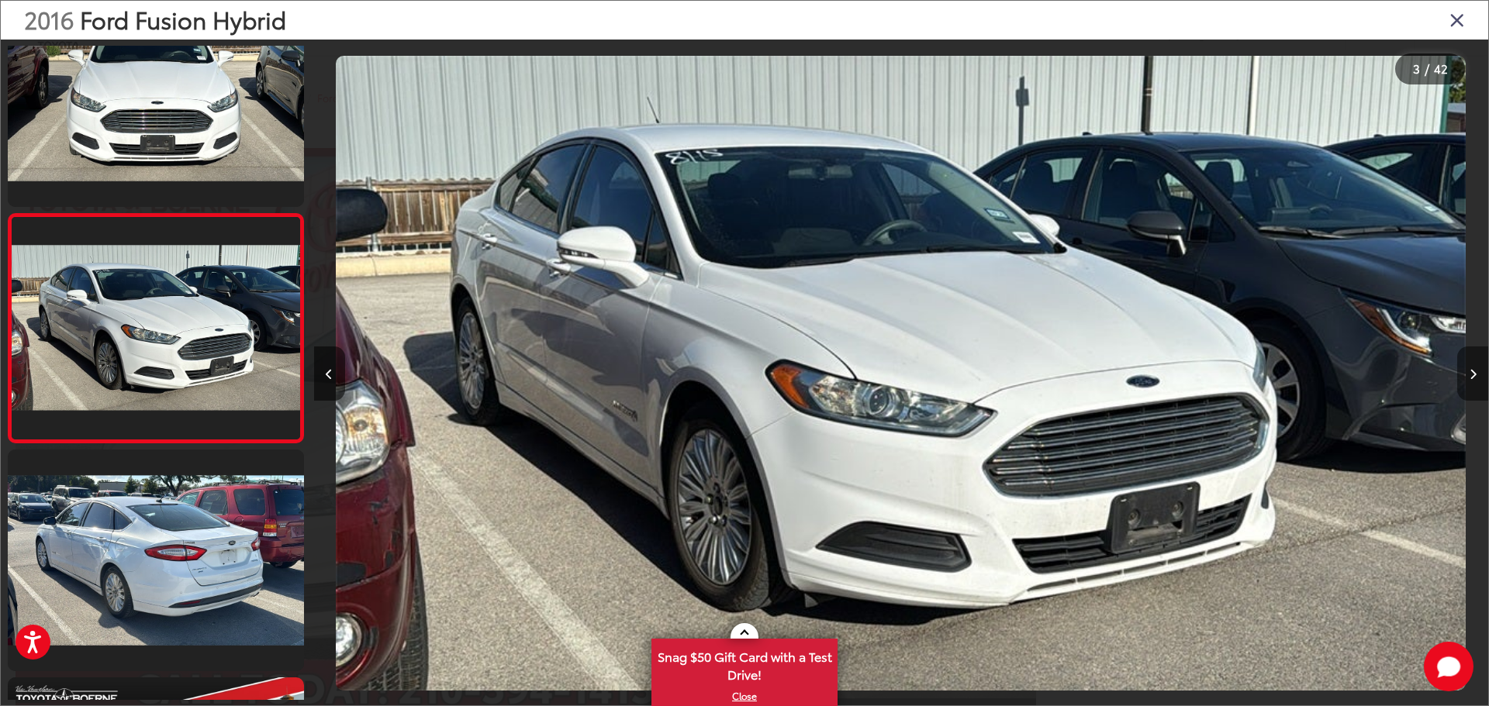
click at [1470, 378] on icon "Next image" at bounding box center [1473, 374] width 7 height 11
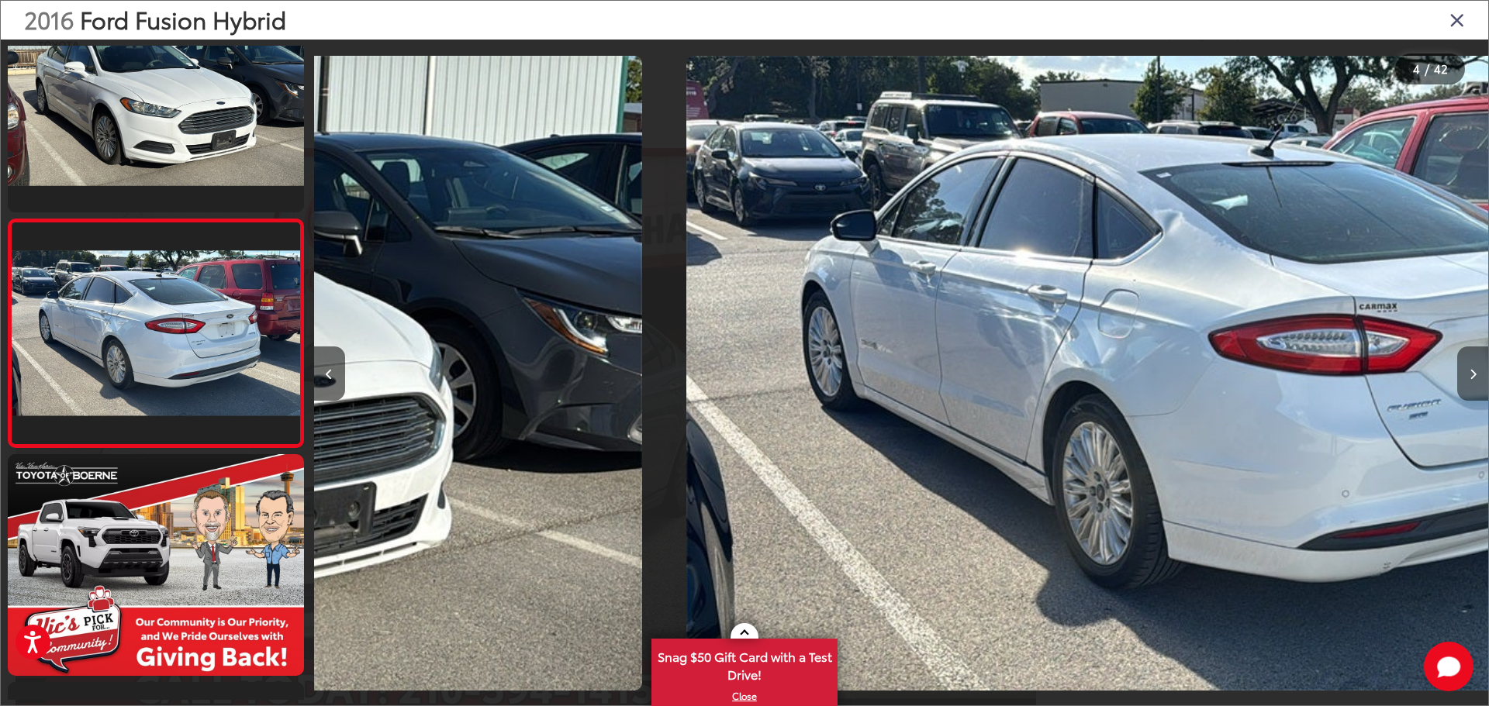
scroll to position [518, 0]
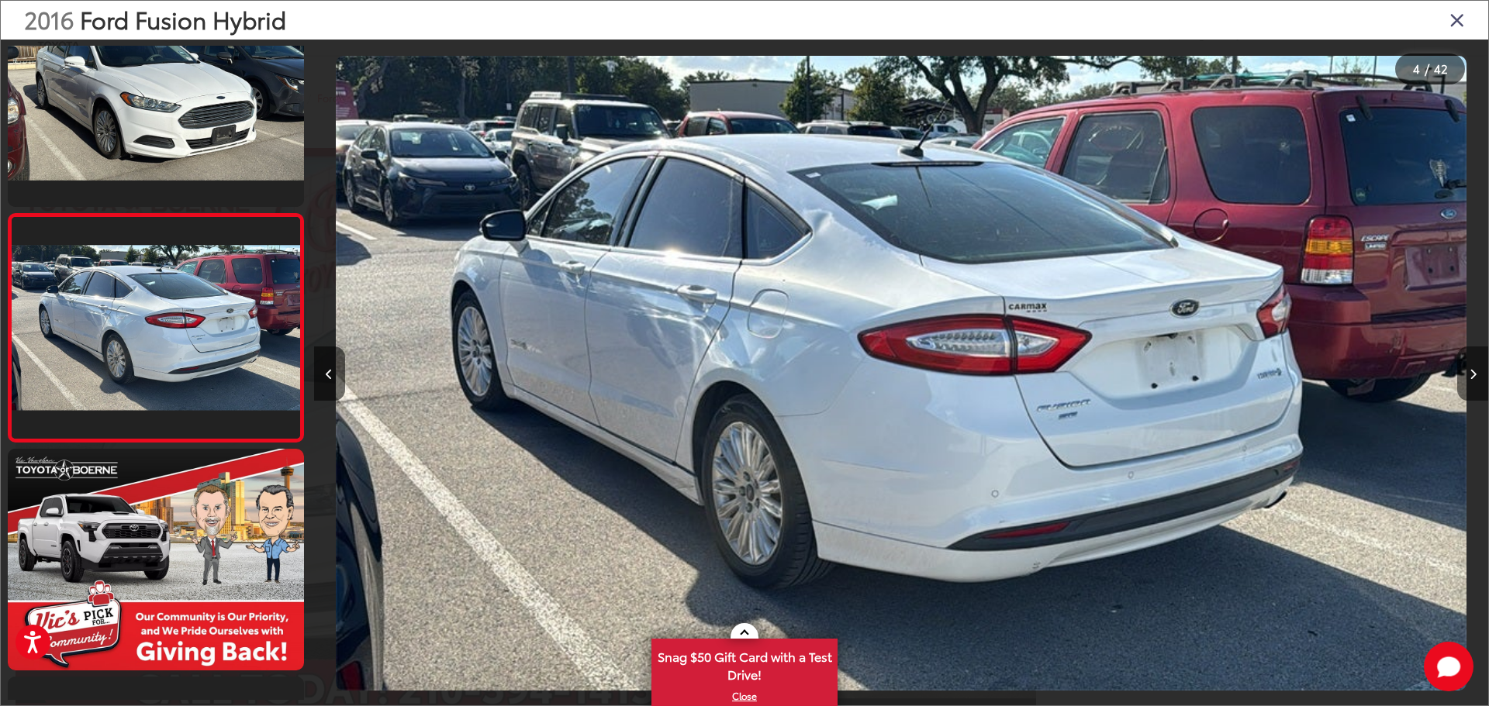
click at [1470, 377] on icon "Next image" at bounding box center [1473, 374] width 7 height 11
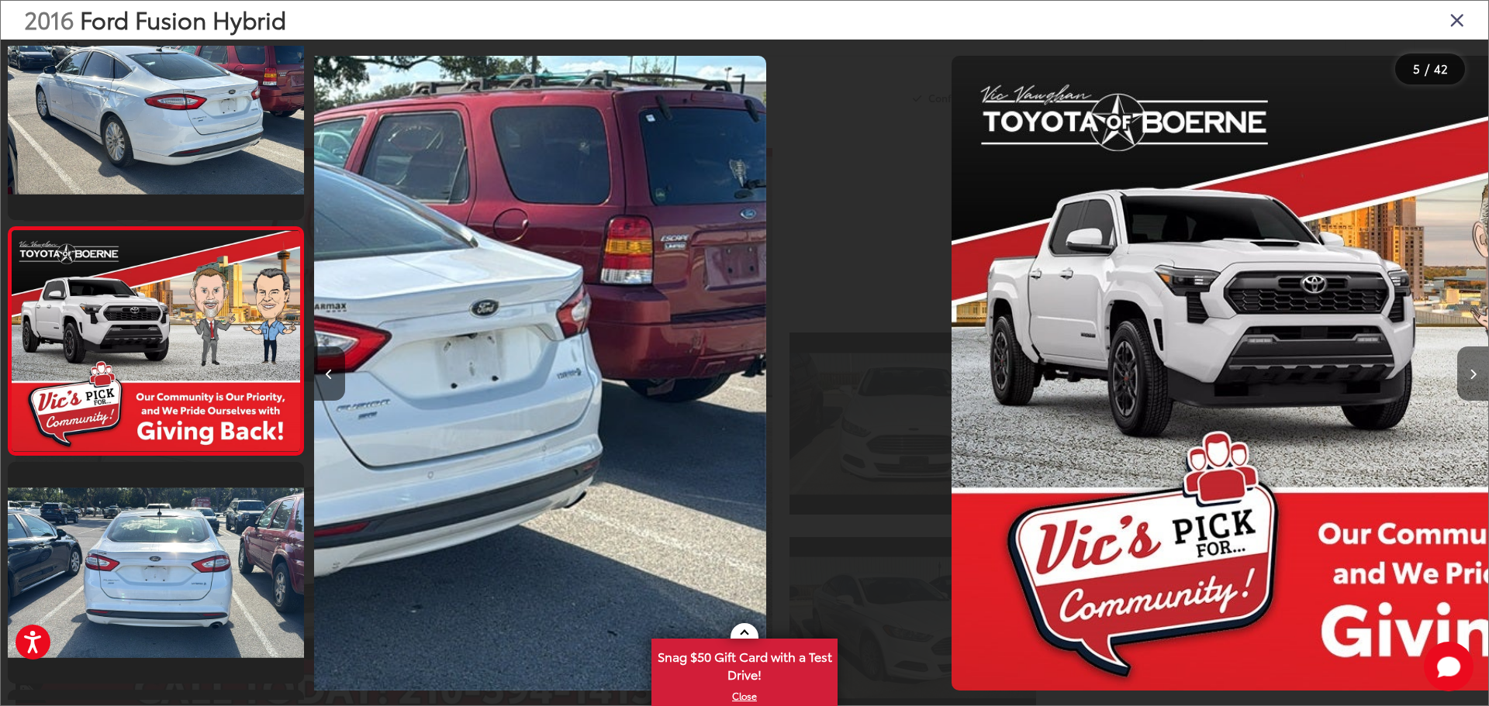
scroll to position [746, 0]
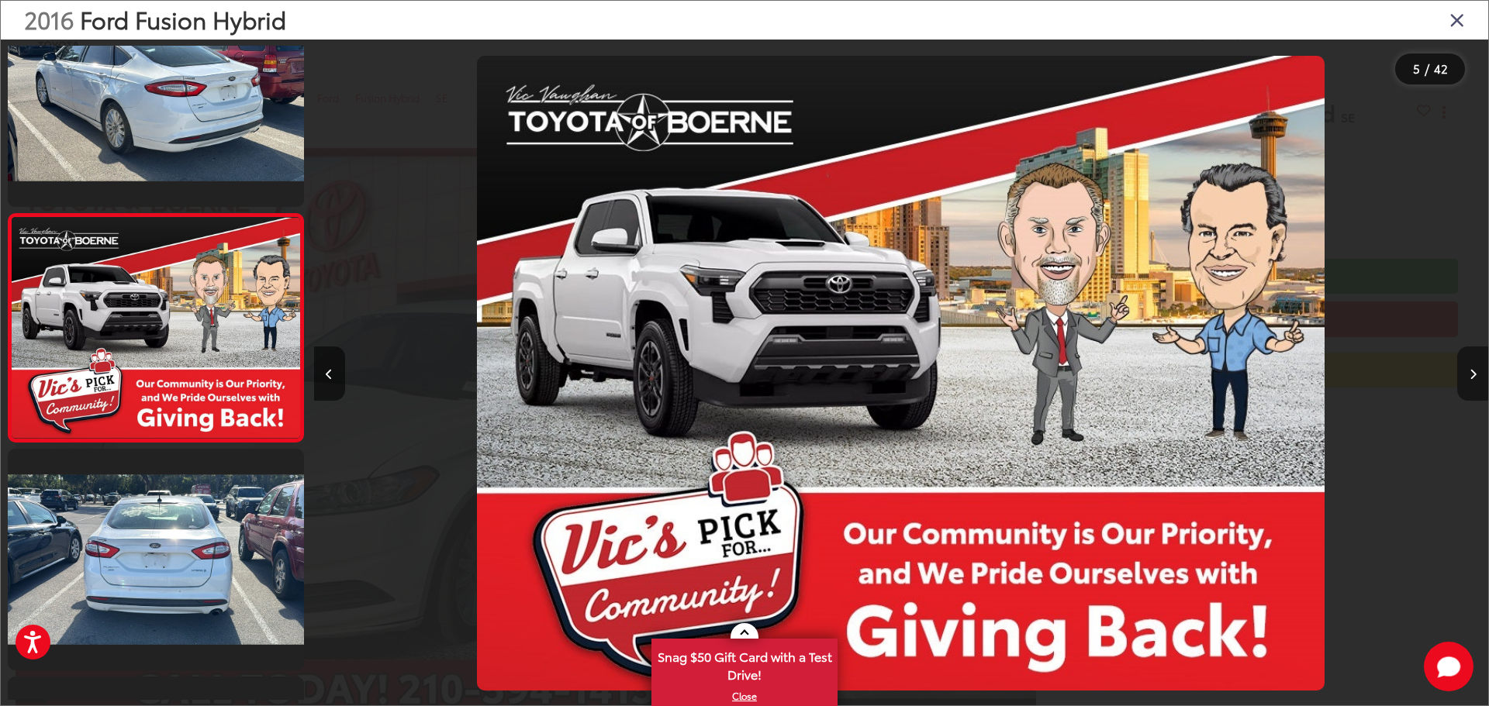
click at [1470, 377] on icon "Next image" at bounding box center [1473, 374] width 7 height 11
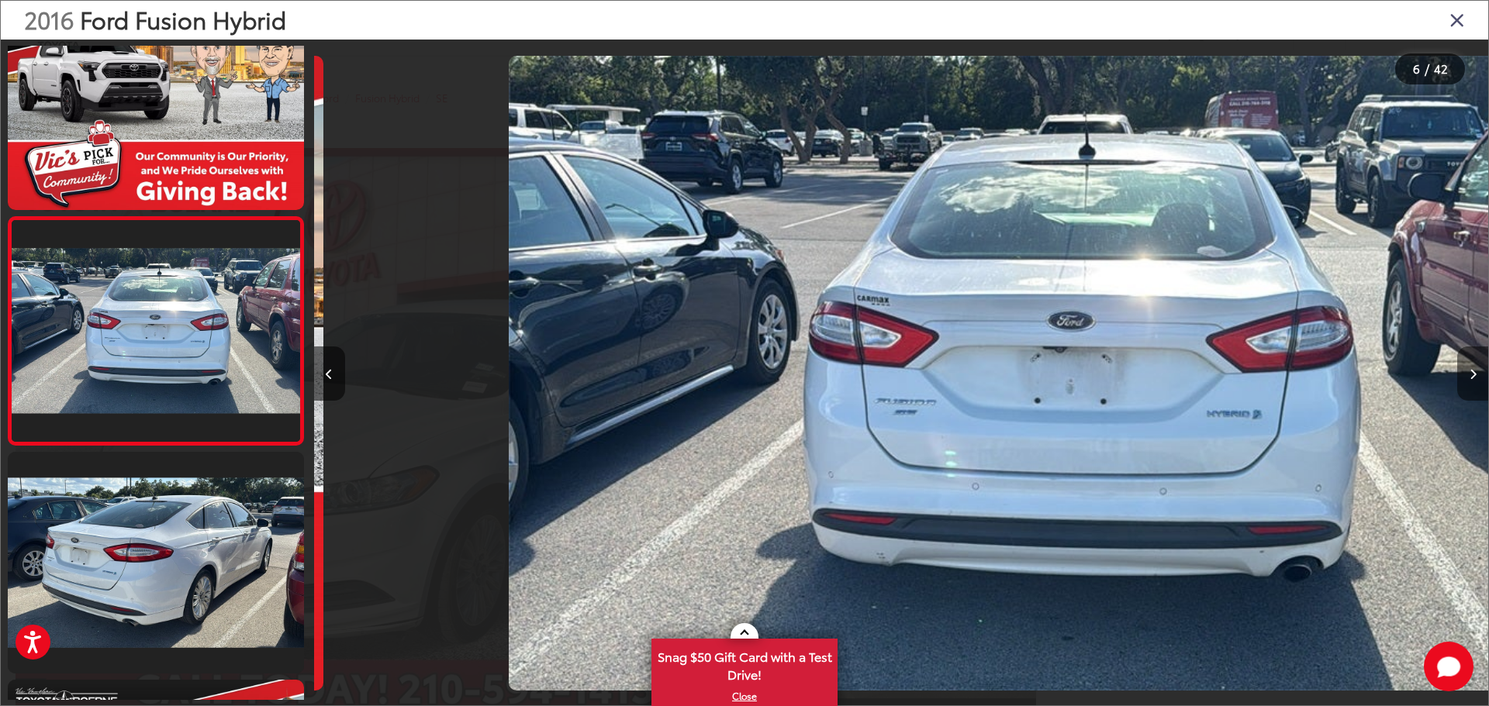
scroll to position [974, 0]
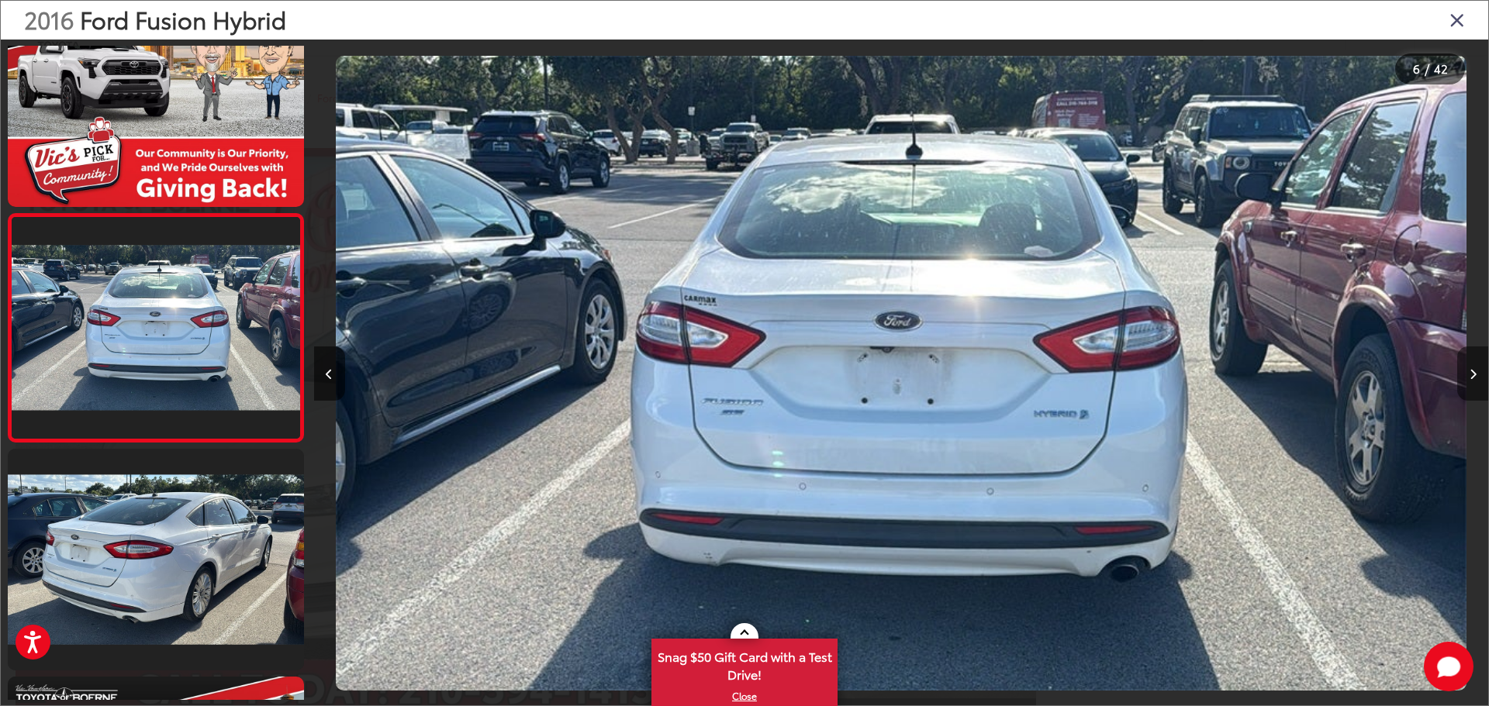
click at [1470, 377] on icon "Next image" at bounding box center [1473, 374] width 7 height 11
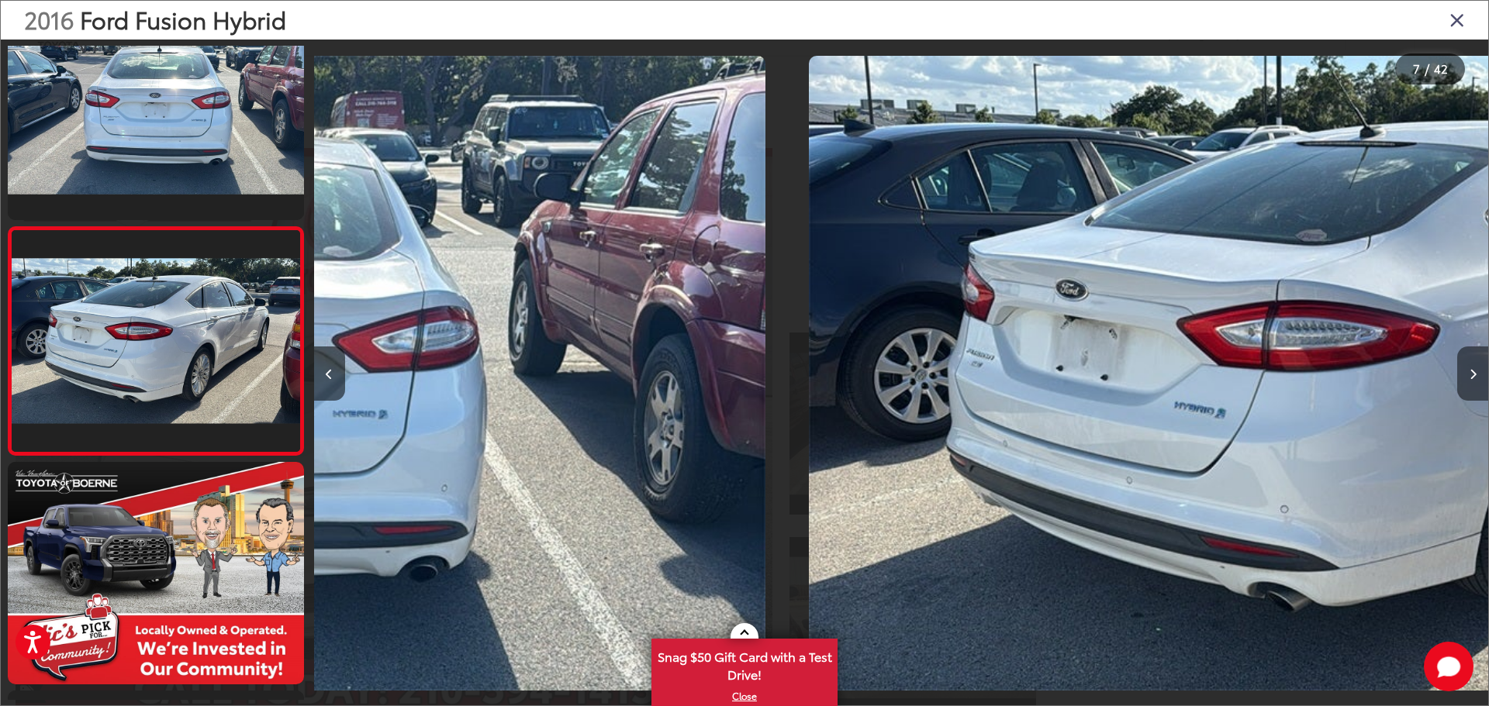
scroll to position [1202, 0]
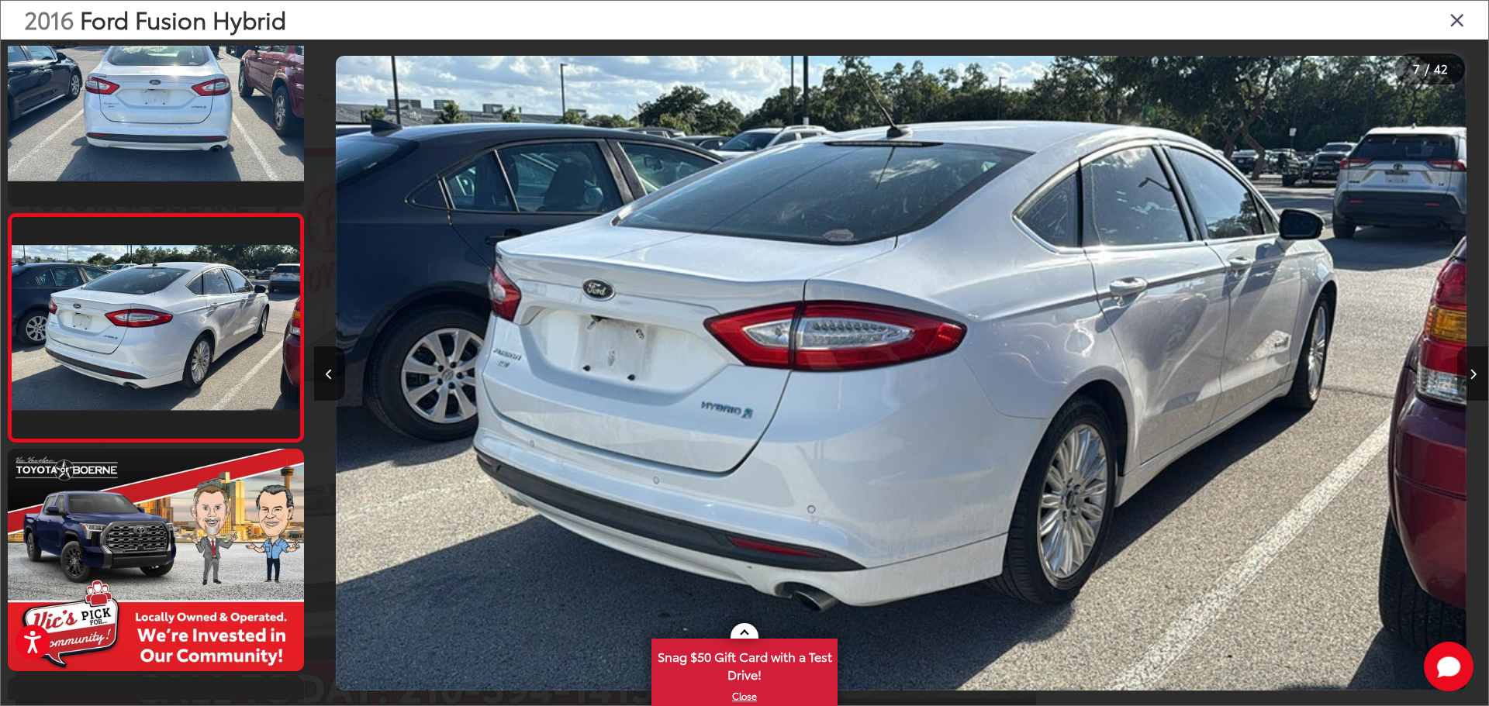
click at [1470, 377] on icon "Next image" at bounding box center [1473, 374] width 7 height 11
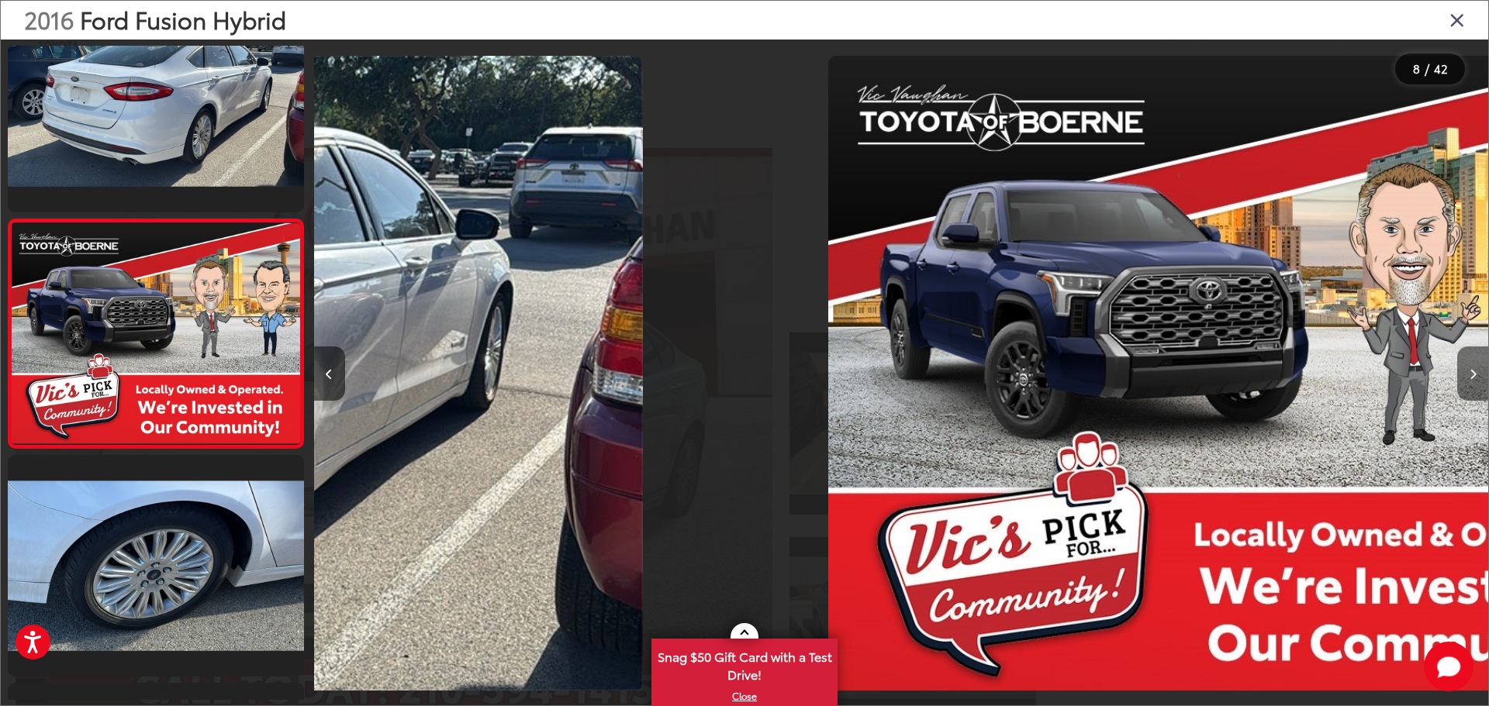
scroll to position [1430, 0]
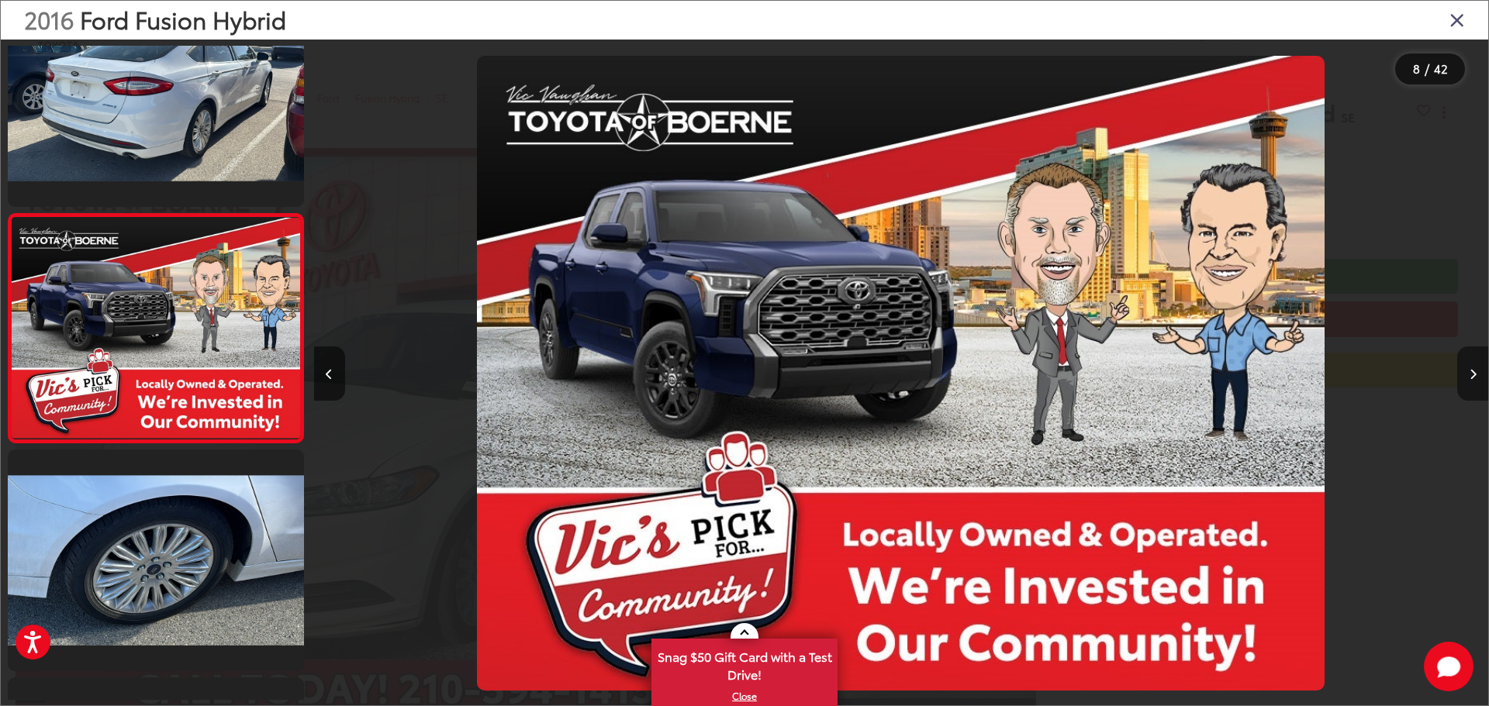
click at [1470, 377] on icon "Next image" at bounding box center [1473, 374] width 7 height 11
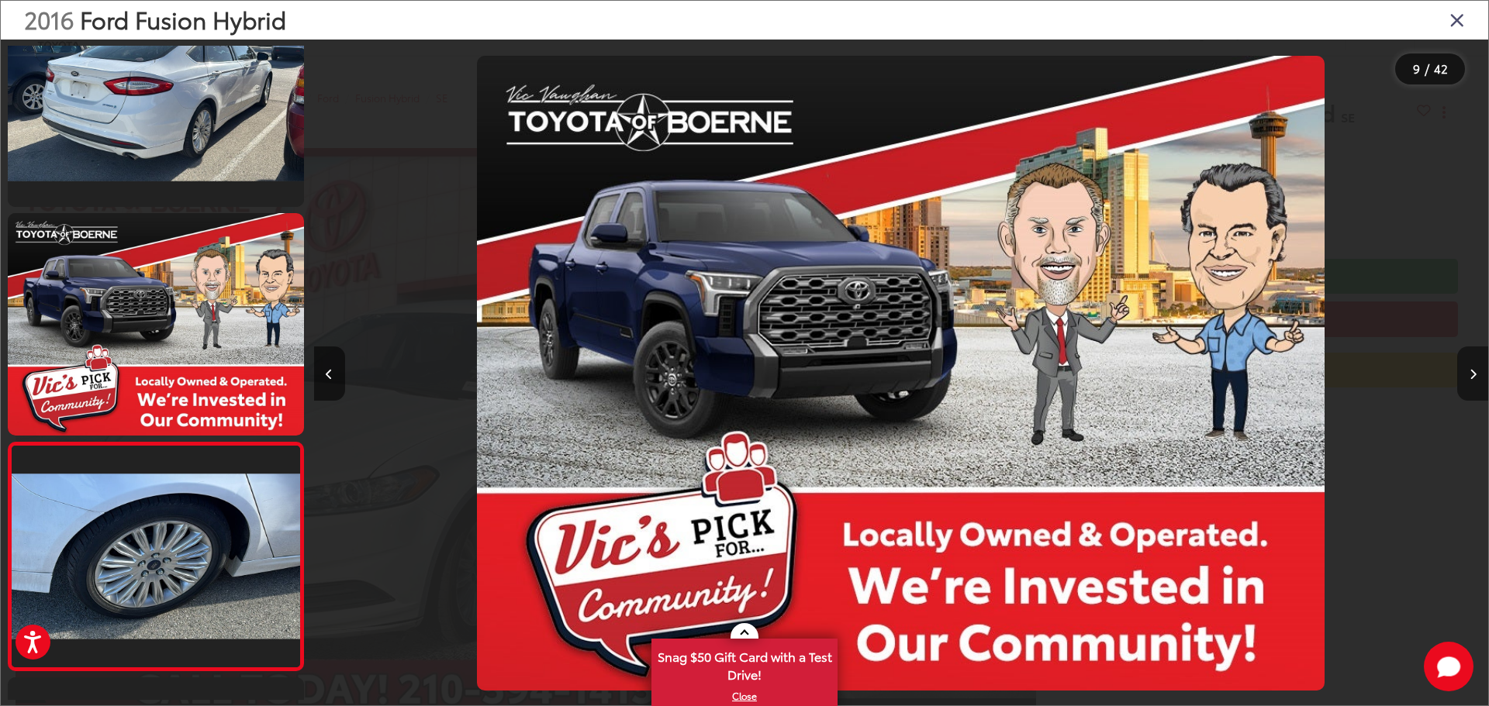
scroll to position [0, 0]
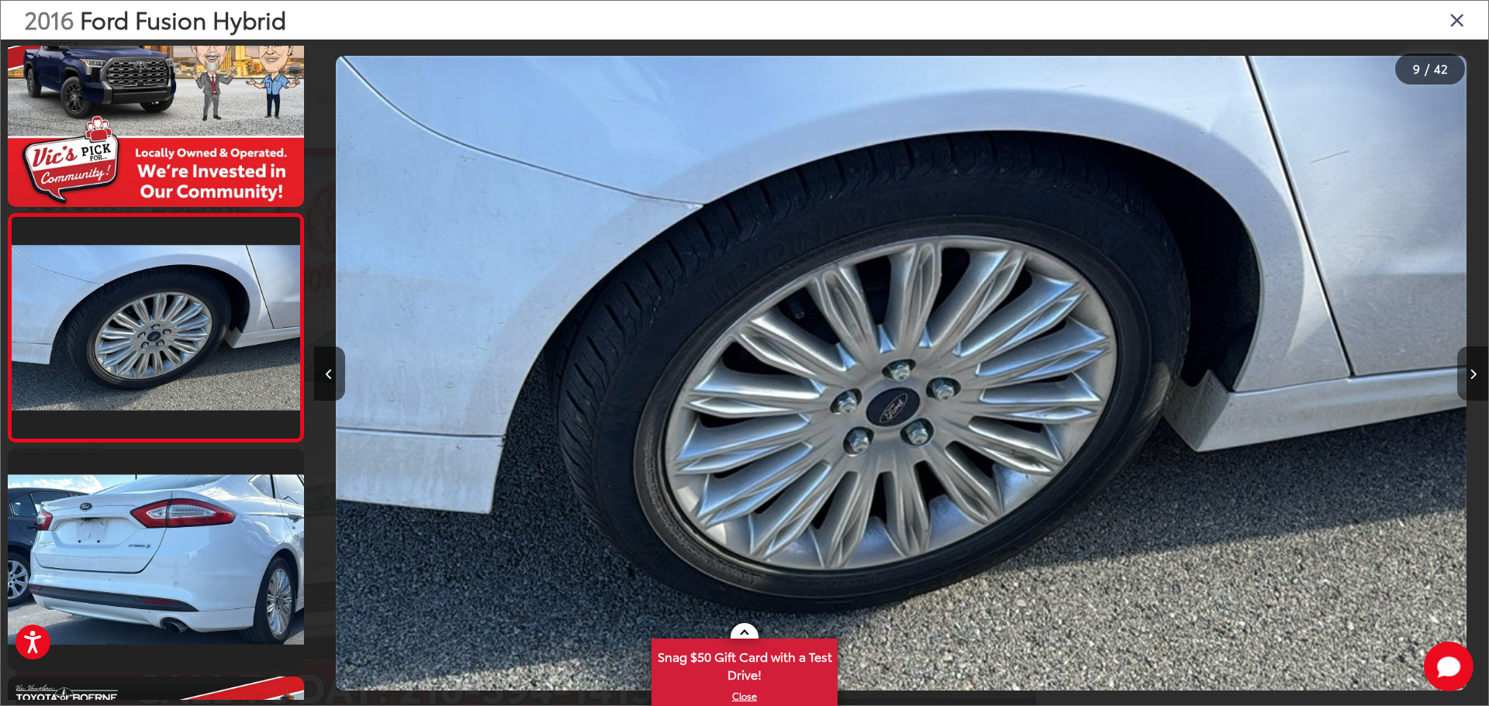
click at [1470, 377] on icon "Next image" at bounding box center [1473, 374] width 7 height 11
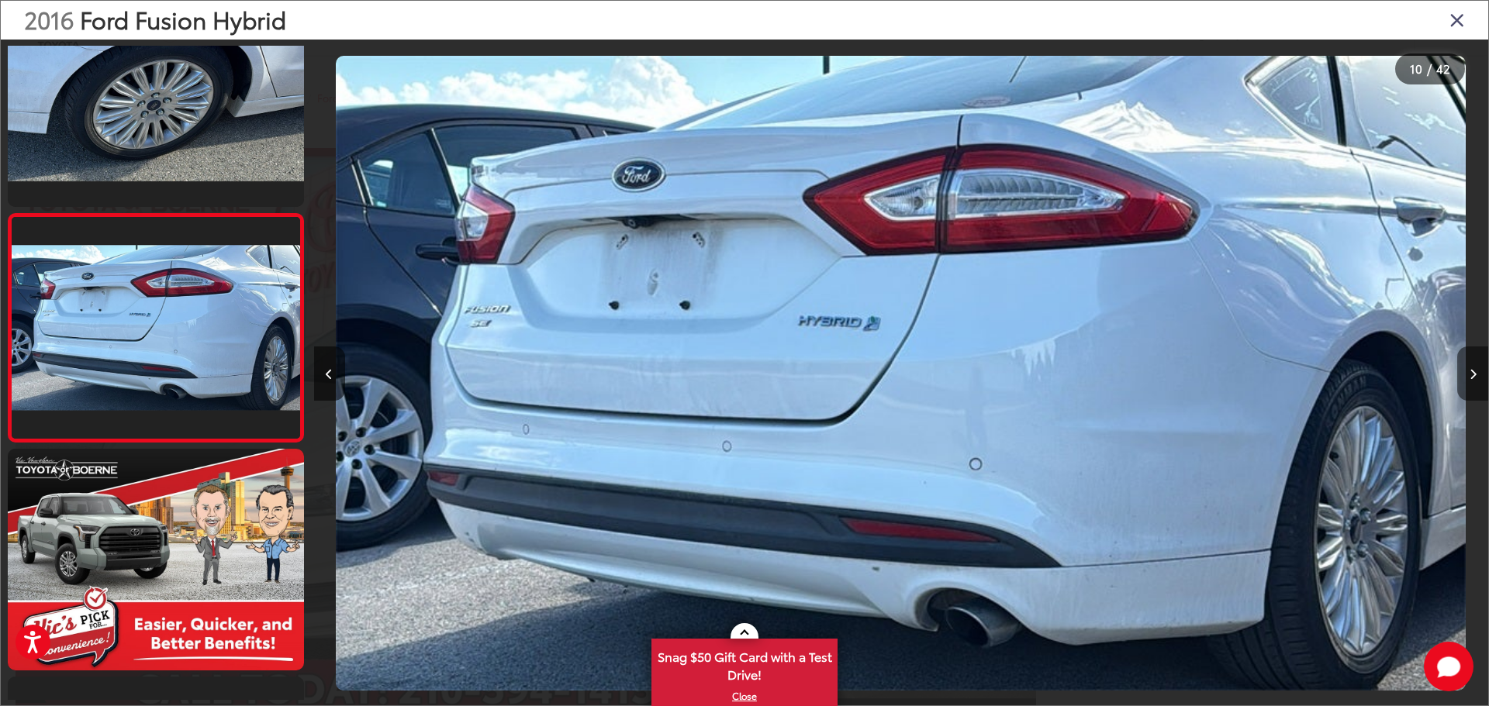
click at [1470, 377] on icon "Next image" at bounding box center [1473, 374] width 7 height 11
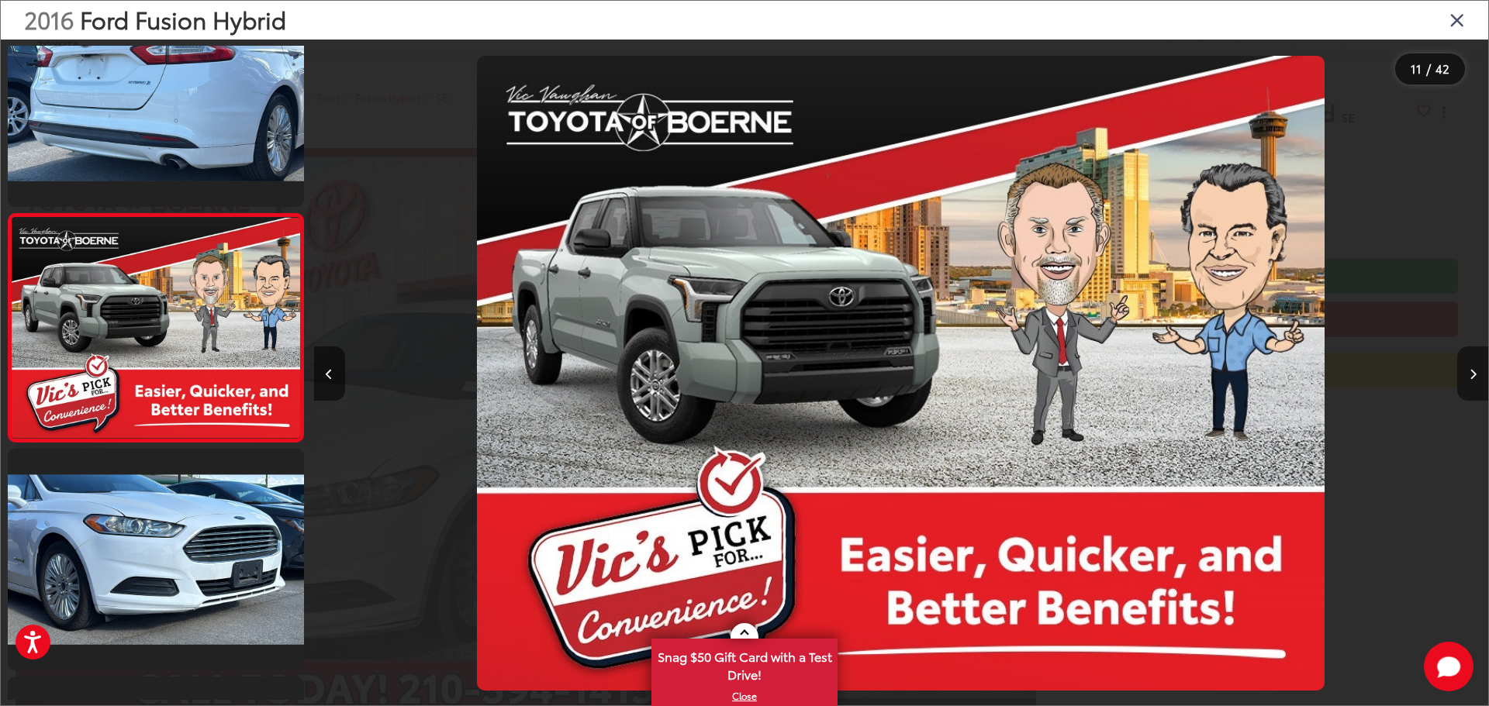
click at [1470, 377] on icon "Next image" at bounding box center [1473, 374] width 7 height 11
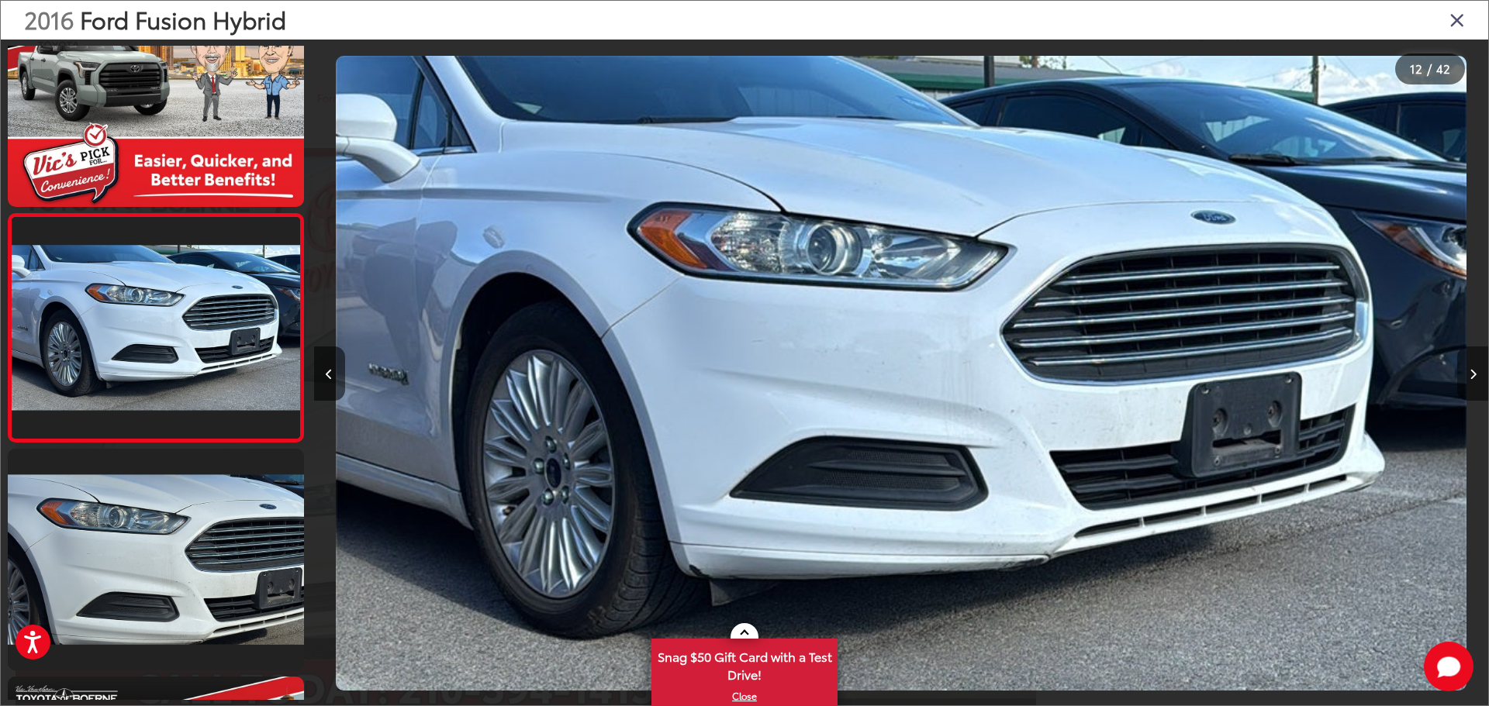
click at [1470, 377] on icon "Next image" at bounding box center [1473, 374] width 7 height 11
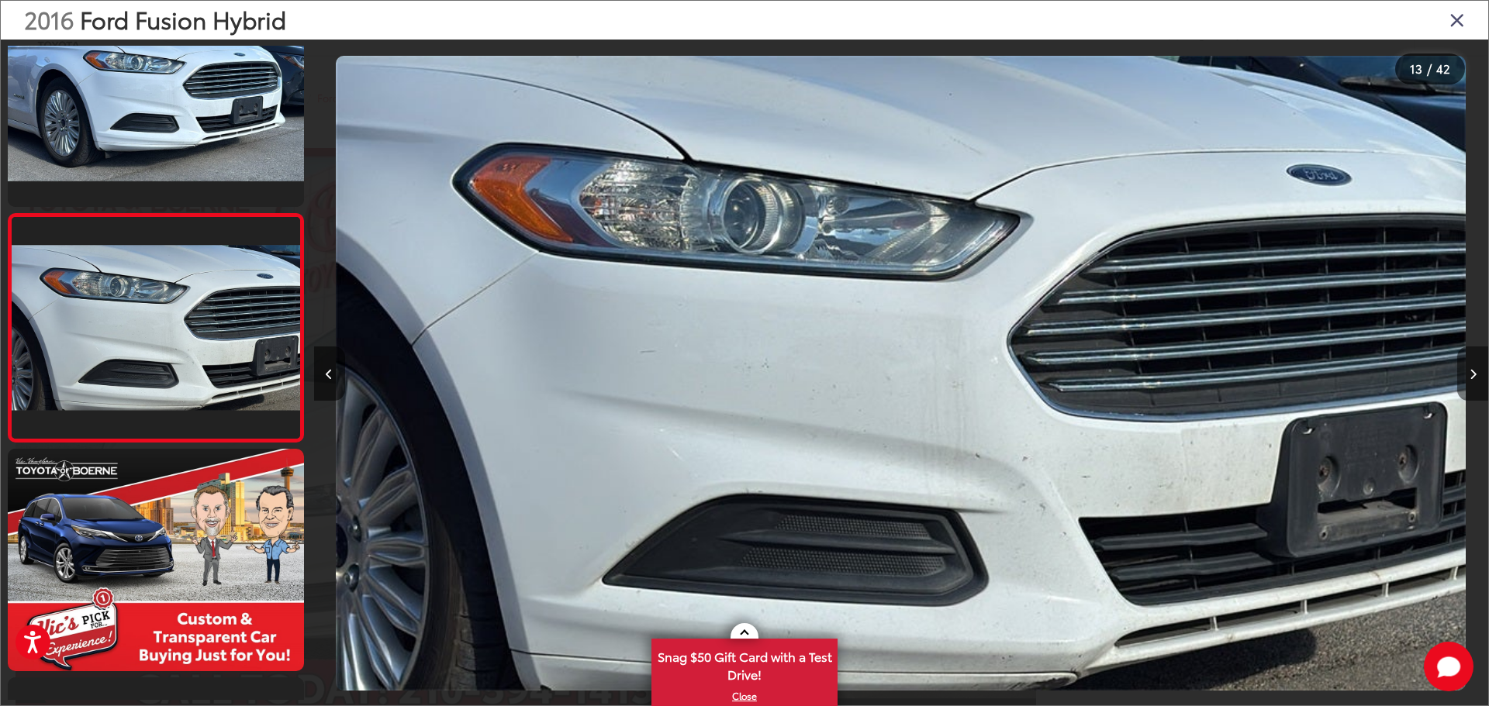
click at [1470, 377] on icon "Next image" at bounding box center [1473, 374] width 7 height 11
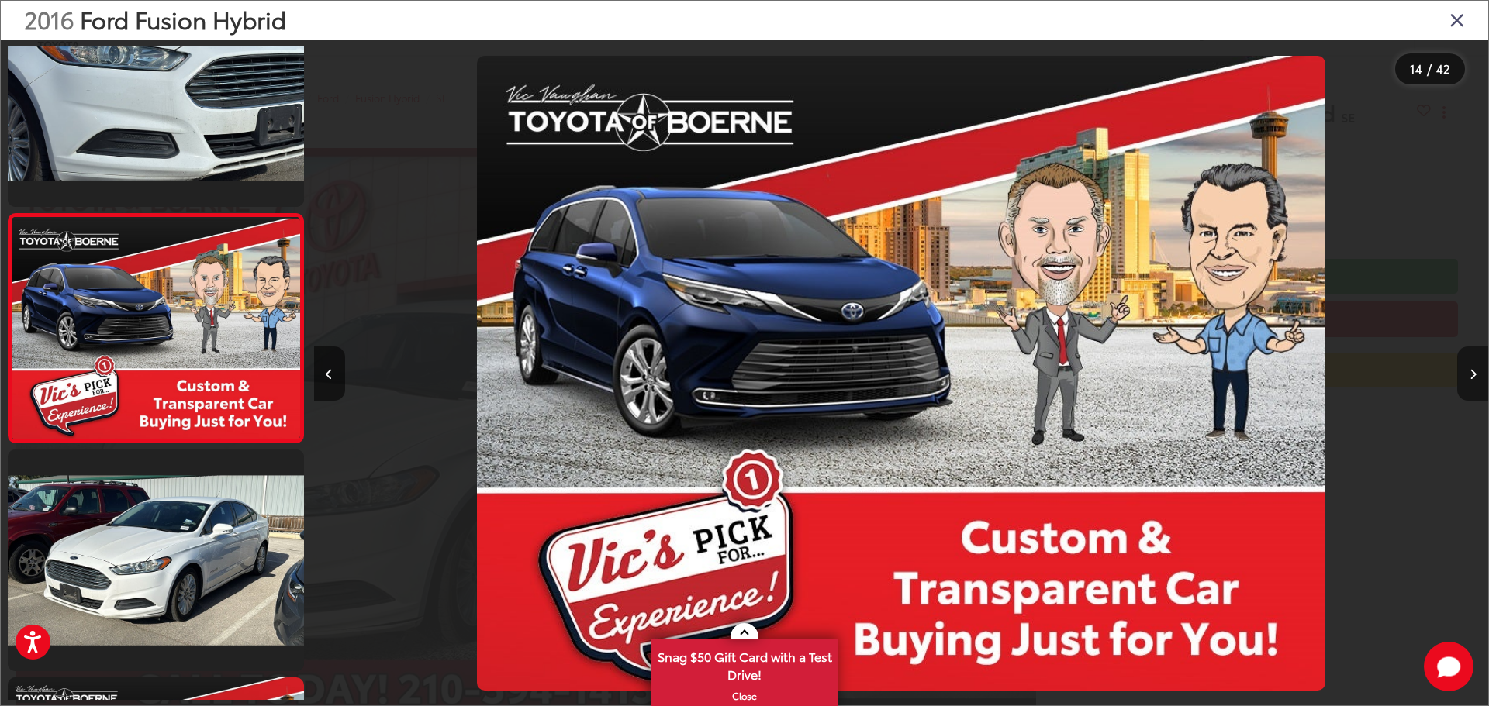
click at [1470, 377] on icon "Next image" at bounding box center [1473, 374] width 7 height 11
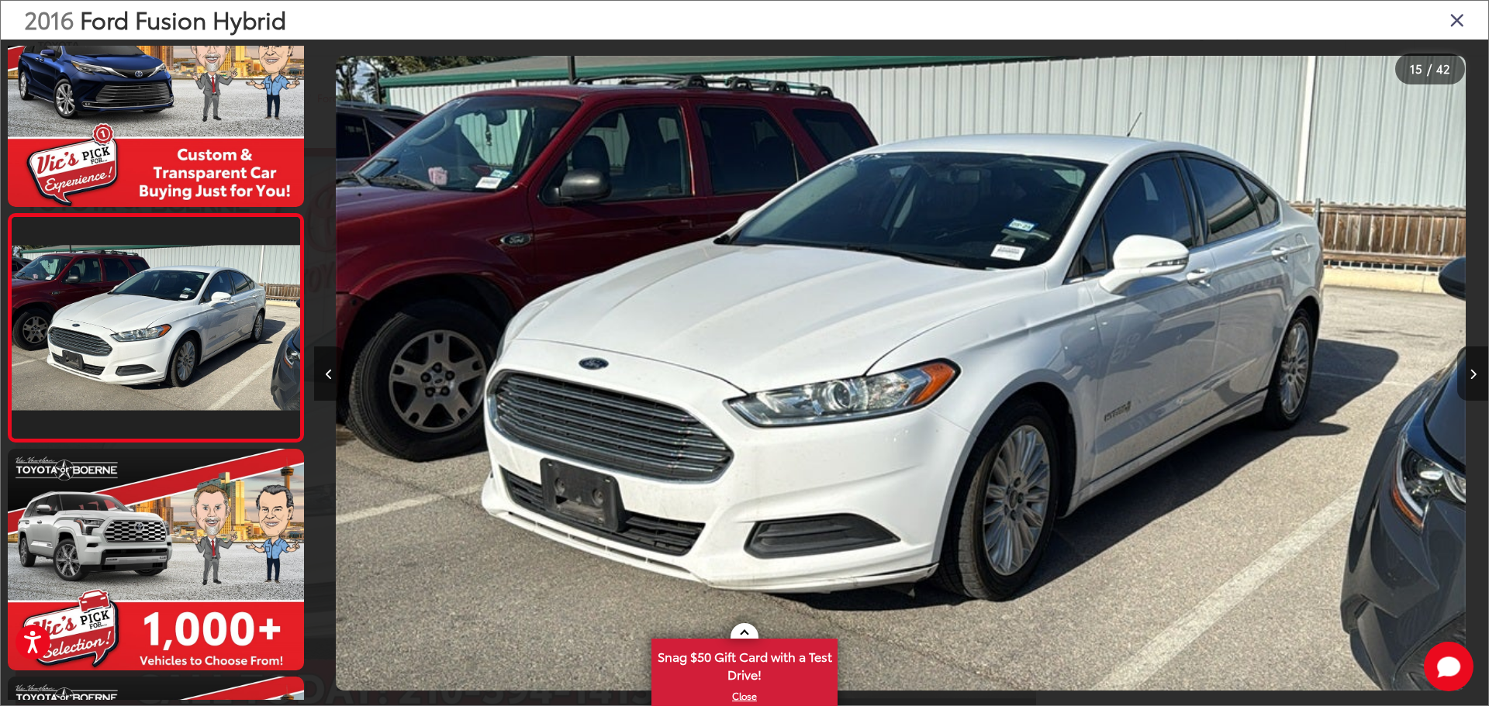
click at [1470, 377] on icon "Next image" at bounding box center [1473, 374] width 7 height 11
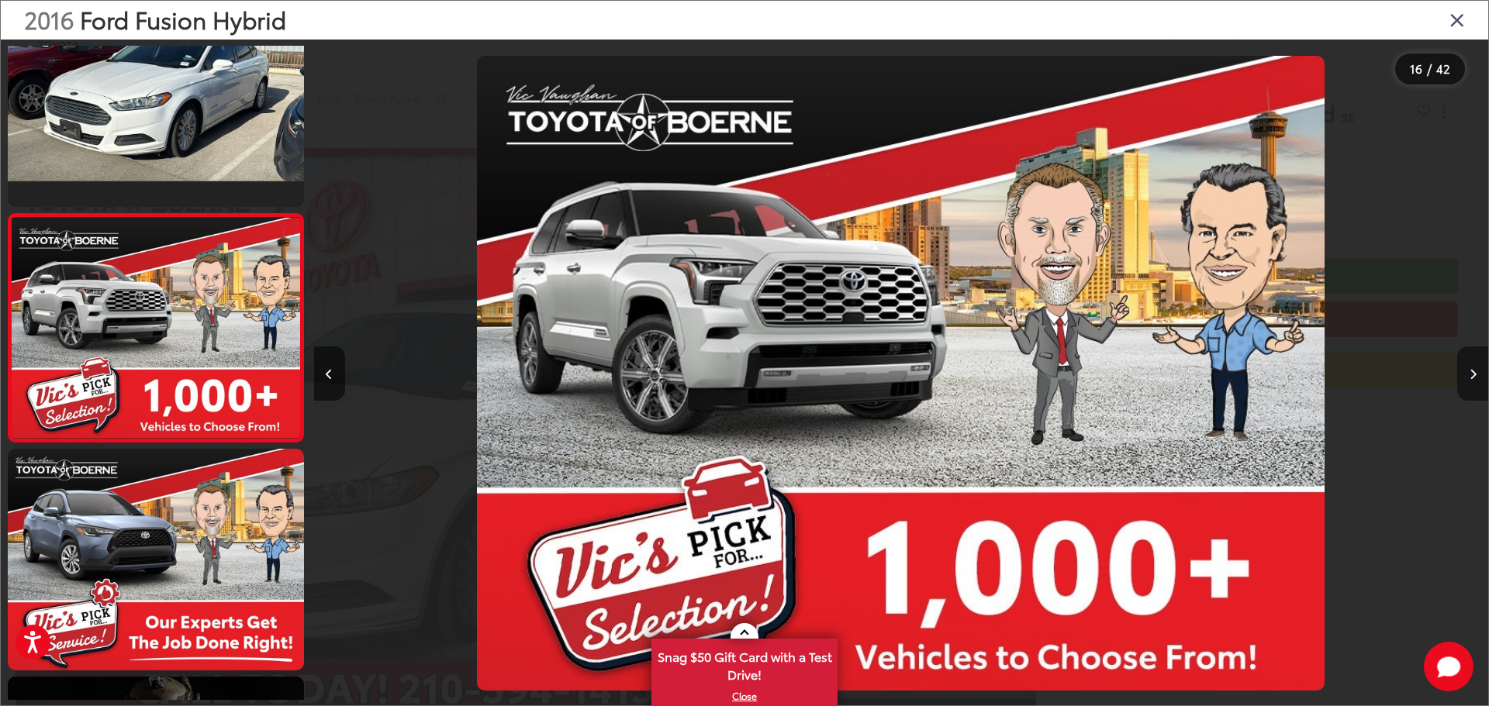
click at [1470, 377] on icon "Next image" at bounding box center [1473, 374] width 7 height 11
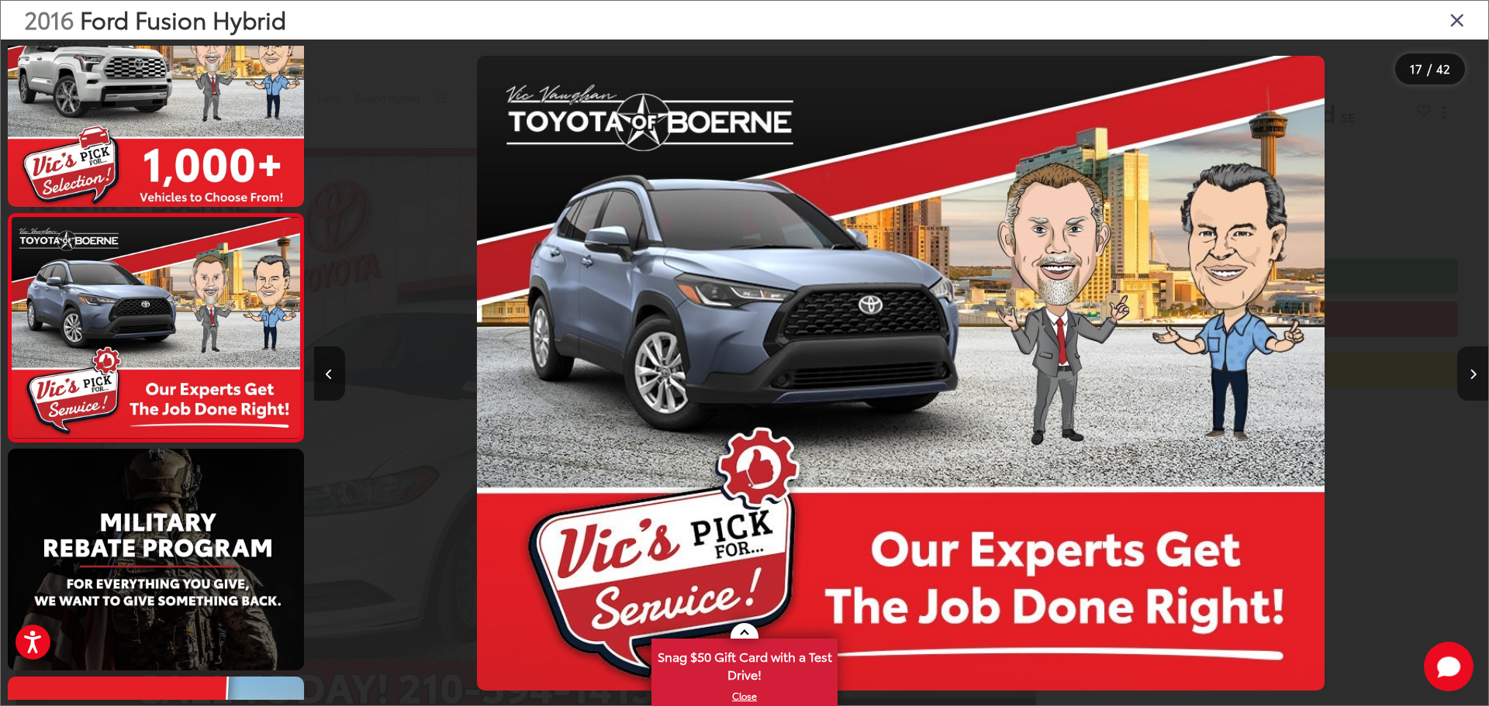
click at [1470, 377] on icon "Next image" at bounding box center [1473, 374] width 7 height 11
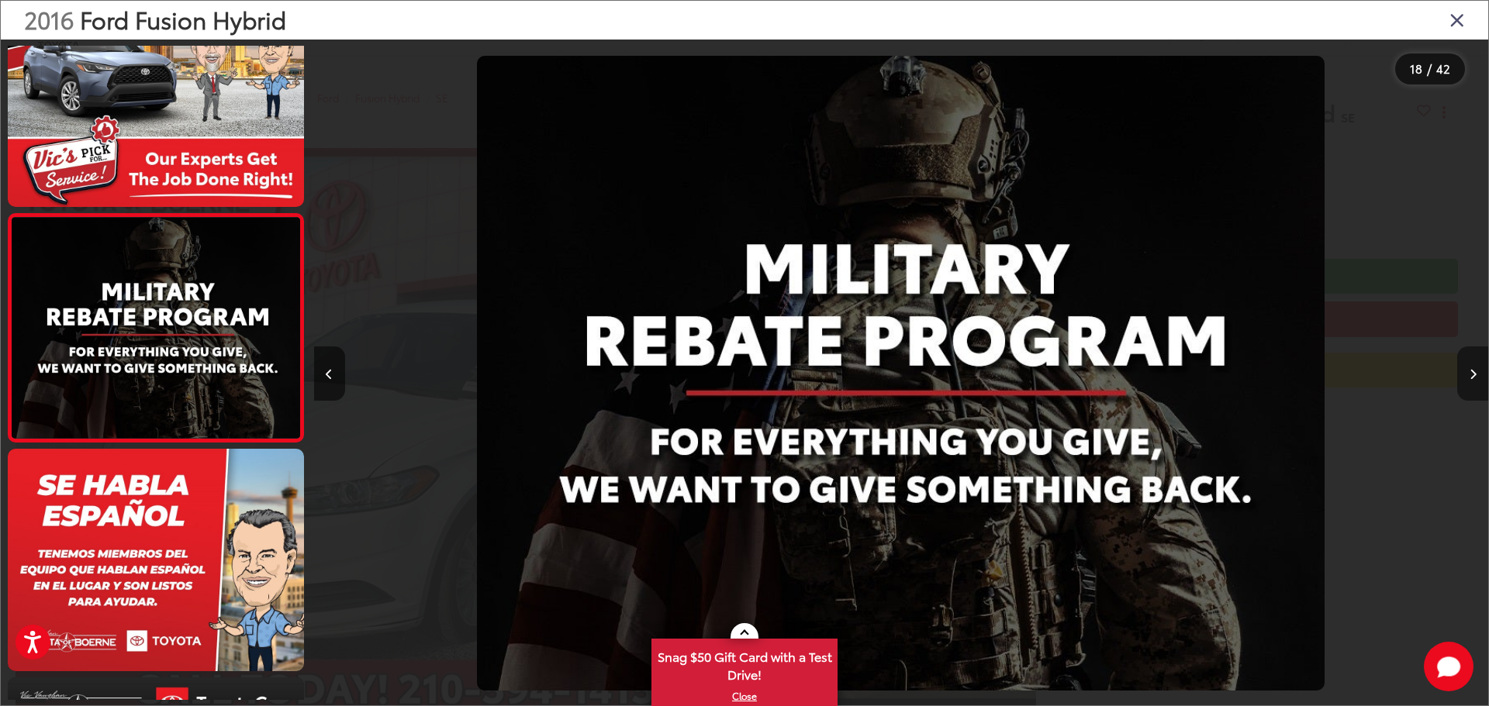
click at [1470, 377] on icon "Next image" at bounding box center [1473, 374] width 7 height 11
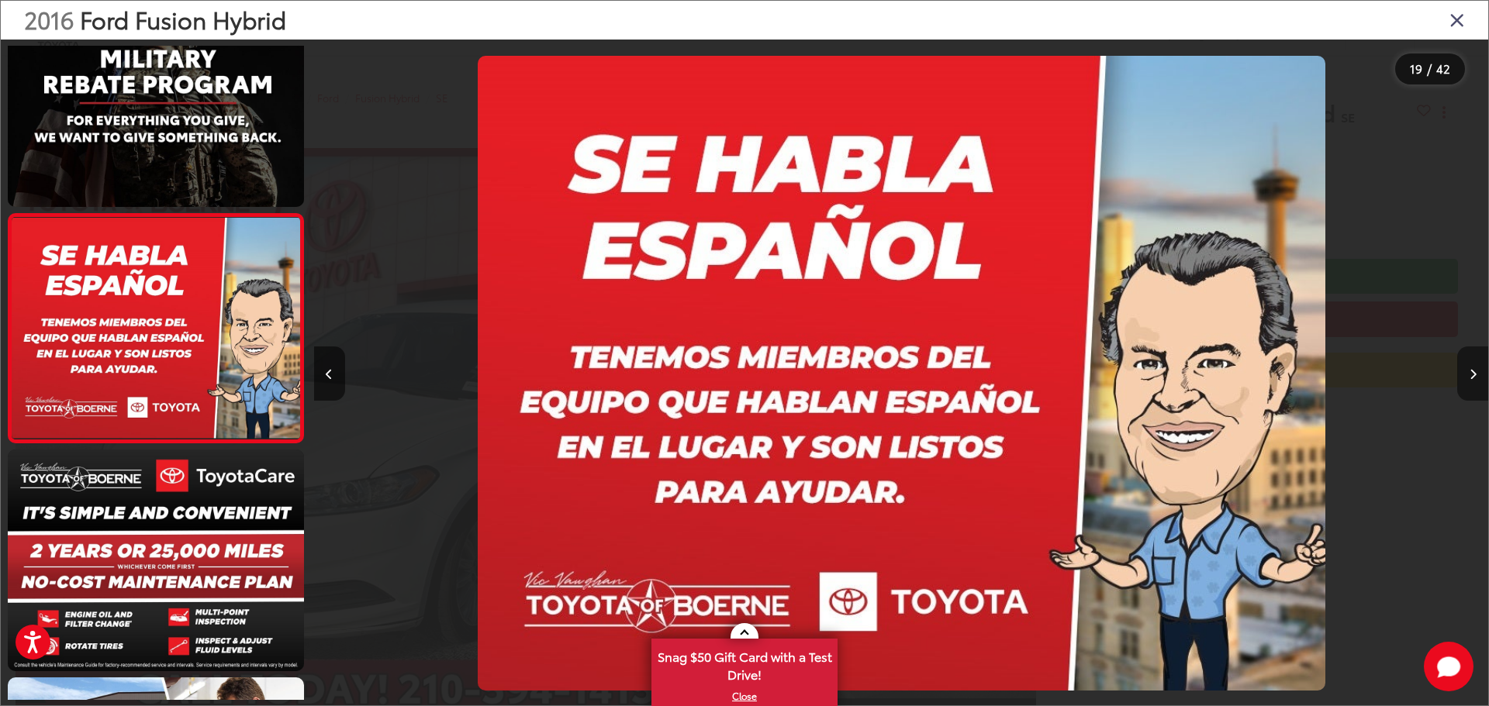
click at [1470, 377] on icon "Next image" at bounding box center [1473, 374] width 7 height 11
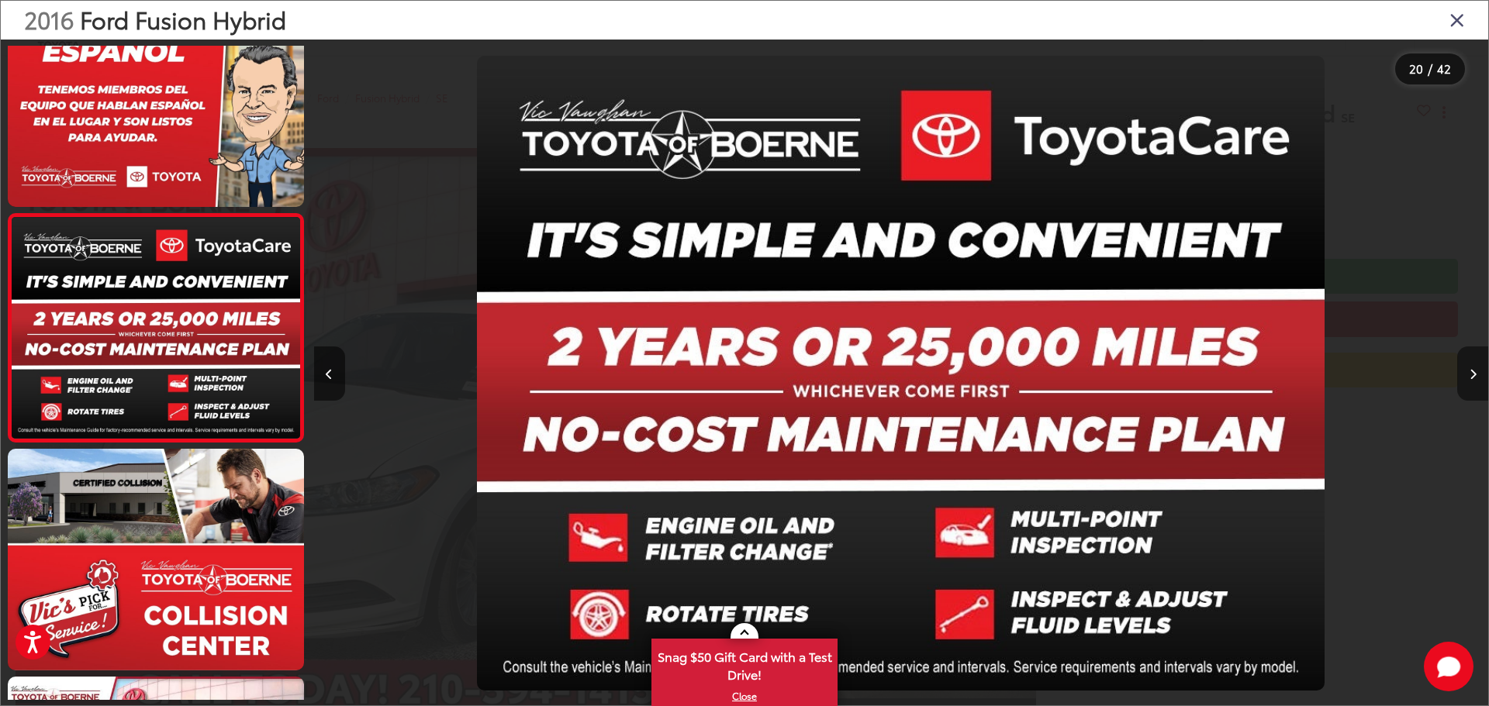
click at [1470, 377] on icon "Next image" at bounding box center [1473, 374] width 7 height 11
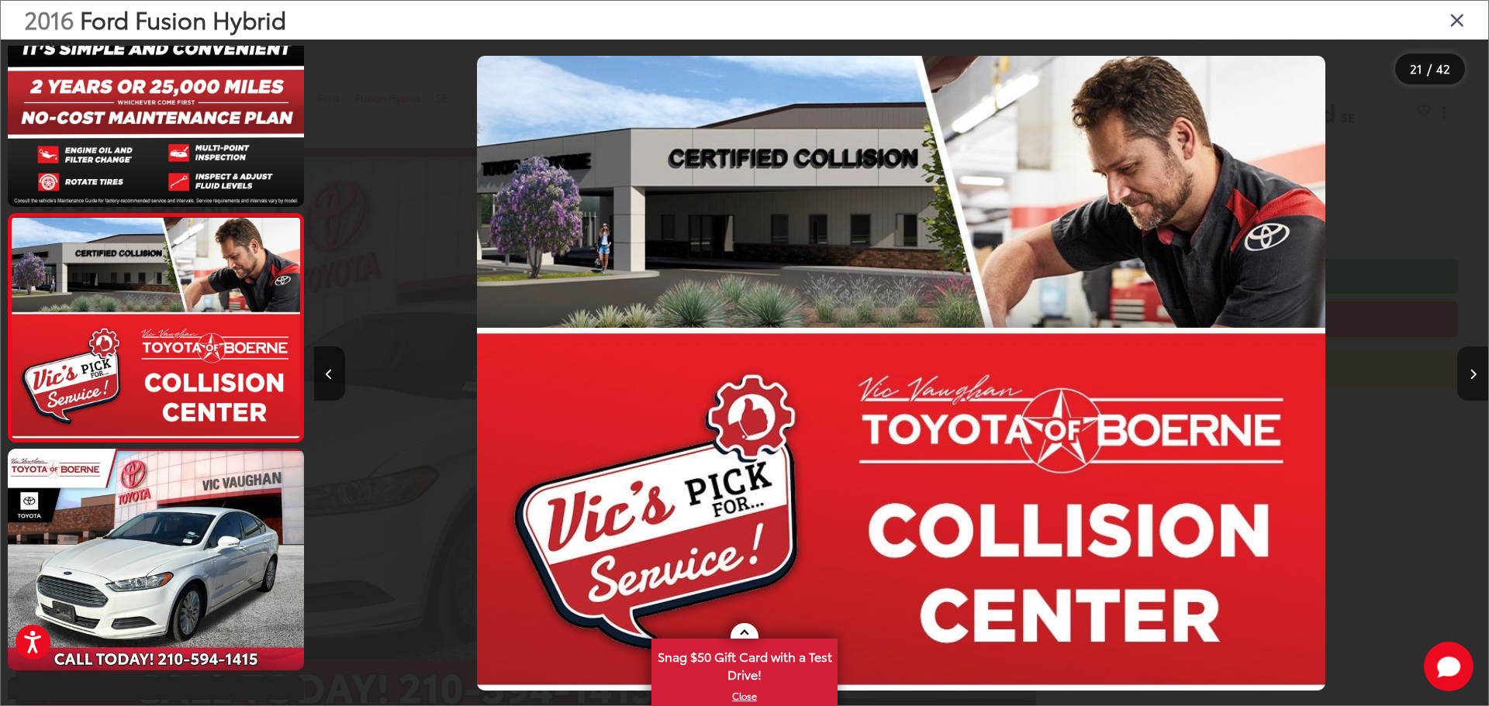
click at [1470, 377] on icon "Next image" at bounding box center [1473, 374] width 7 height 11
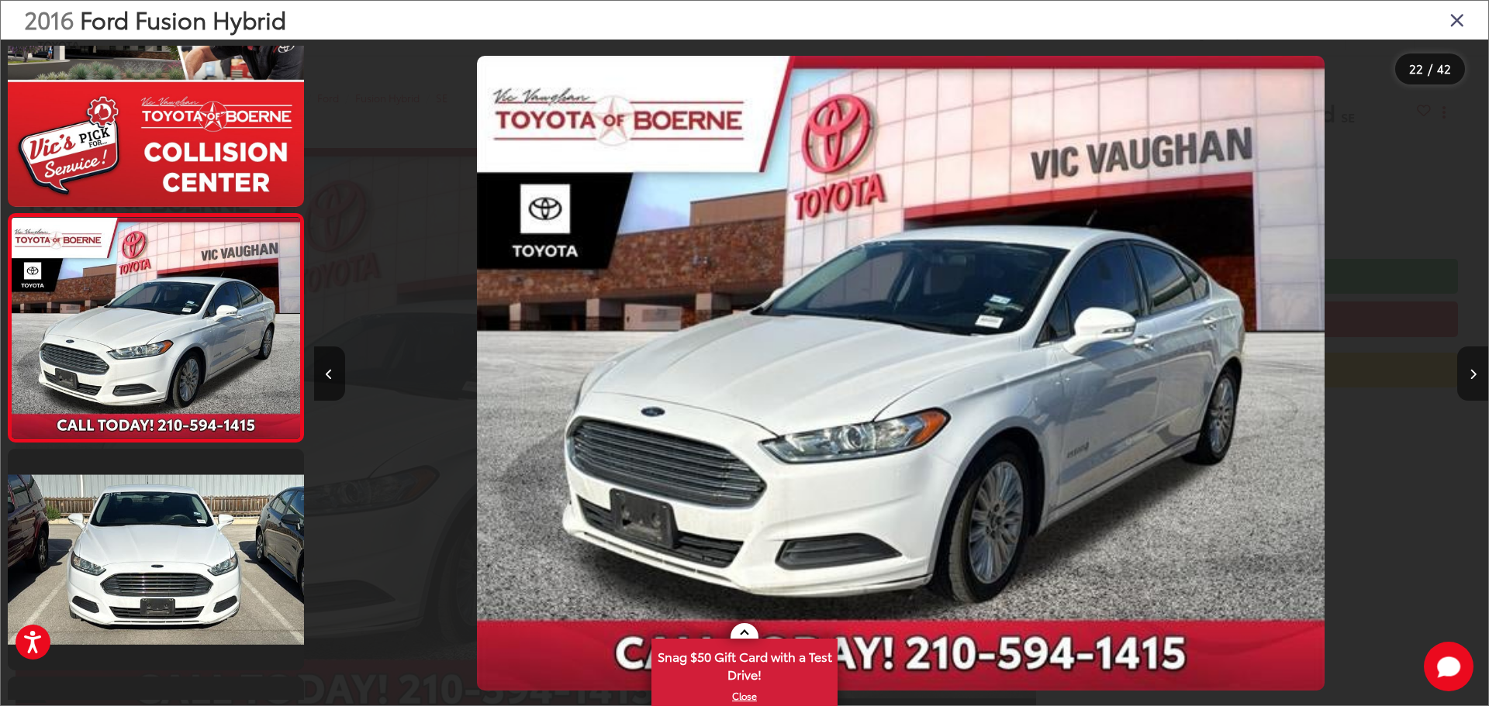
click at [1470, 377] on icon "Next image" at bounding box center [1473, 374] width 7 height 11
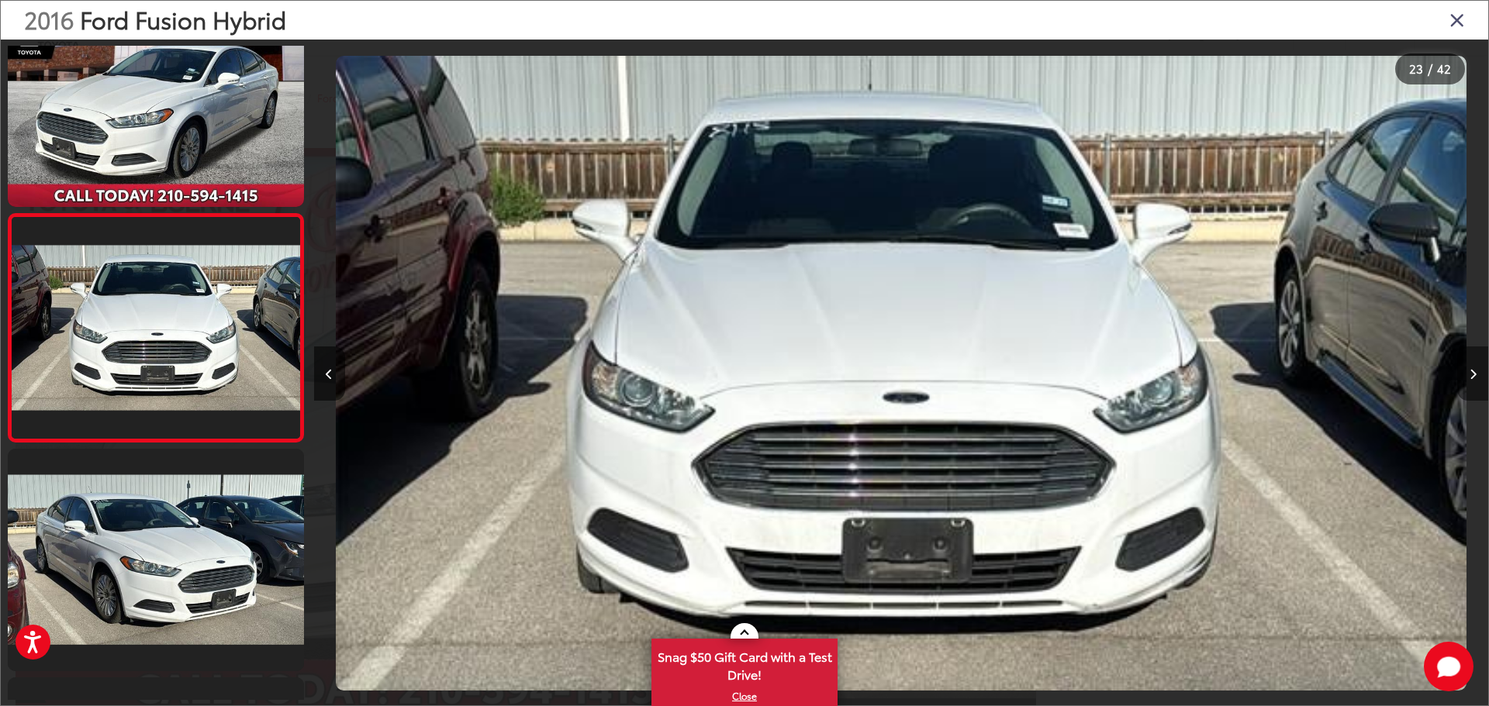
click at [1470, 377] on icon "Next image" at bounding box center [1473, 374] width 7 height 11
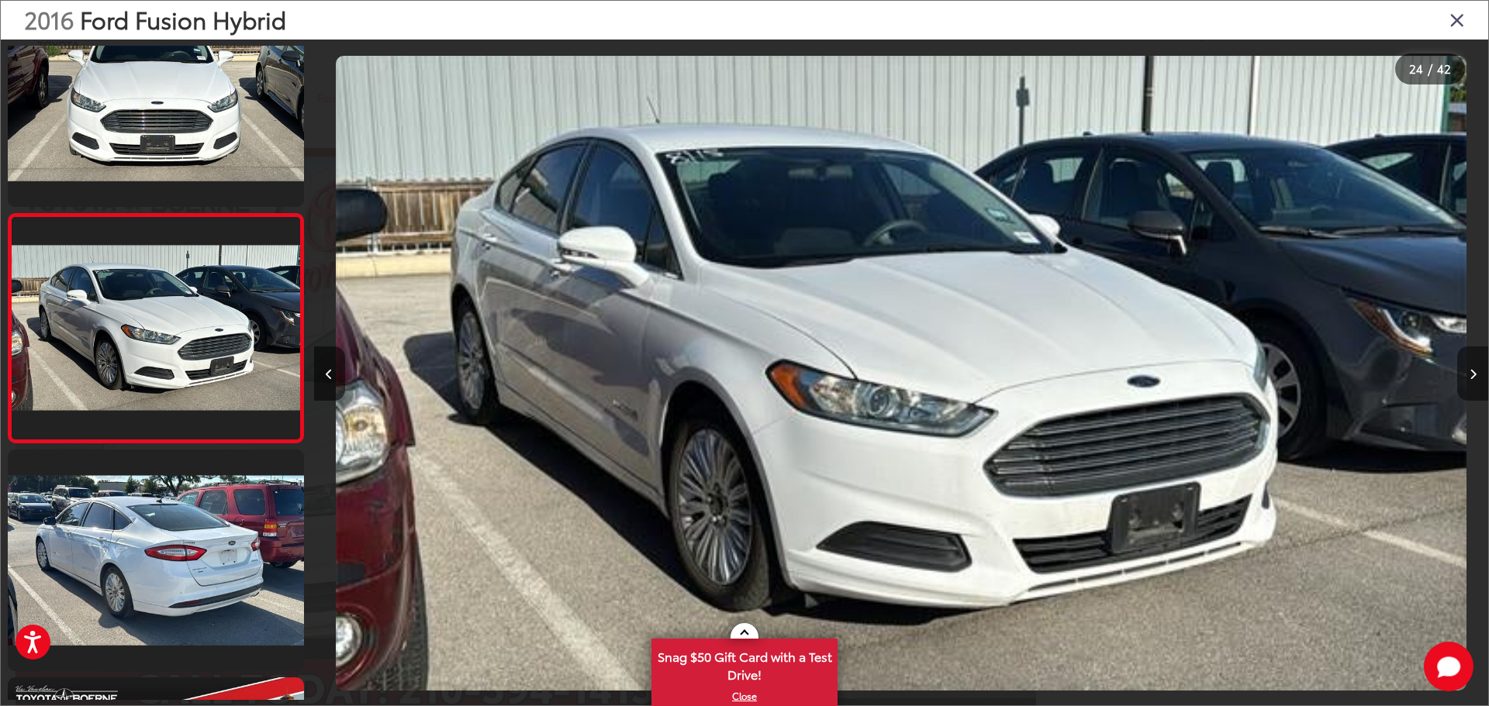
click at [1470, 377] on icon "Next image" at bounding box center [1473, 374] width 7 height 11
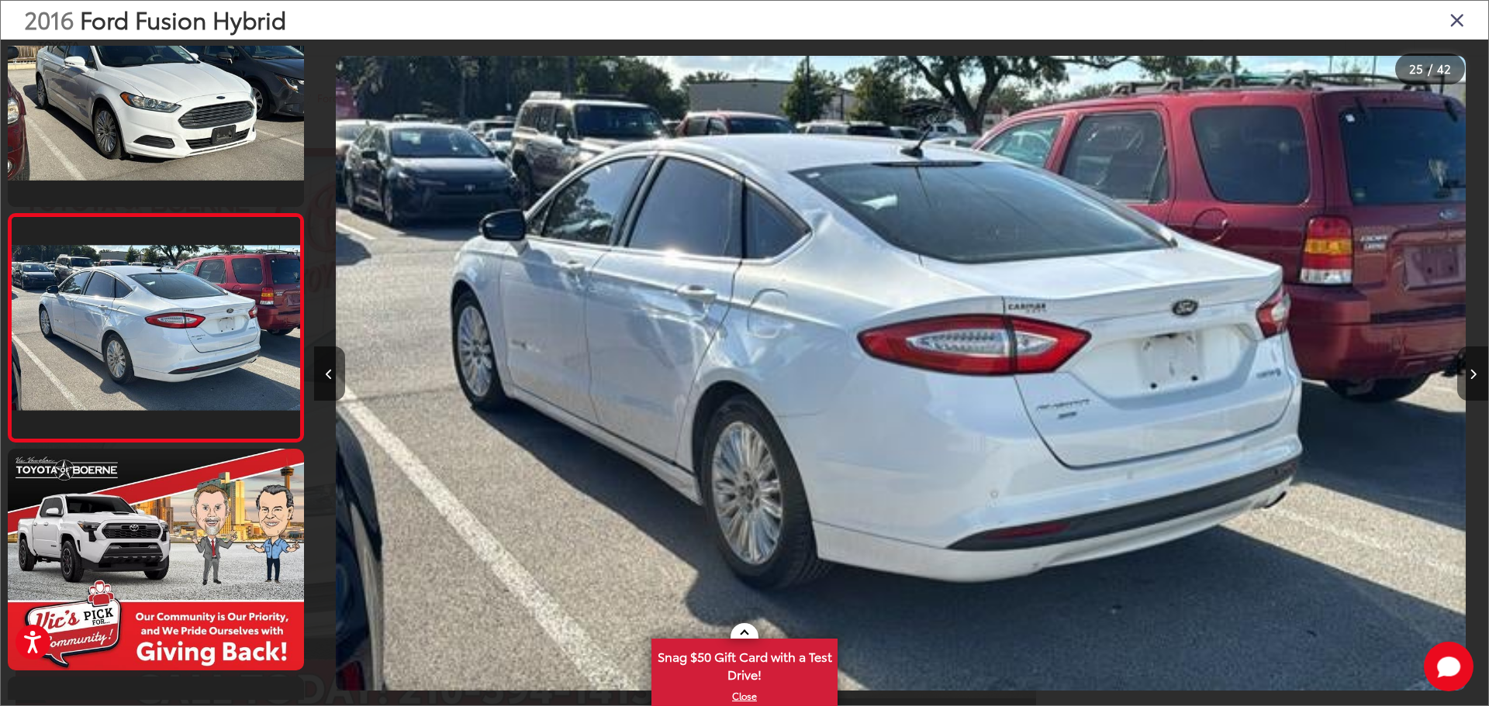
click at [1470, 377] on icon "Next image" at bounding box center [1473, 374] width 7 height 11
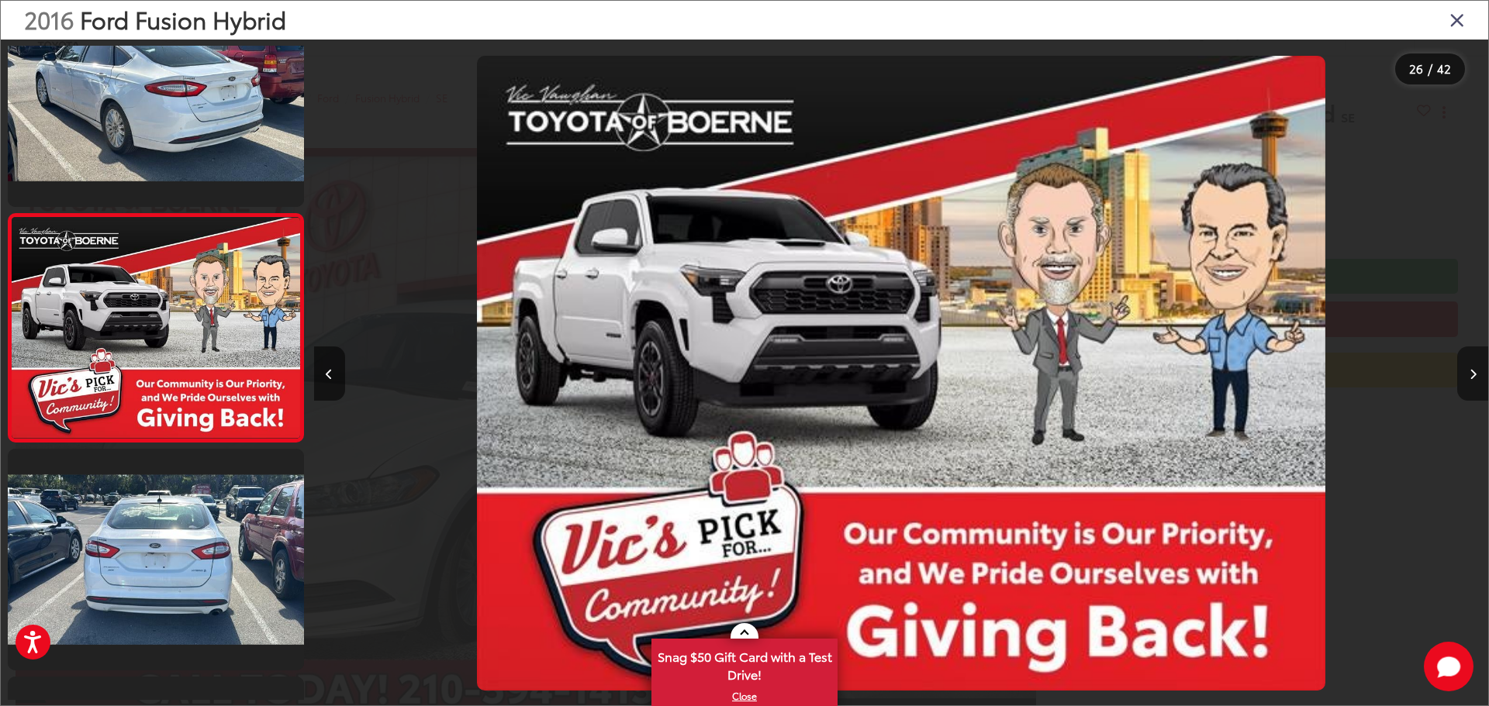
click at [1470, 377] on icon "Next image" at bounding box center [1473, 374] width 7 height 11
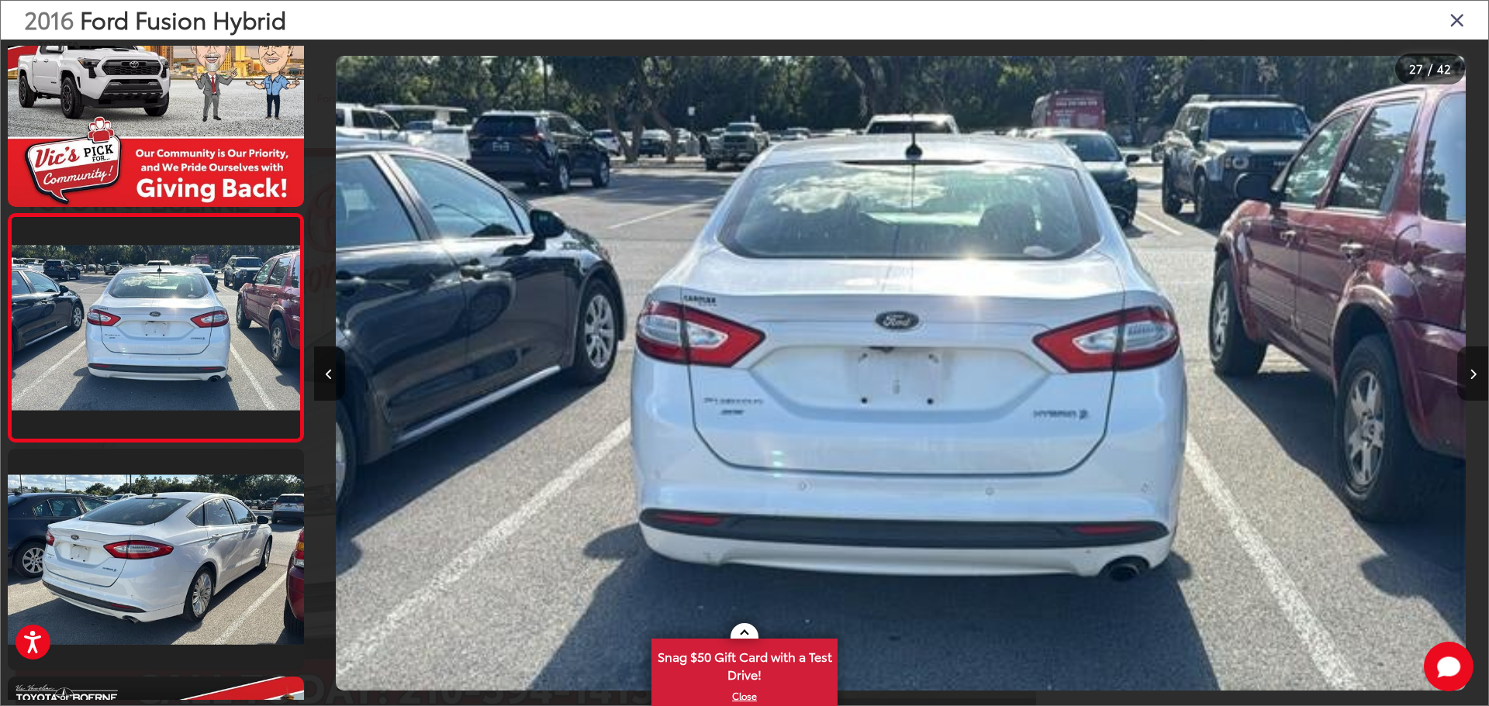
click at [1470, 377] on icon "Next image" at bounding box center [1473, 374] width 7 height 11
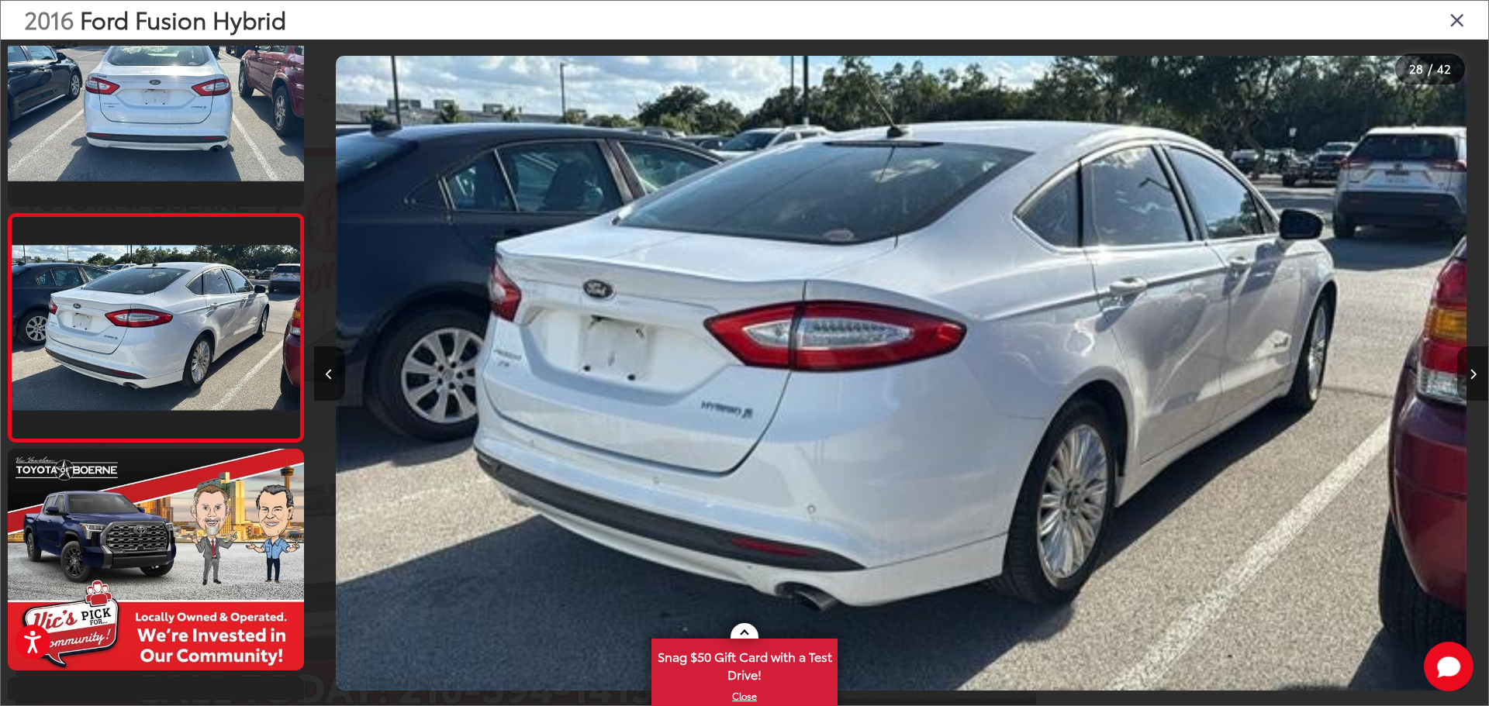
click at [1470, 377] on icon "Next image" at bounding box center [1473, 374] width 7 height 11
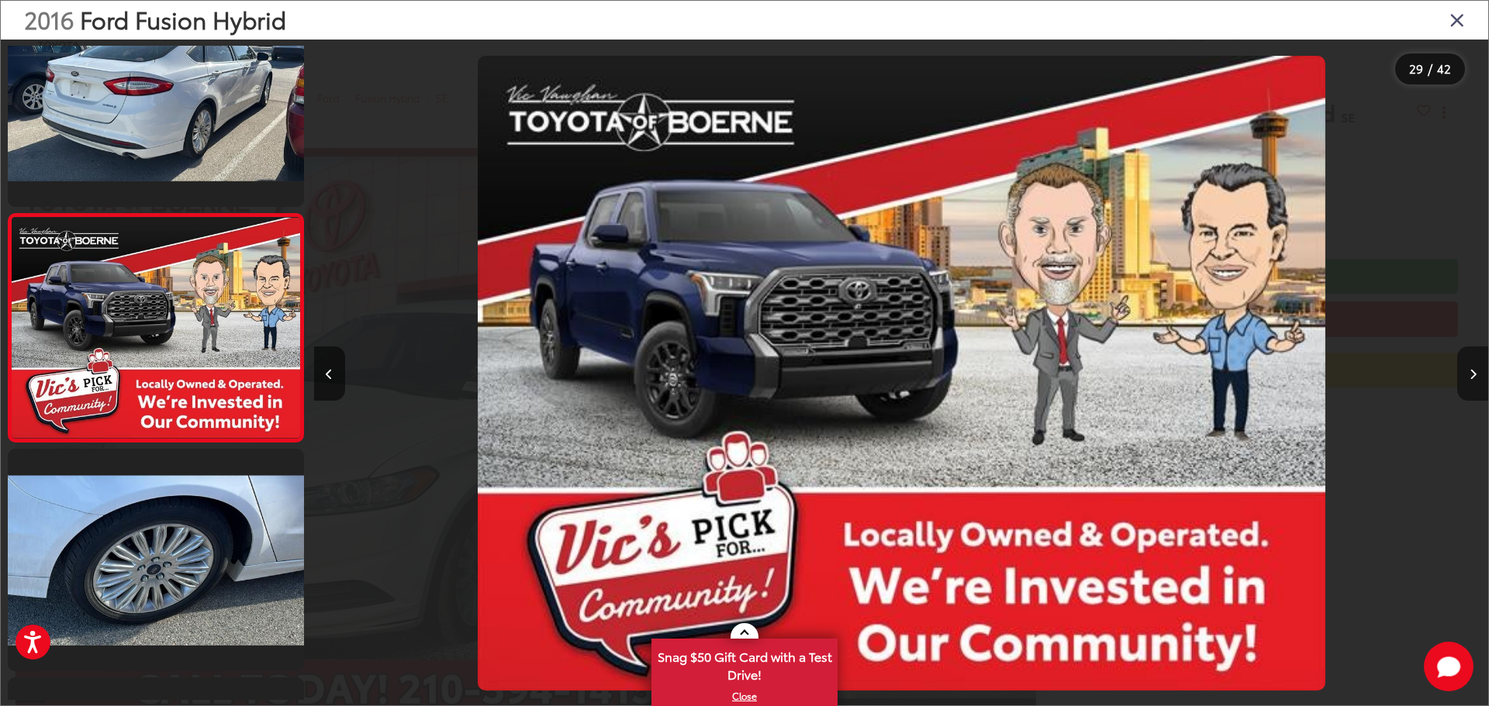
click at [1470, 377] on icon "Next image" at bounding box center [1473, 374] width 7 height 11
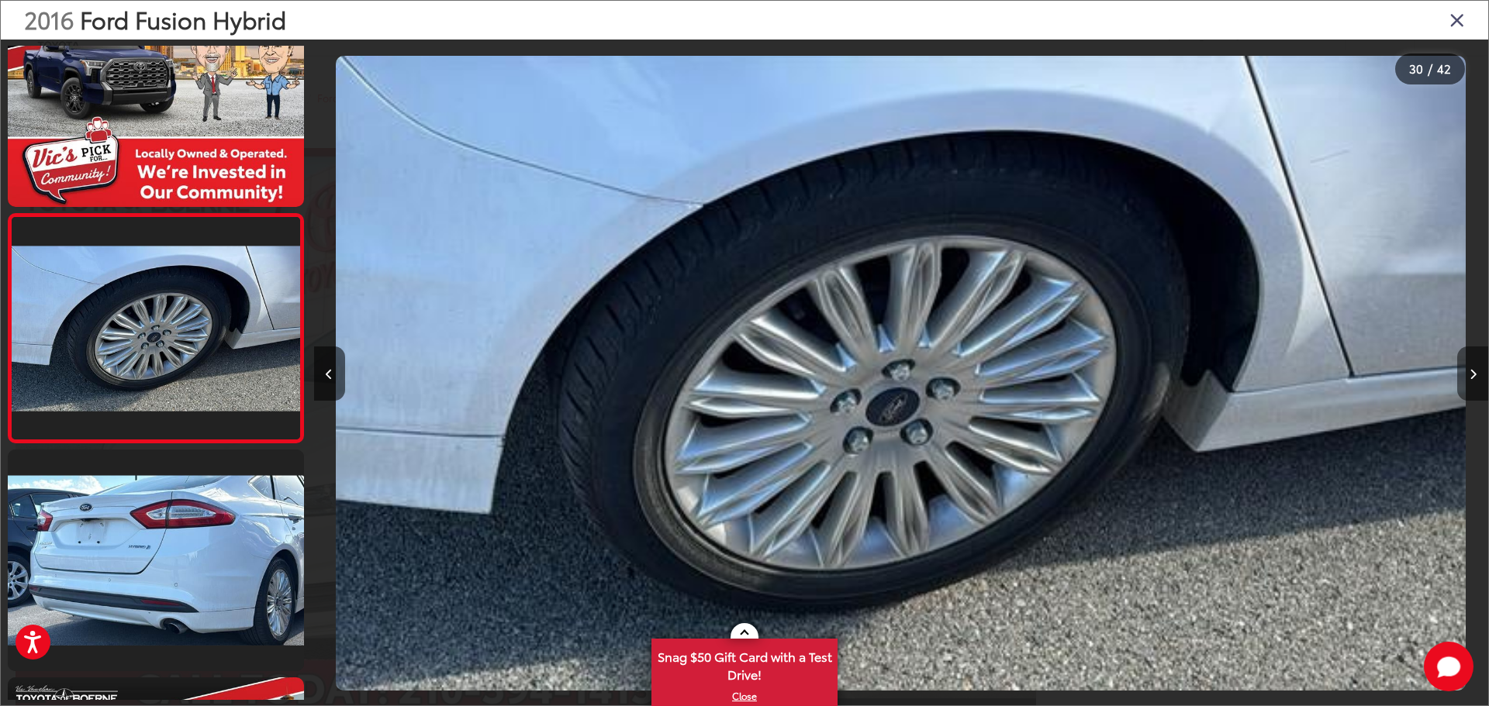
click at [1470, 377] on icon "Next image" at bounding box center [1473, 374] width 7 height 11
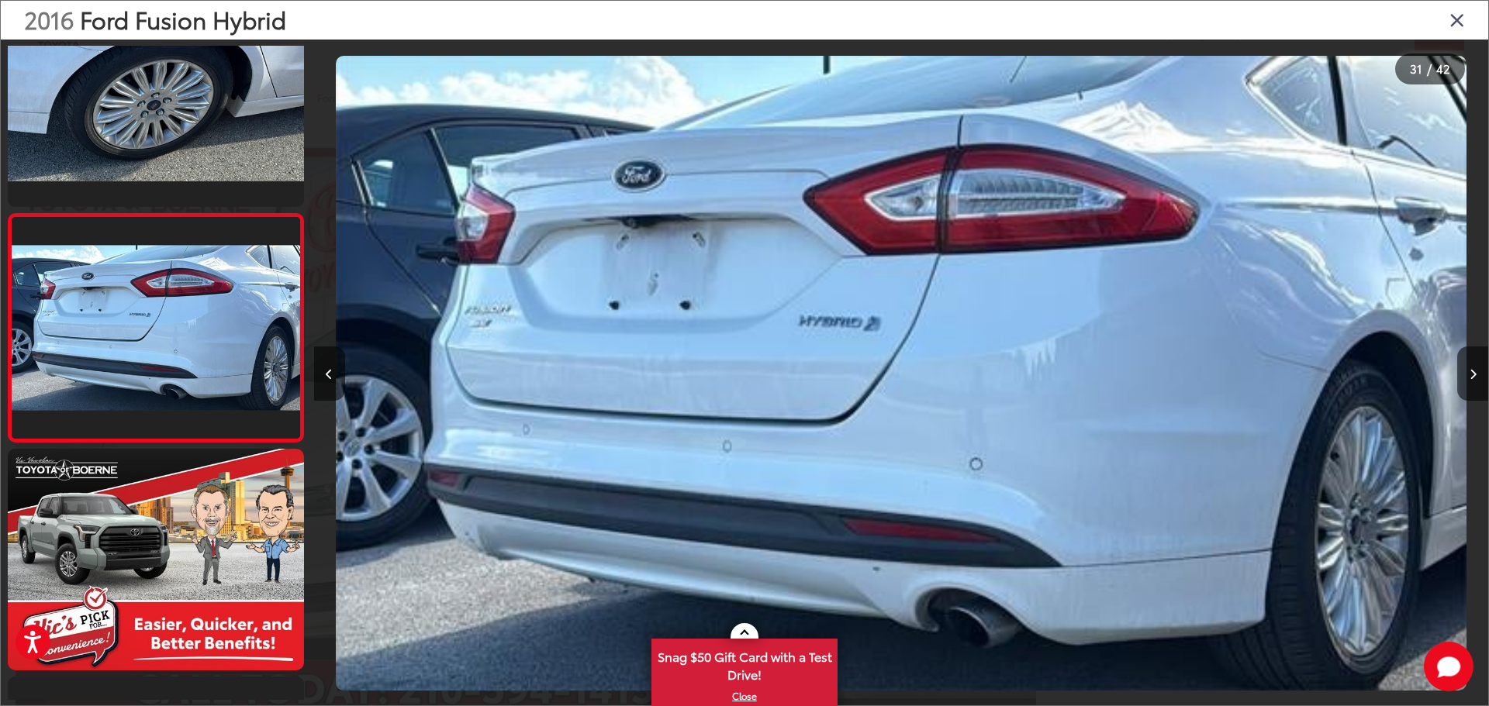
click at [1452, 25] on icon "Close gallery" at bounding box center [1457, 19] width 16 height 20
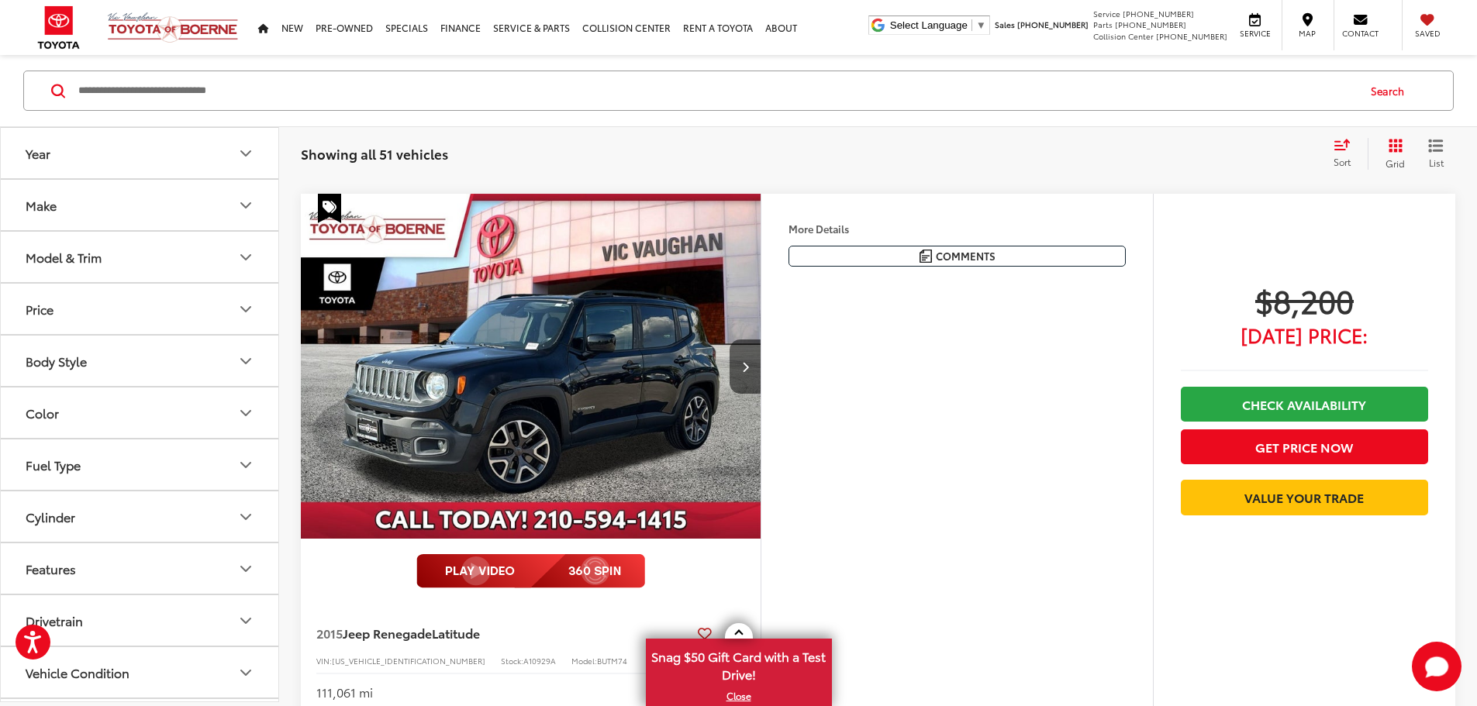
scroll to position [4355, 0]
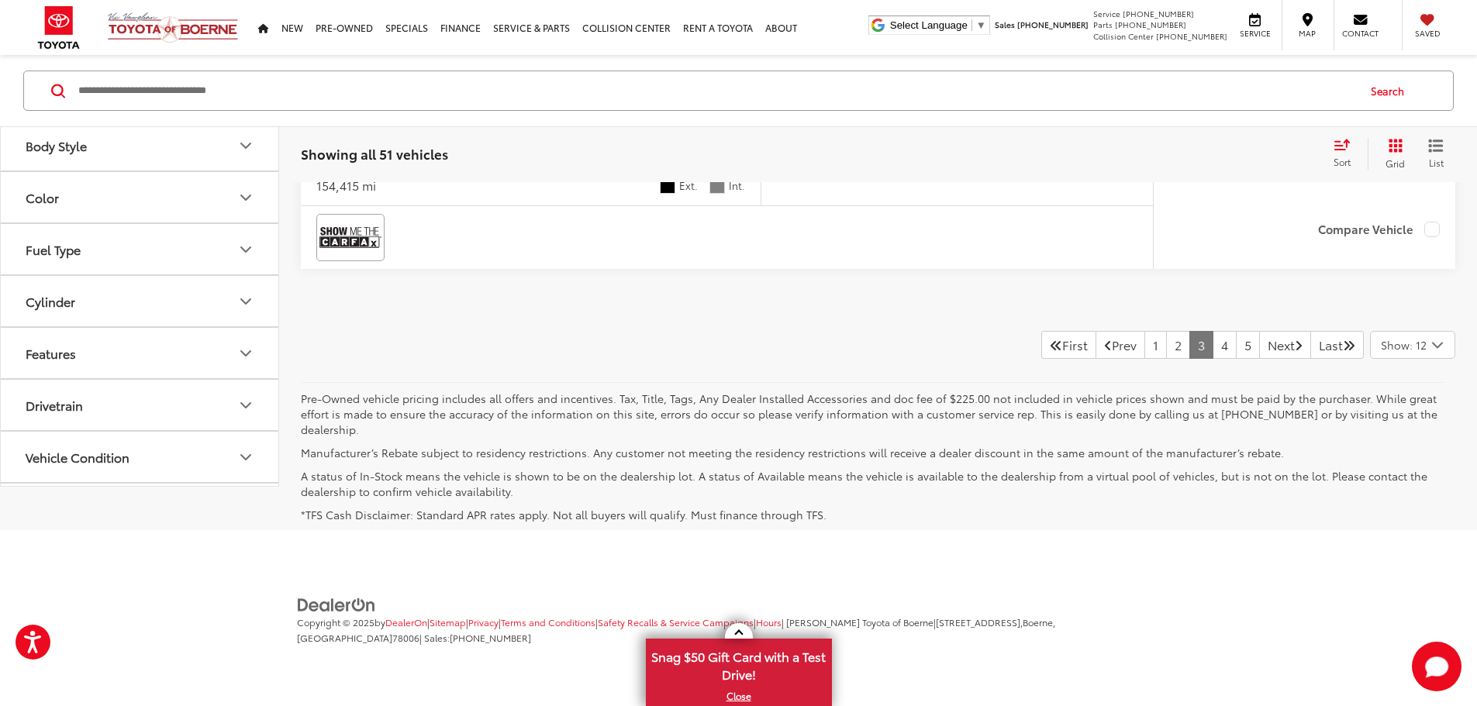
scroll to position [8495, 0]
click at [1166, 355] on link "2" at bounding box center [1178, 345] width 24 height 28
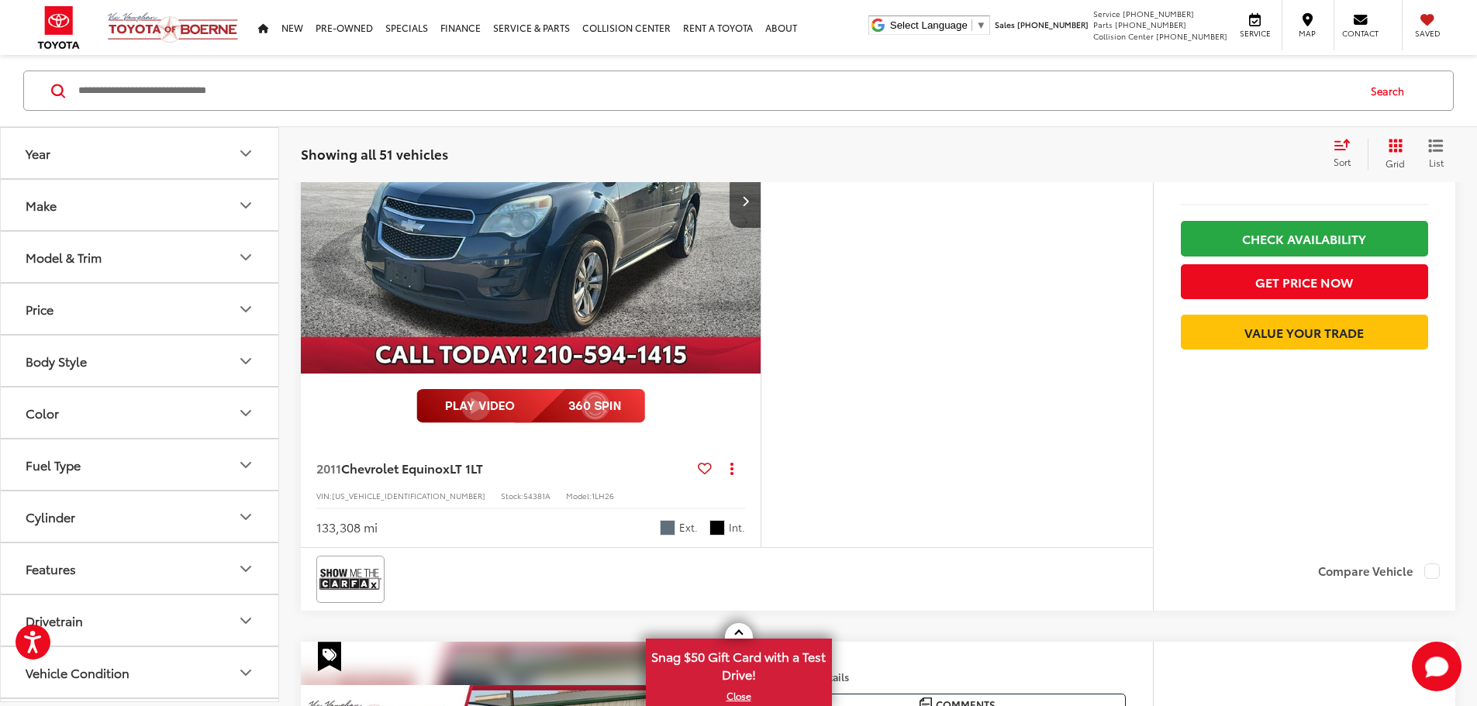
scroll to position [241, 0]
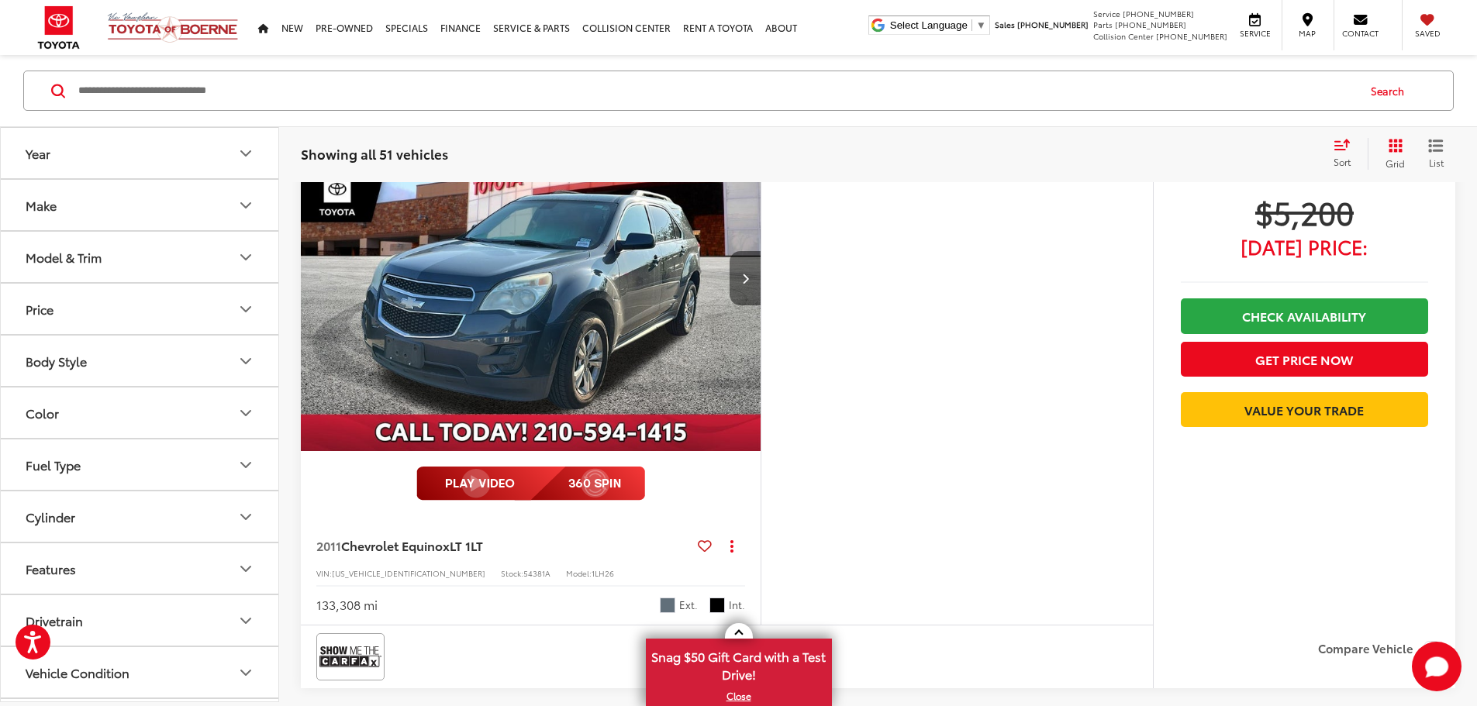
click at [749, 284] on icon "Next image" at bounding box center [745, 278] width 7 height 11
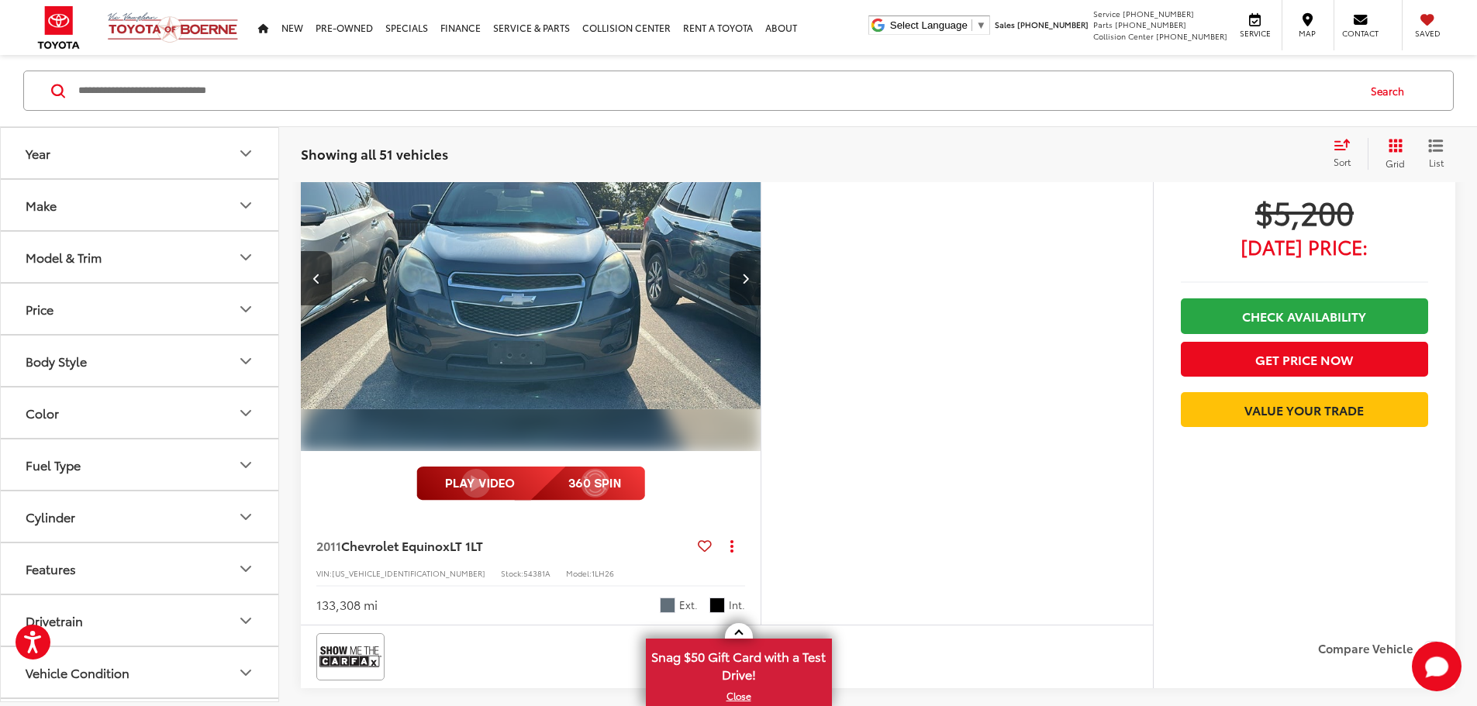
click at [749, 284] on icon "Next image" at bounding box center [745, 278] width 7 height 11
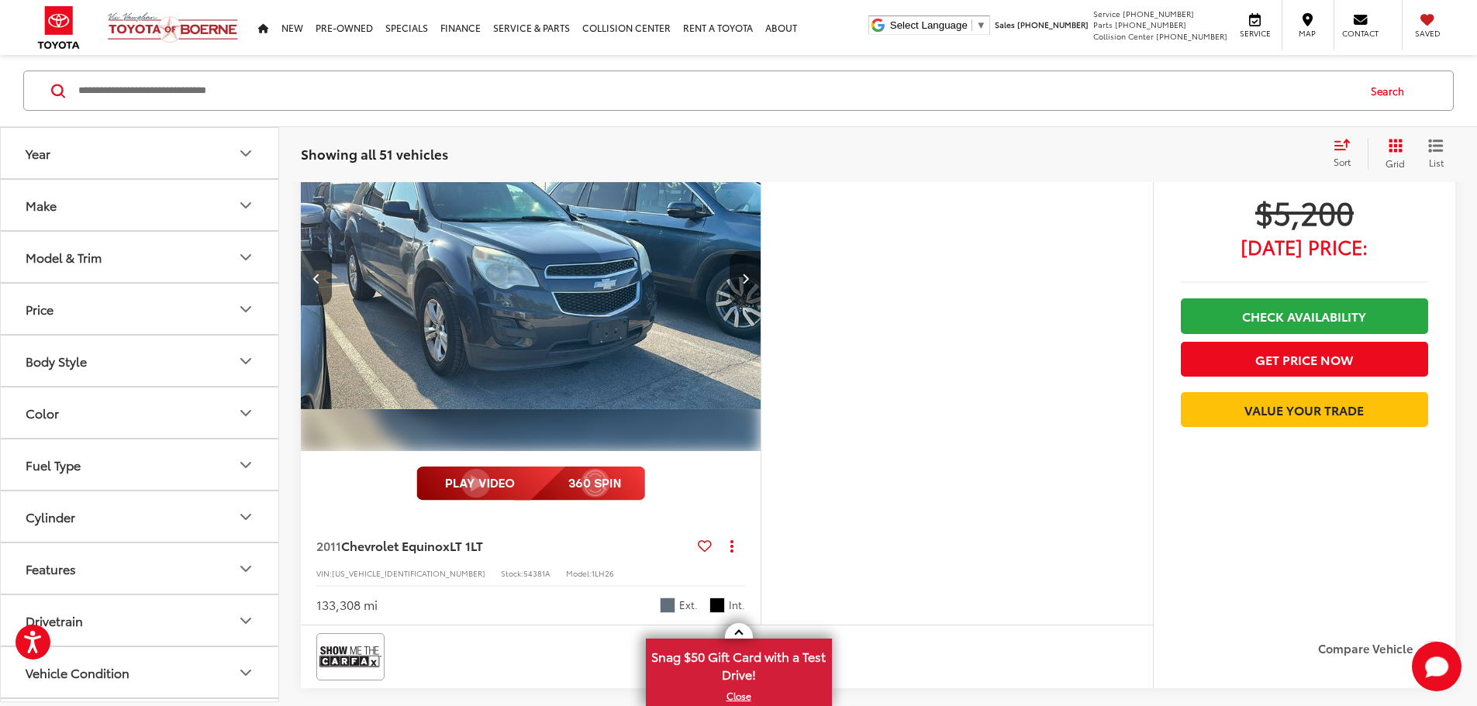
click at [749, 284] on icon "Next image" at bounding box center [745, 278] width 7 height 11
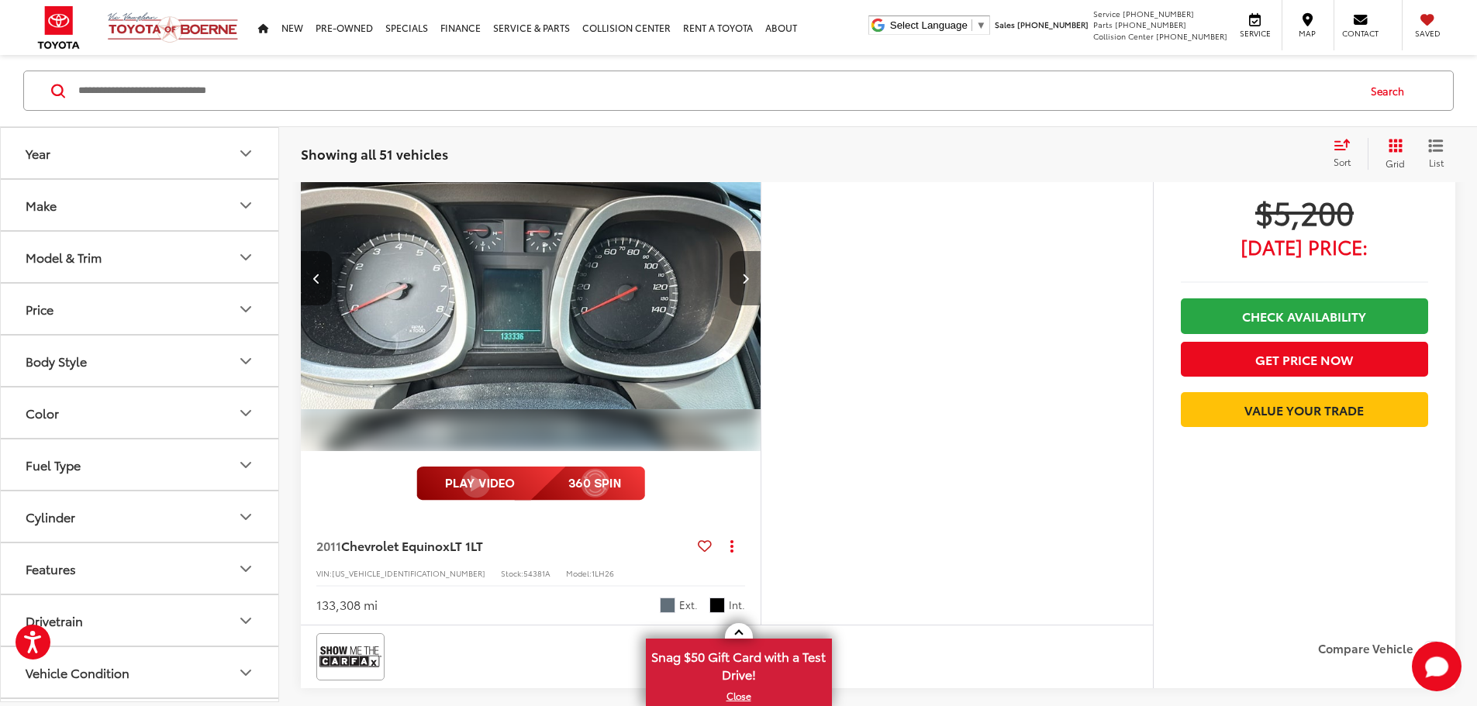
click at [749, 284] on icon "Next image" at bounding box center [745, 278] width 7 height 11
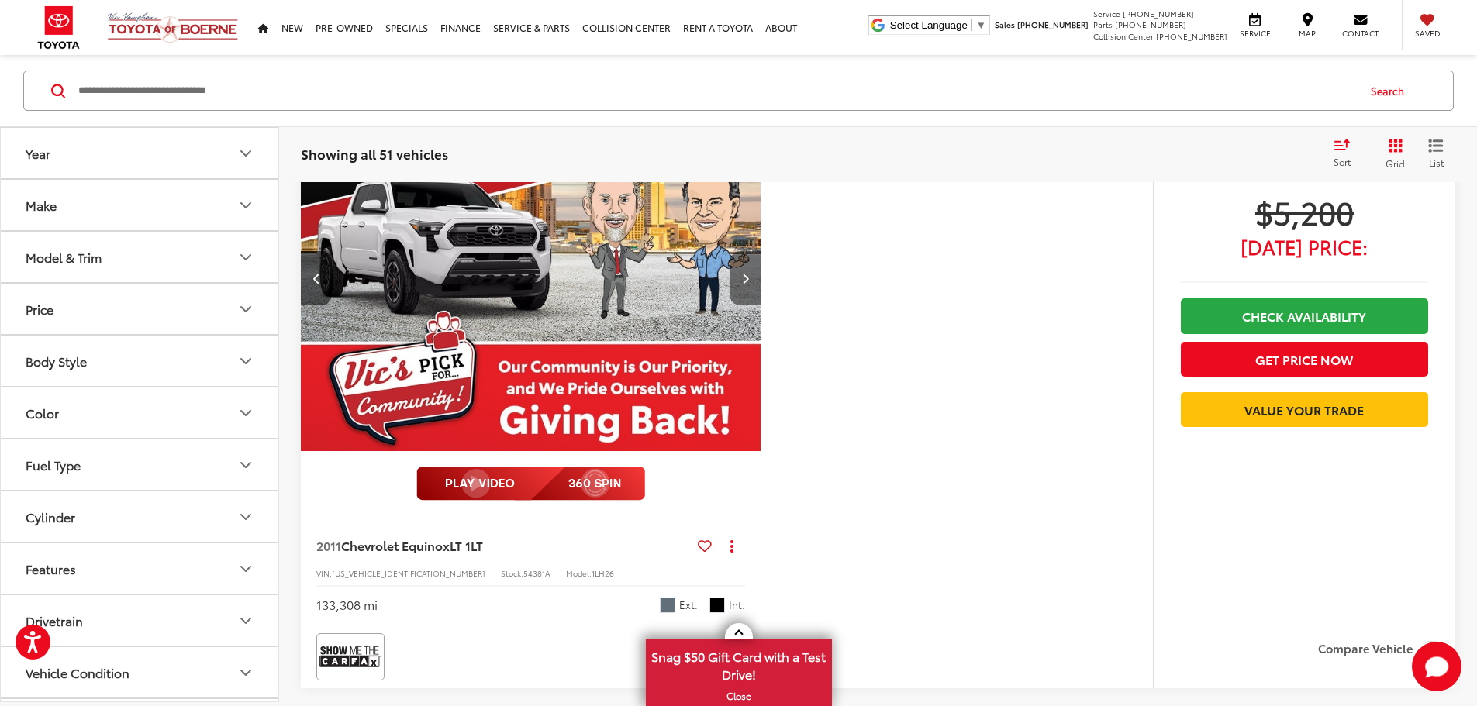
click at [749, 284] on icon "Next image" at bounding box center [745, 278] width 7 height 11
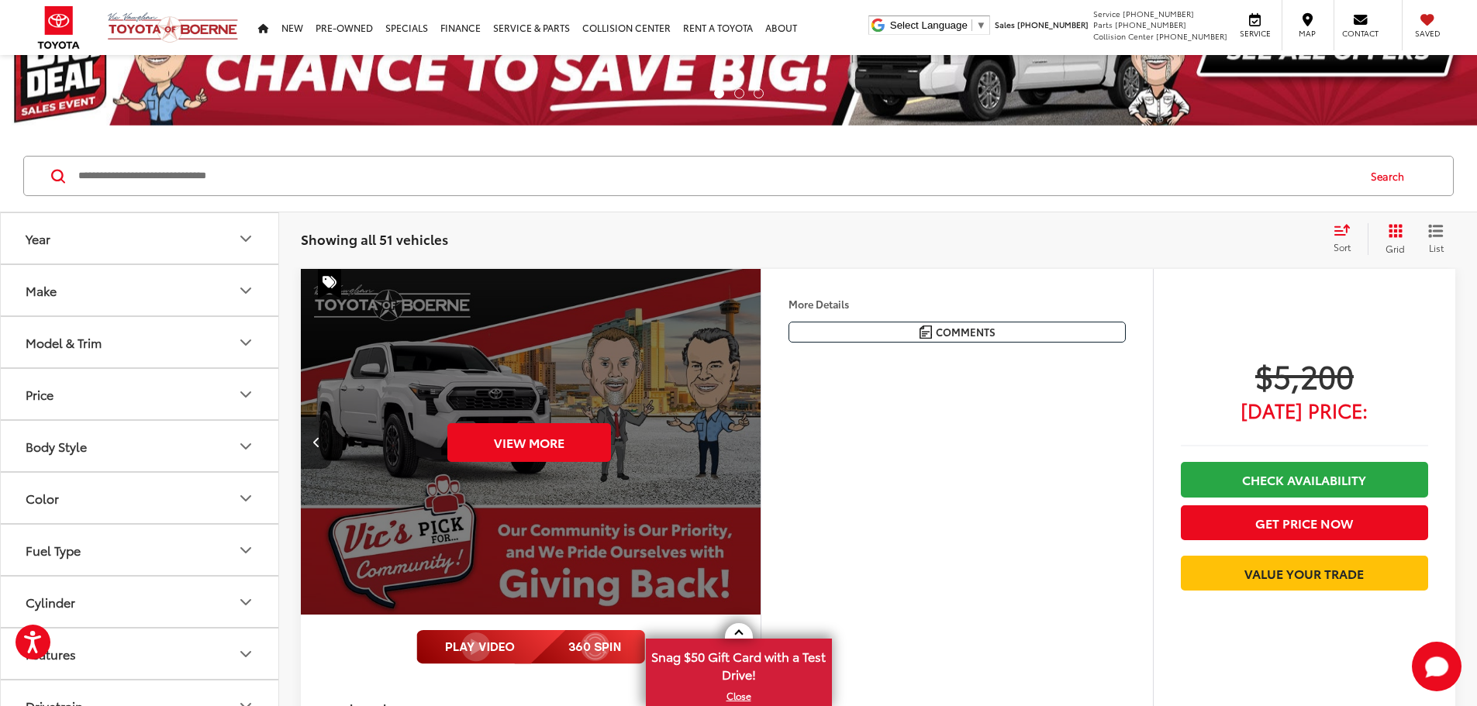
scroll to position [0, 0]
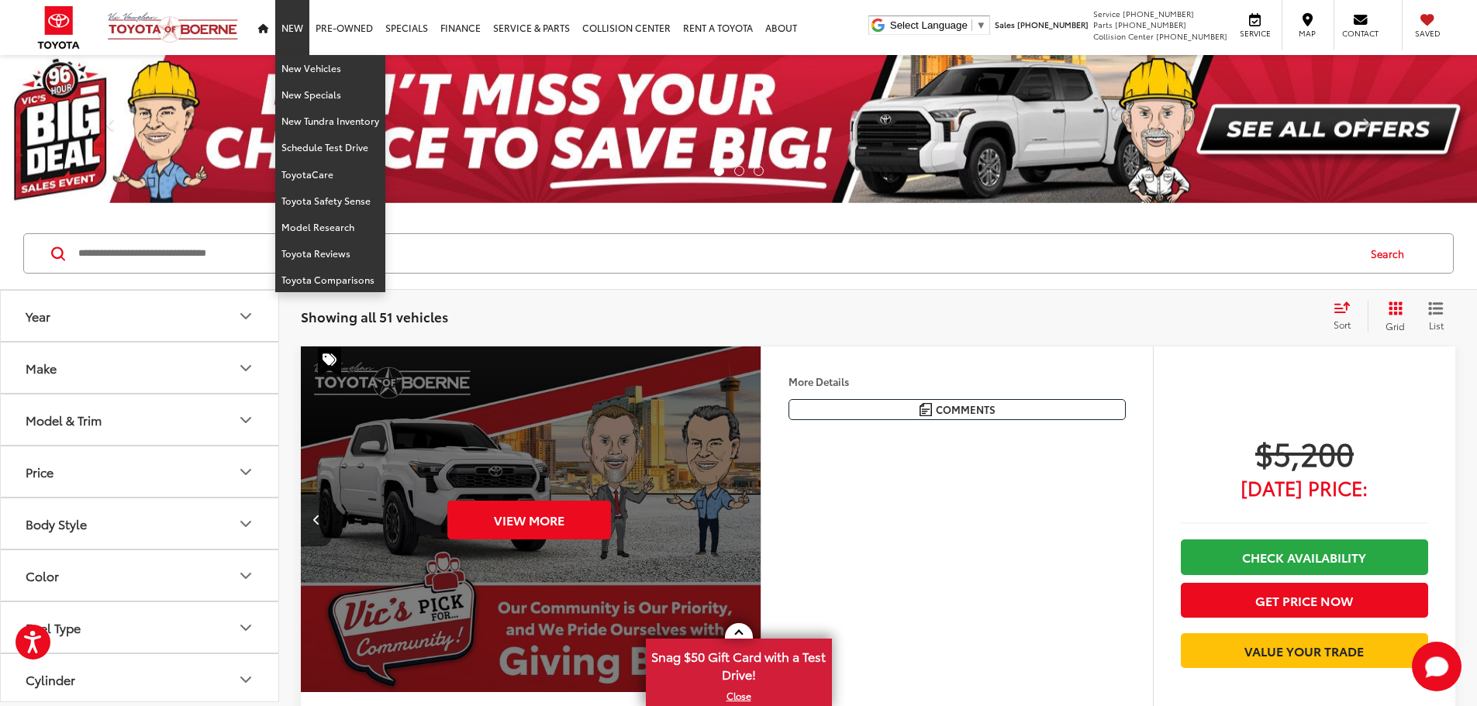
click at [288, 26] on link "New" at bounding box center [292, 27] width 34 height 55
click at [294, 63] on link "New Vehicles" at bounding box center [330, 68] width 110 height 26
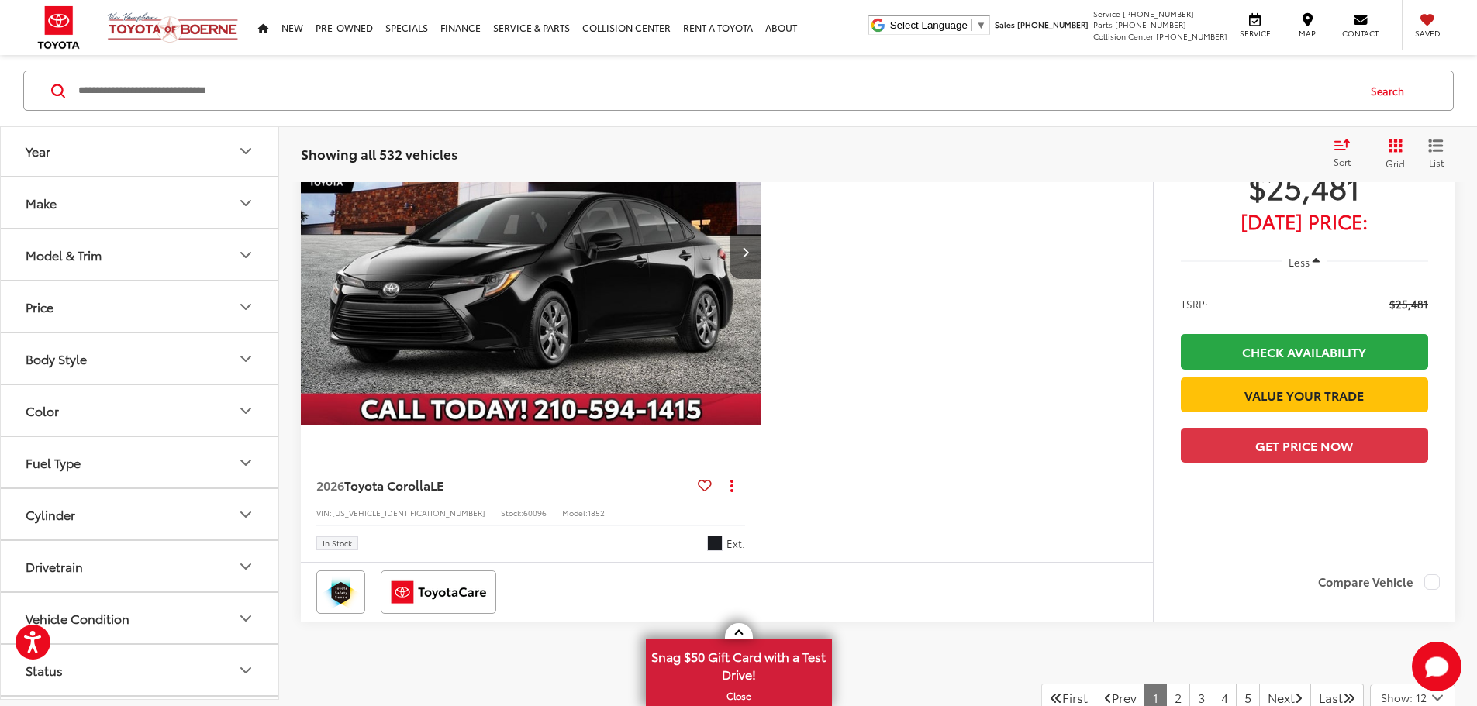
scroll to position [6514, 0]
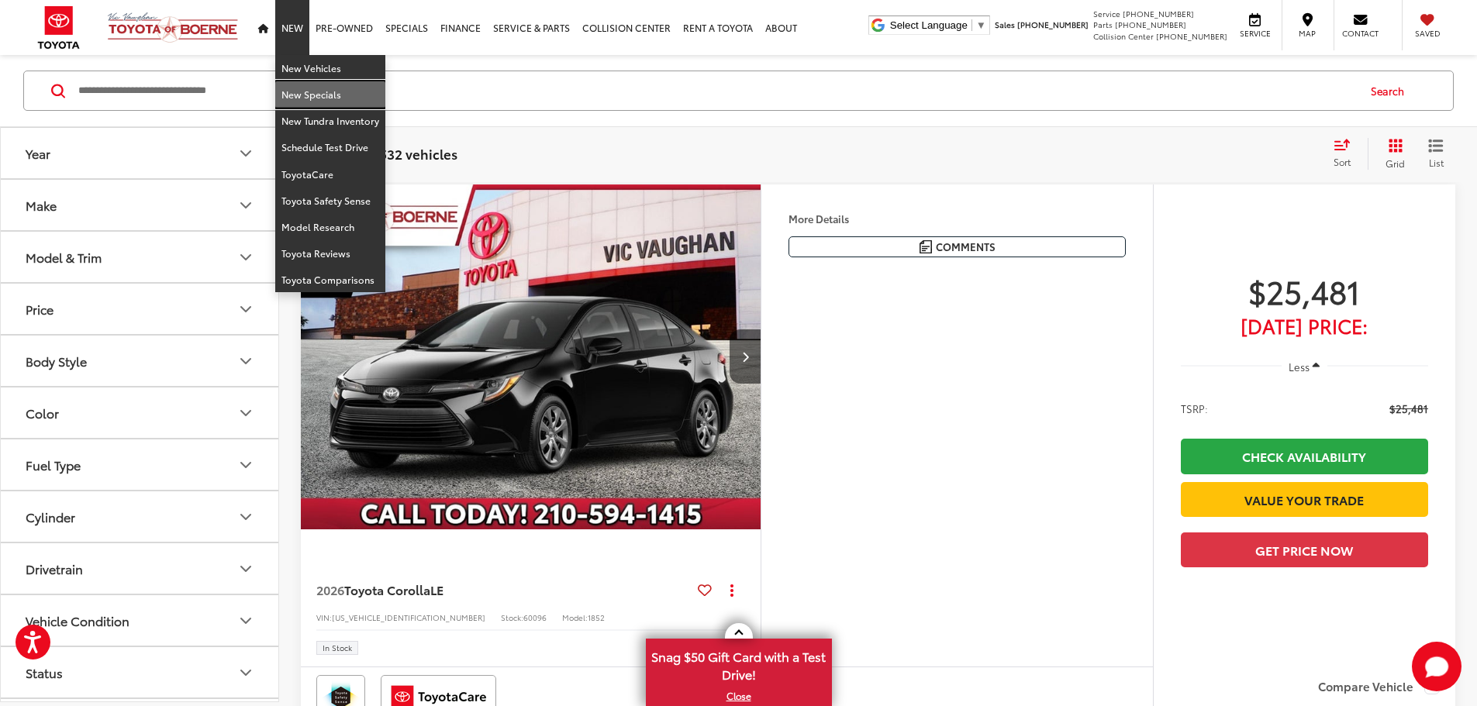
click at [313, 93] on link "New Specials" at bounding box center [330, 94] width 110 height 26
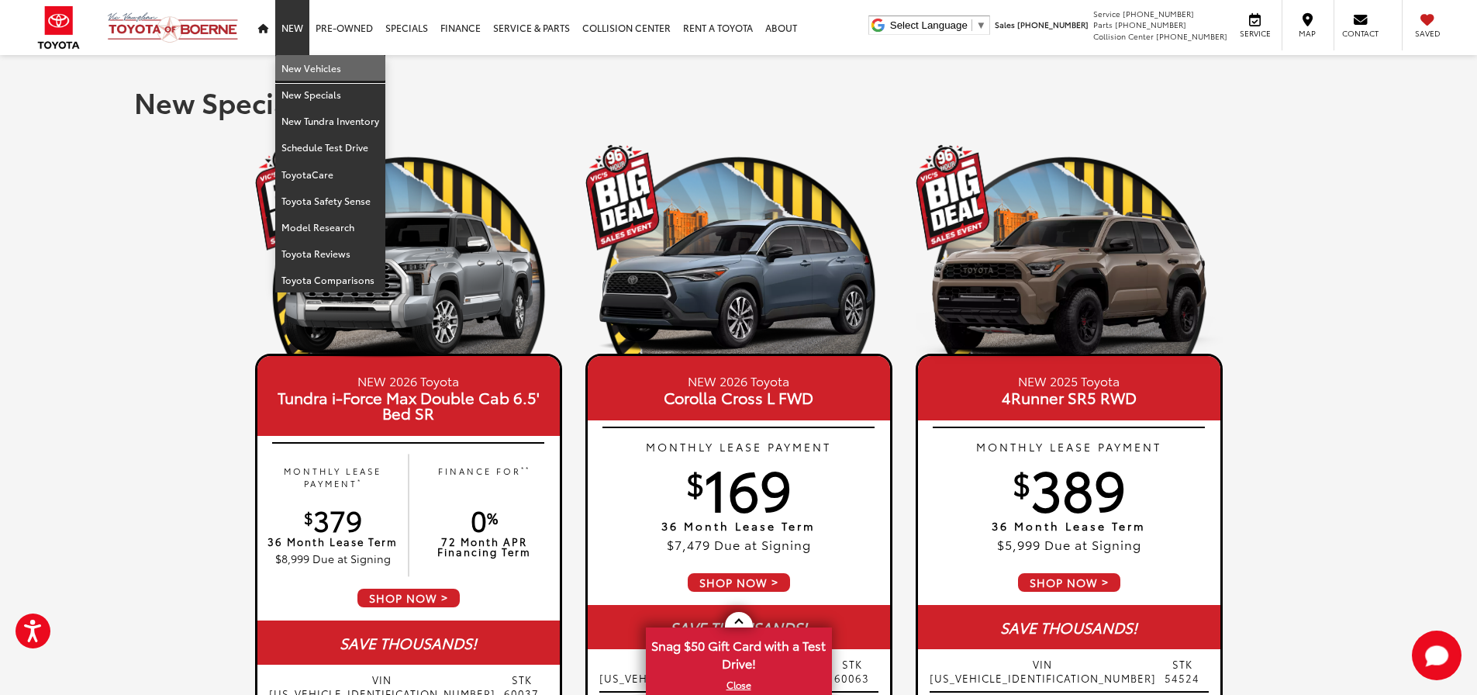
click at [286, 66] on link "New Vehicles" at bounding box center [330, 68] width 110 height 26
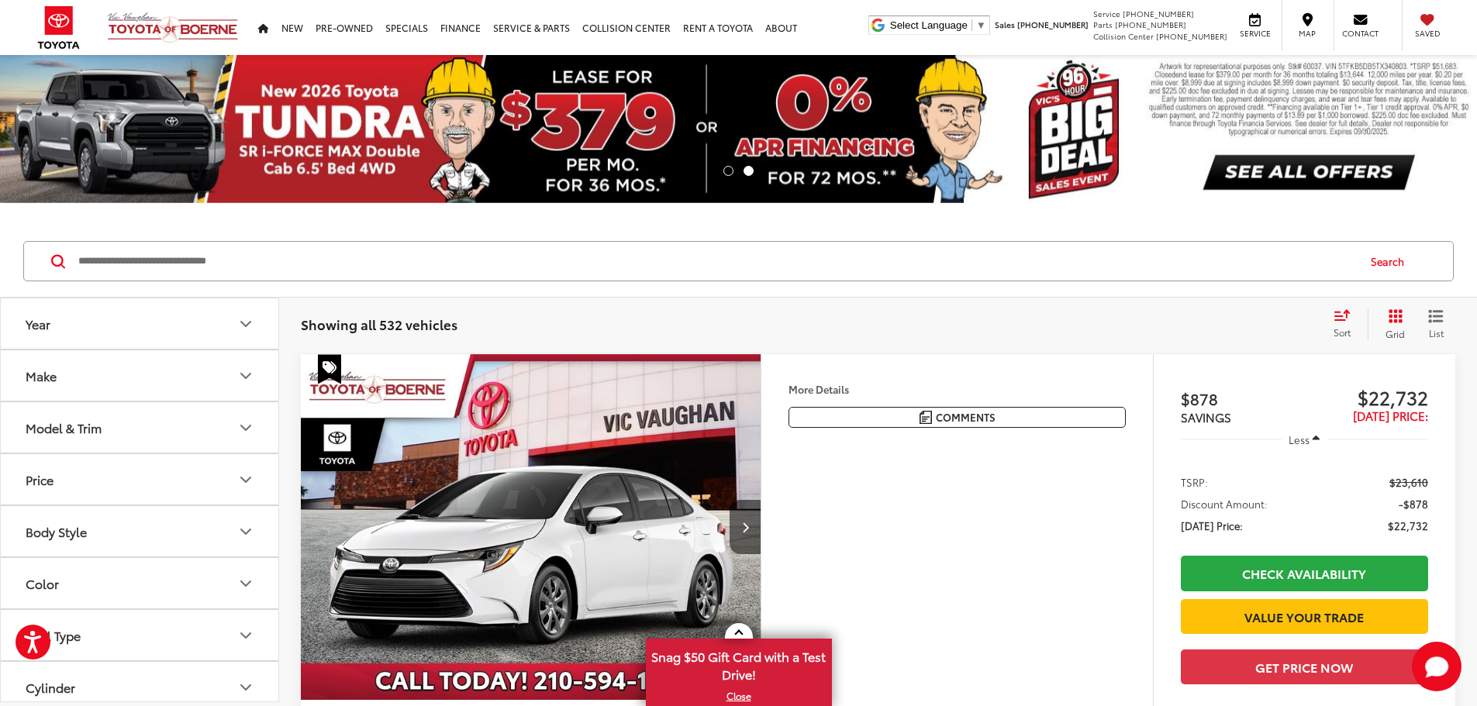
click at [244, 379] on icon "Make" at bounding box center [246, 376] width 19 height 19
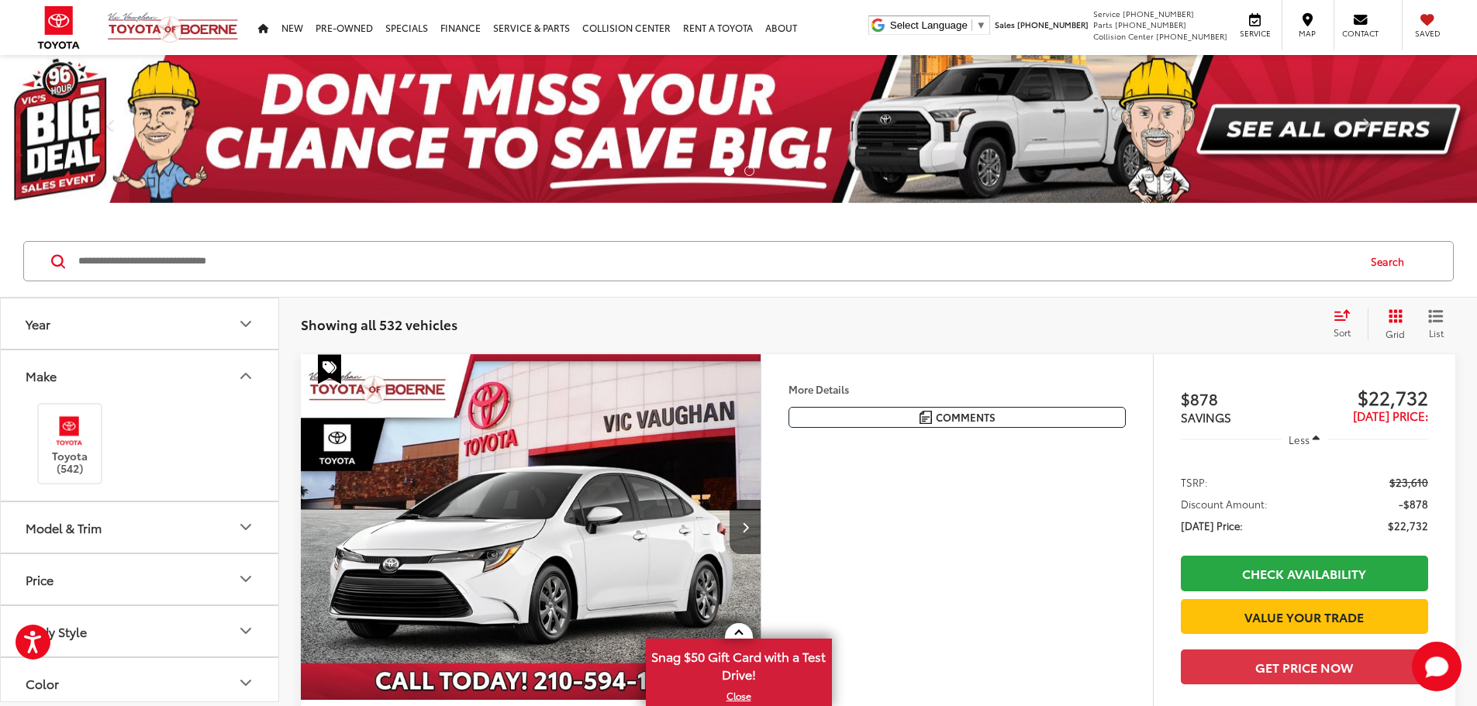
click at [248, 377] on icon "Make" at bounding box center [245, 376] width 9 height 5
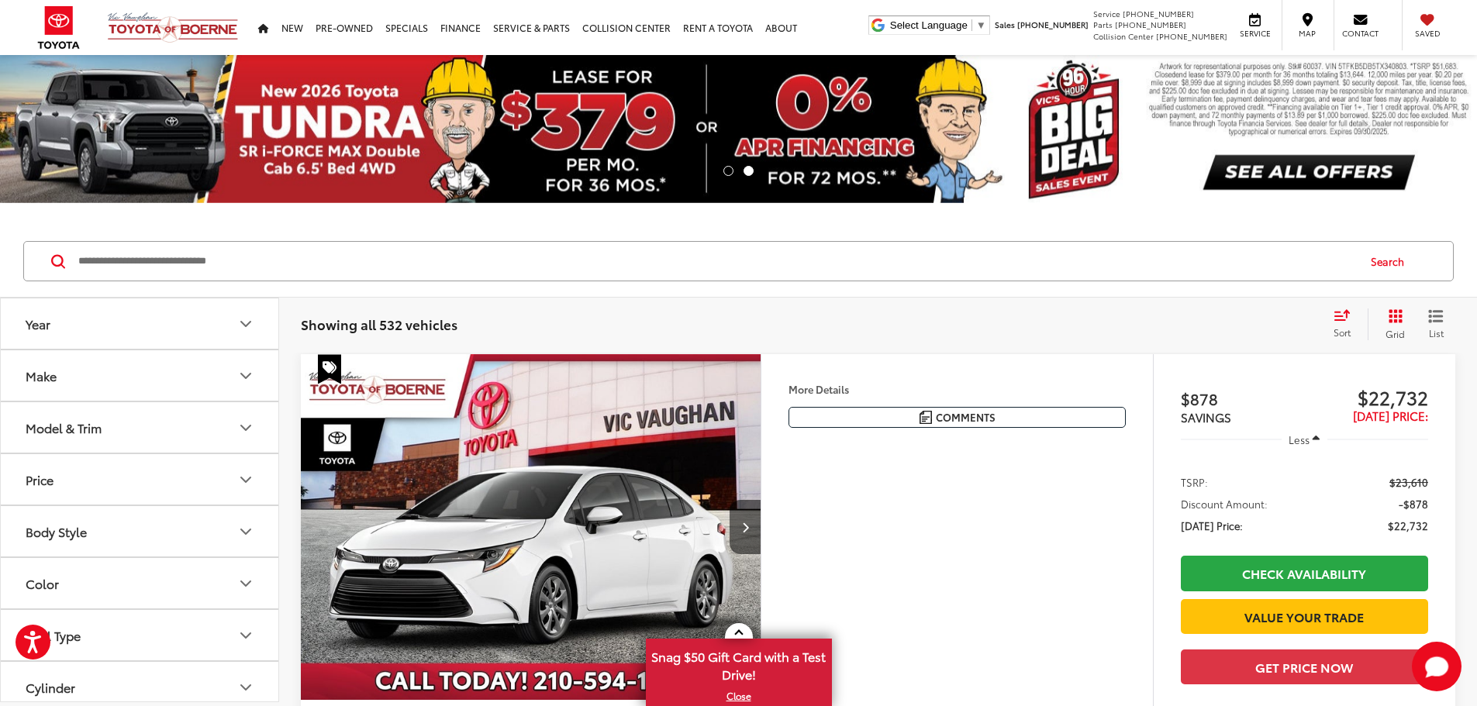
click at [251, 427] on icon "Model & Trim" at bounding box center [246, 428] width 19 height 19
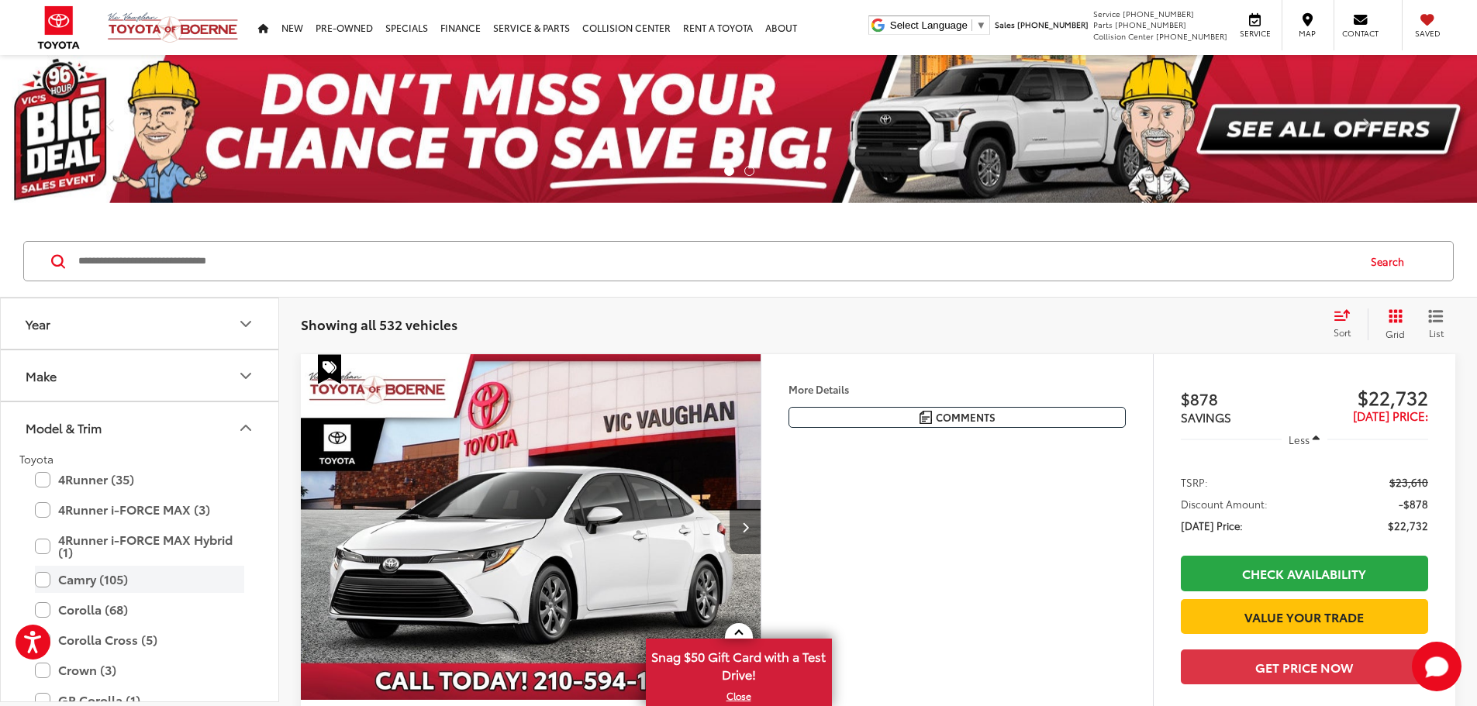
click at [40, 580] on label "Camry (105)" at bounding box center [139, 579] width 209 height 27
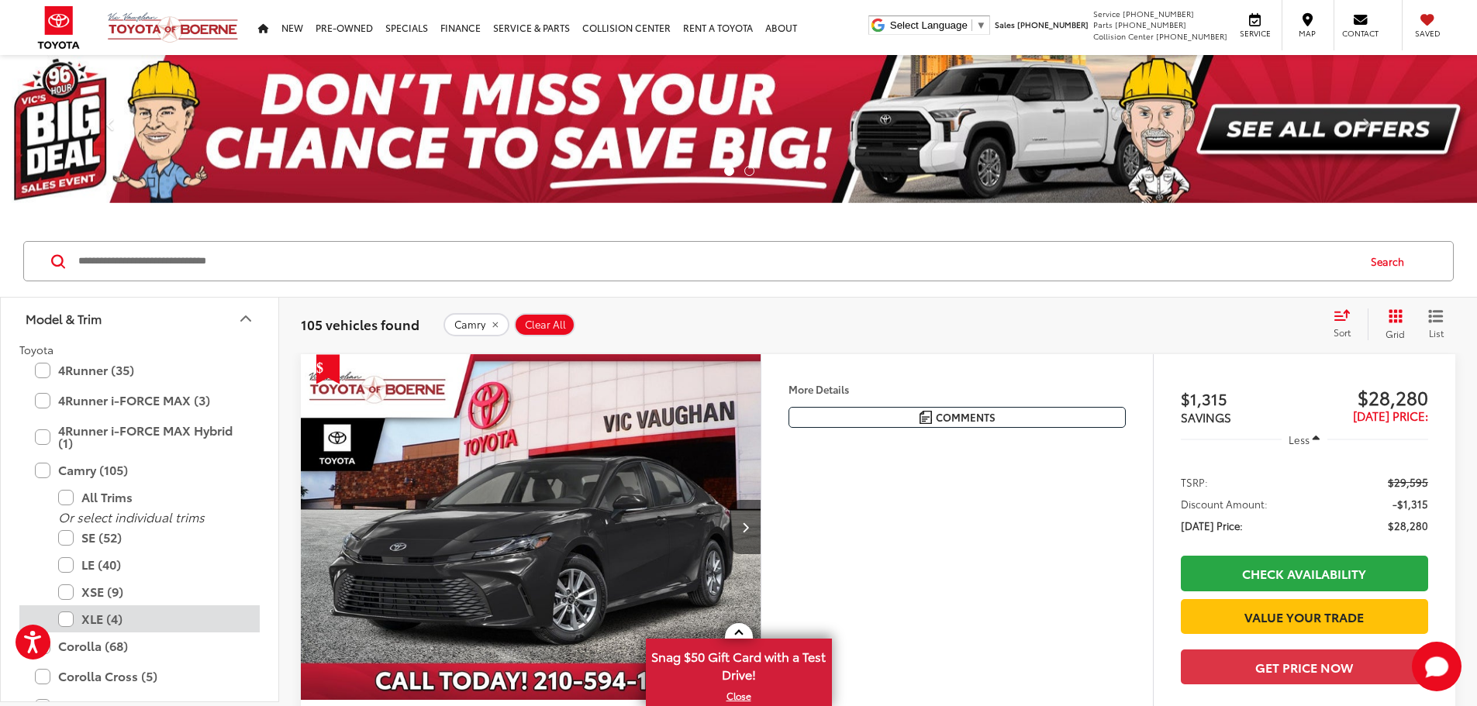
scroll to position [155, 0]
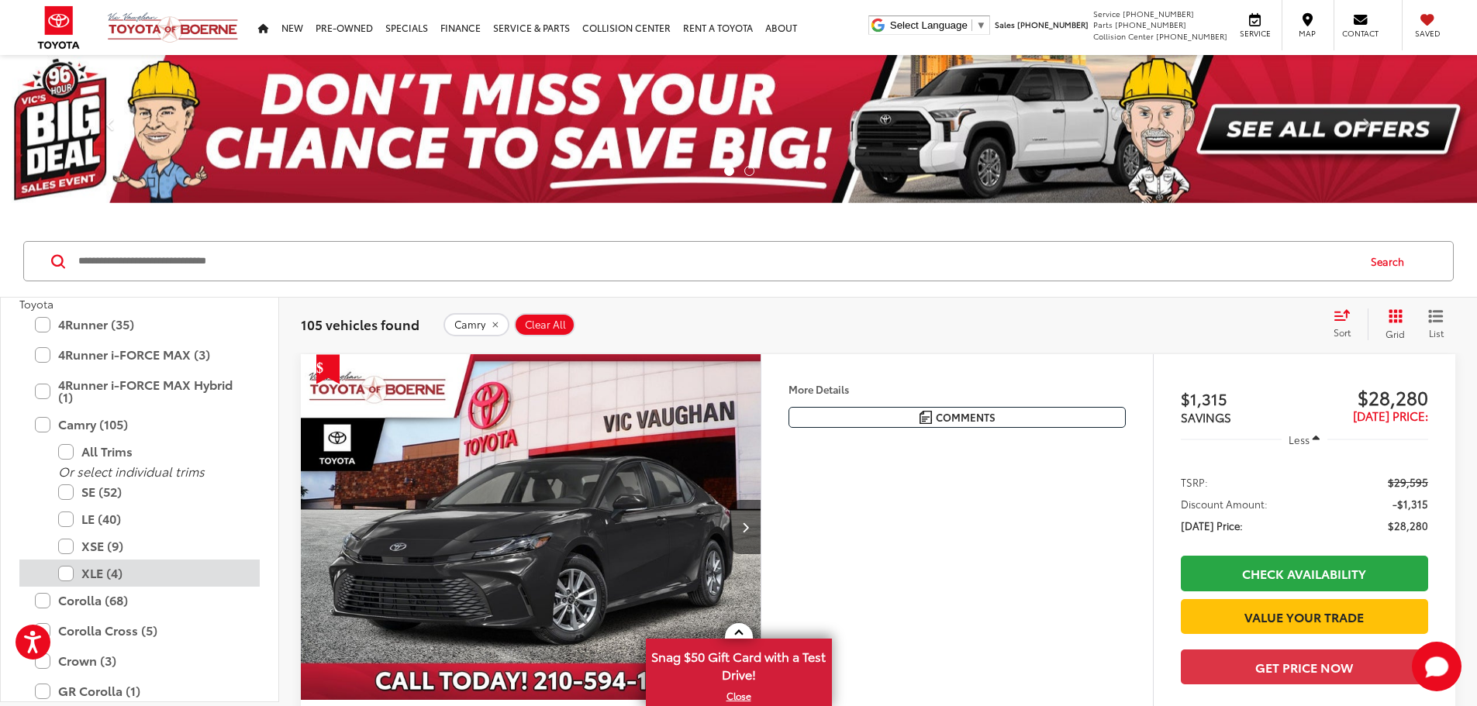
click at [67, 575] on label "XLE (4)" at bounding box center [151, 573] width 186 height 27
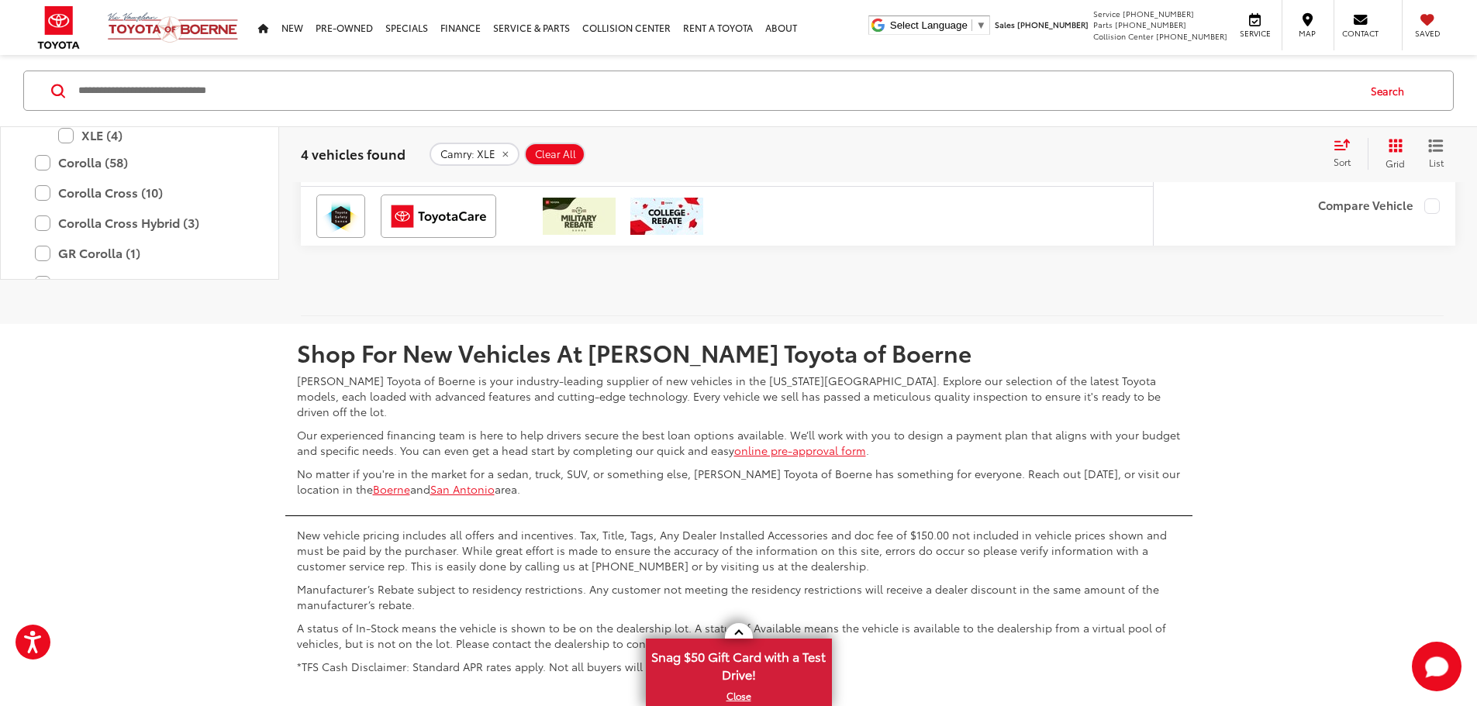
click at [66, 123] on label "XSE (9)" at bounding box center [151, 108] width 186 height 27
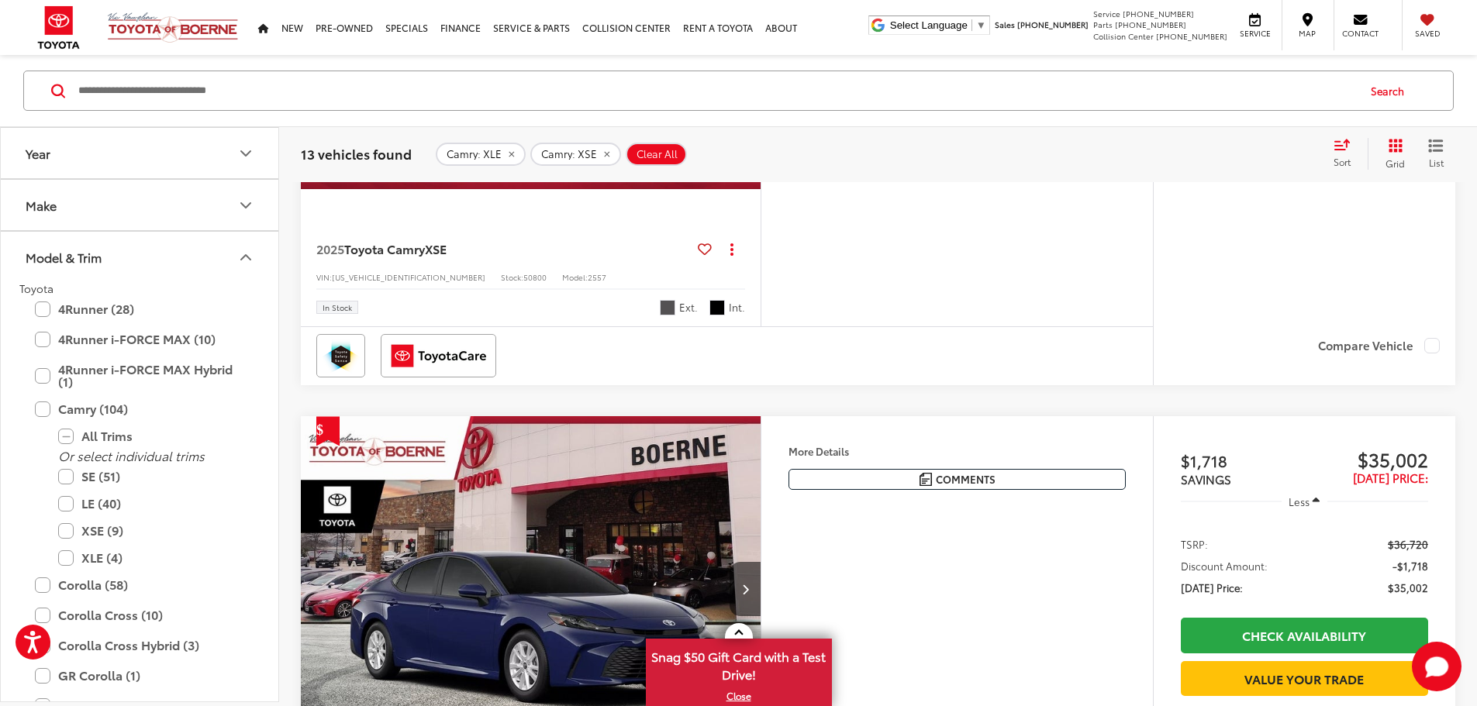
scroll to position [1567, 0]
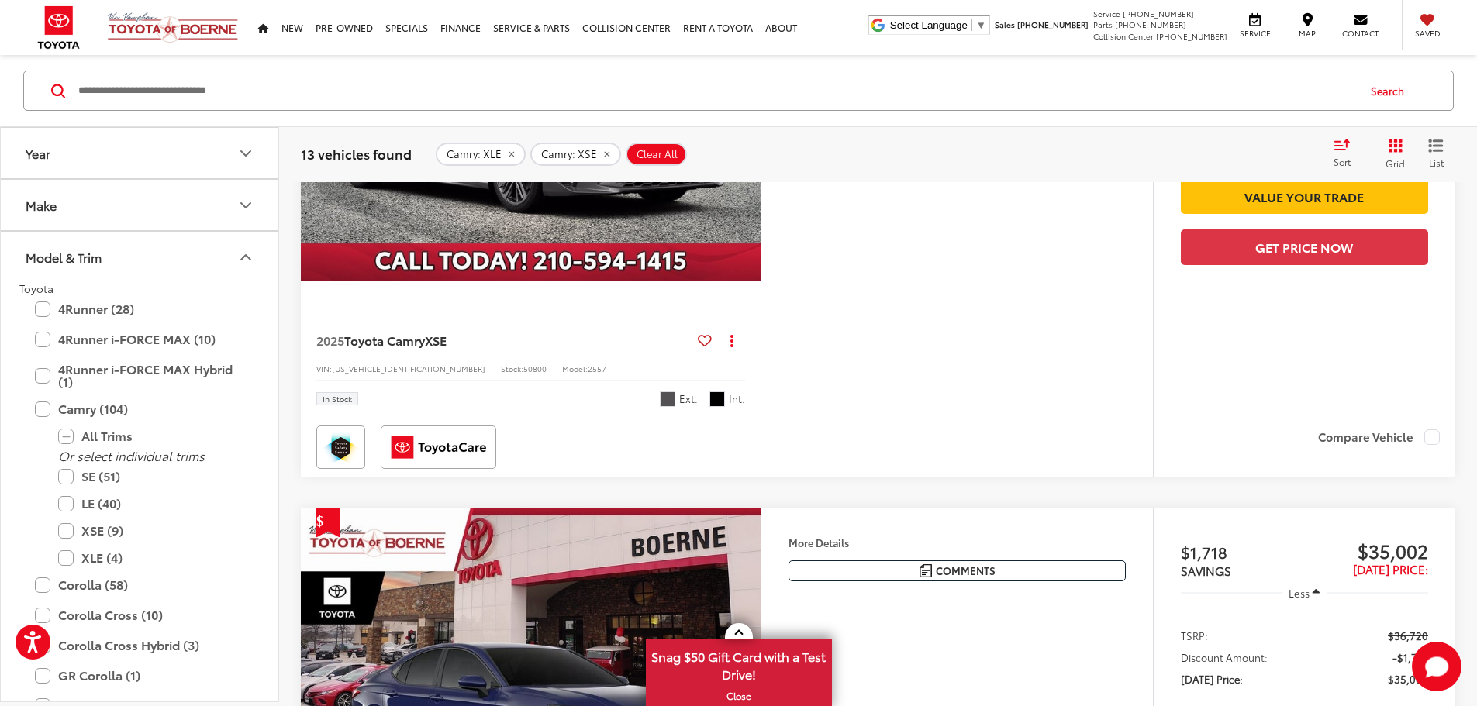
click at [761, 135] on button "Next image" at bounding box center [745, 108] width 31 height 54
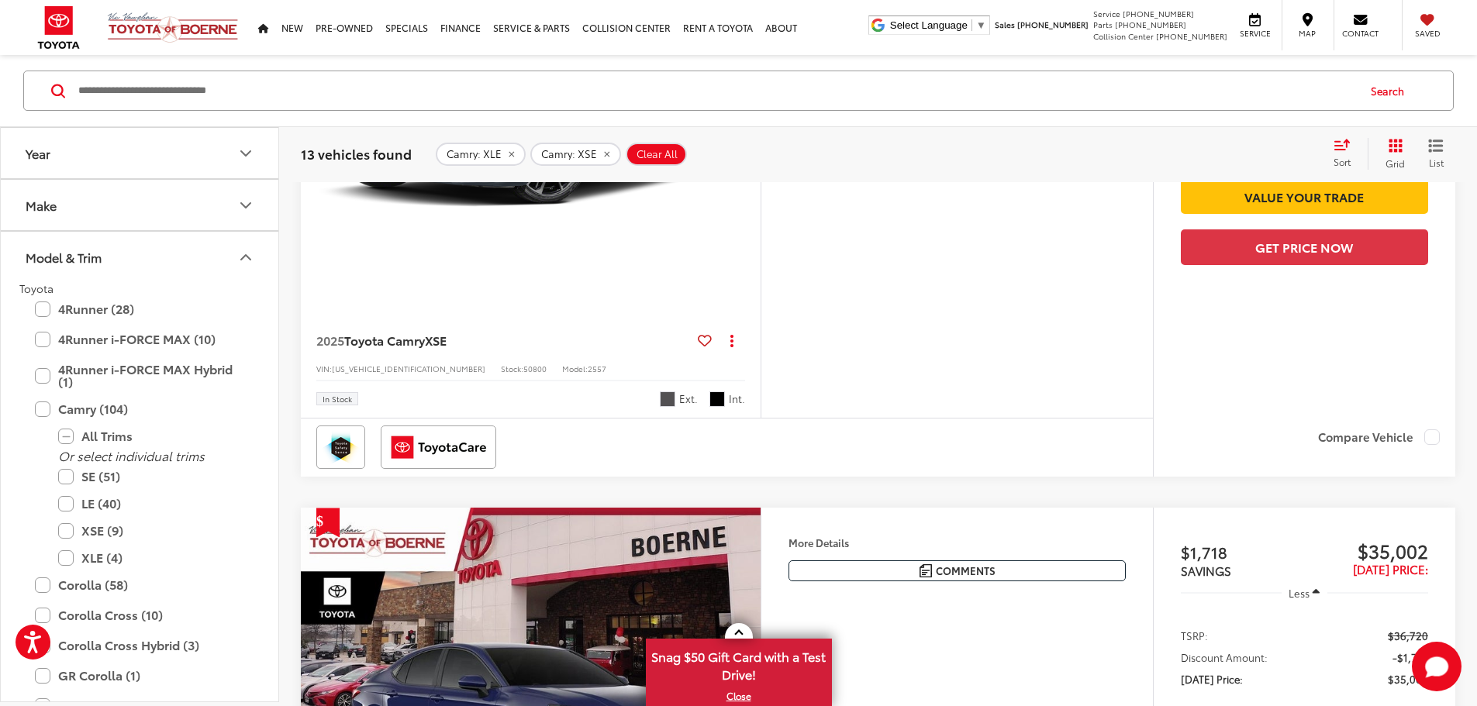
click at [761, 135] on button "Next image" at bounding box center [745, 108] width 31 height 54
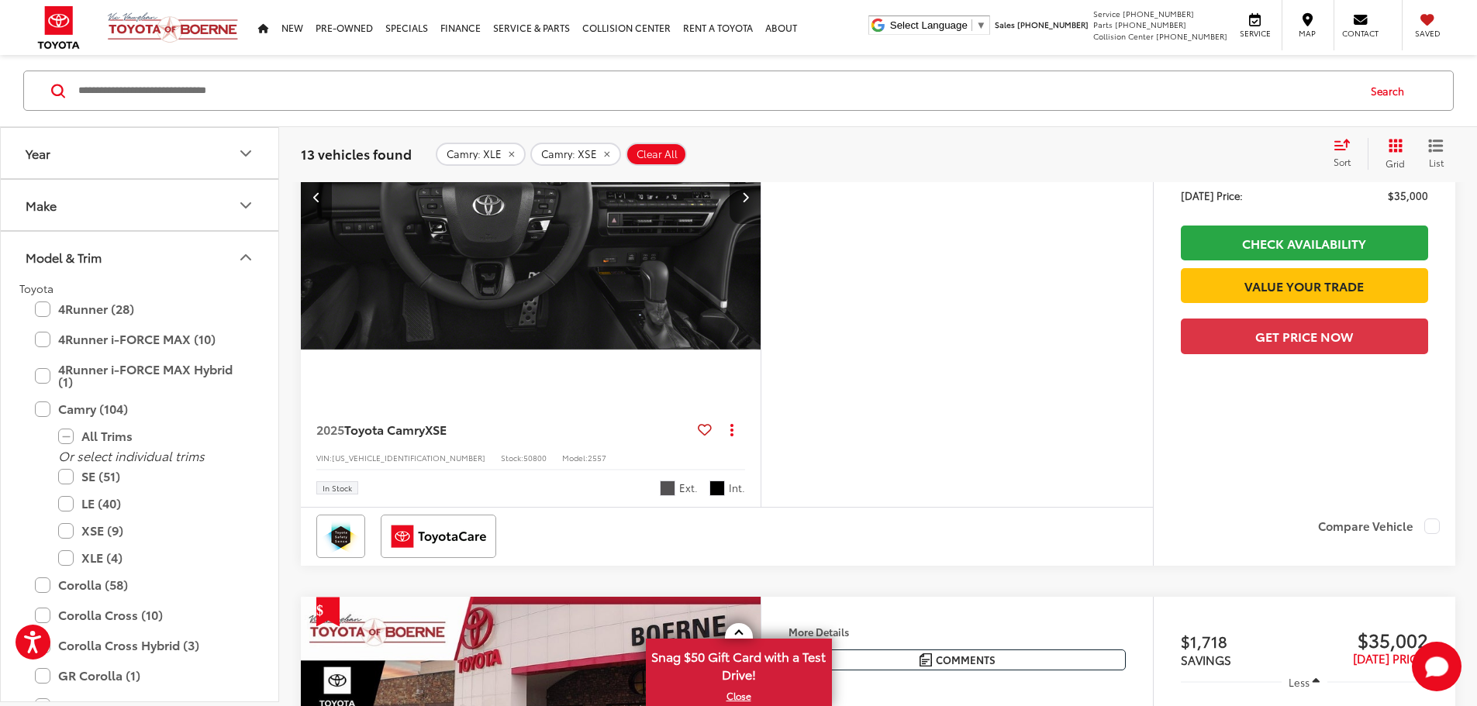
scroll to position [1490, 0]
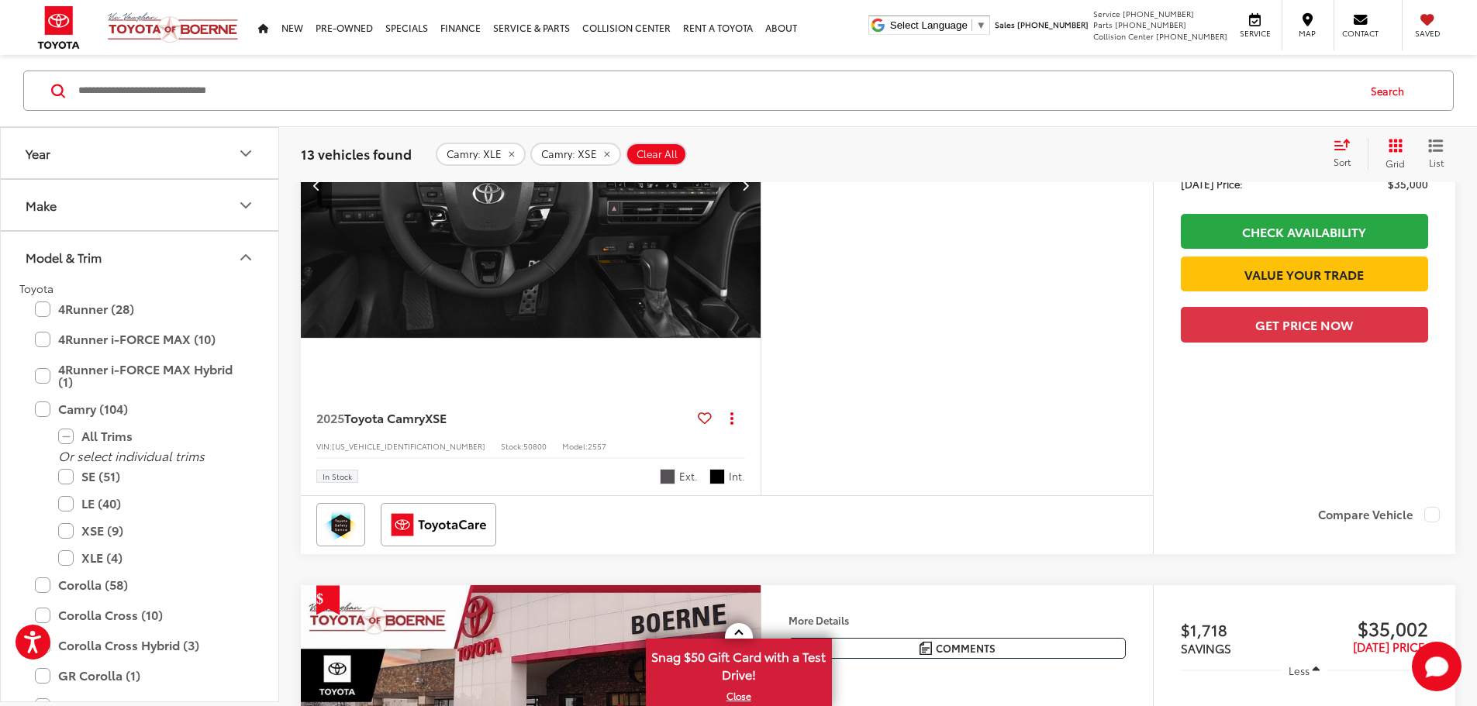
click at [749, 191] on icon "Next image" at bounding box center [745, 185] width 7 height 11
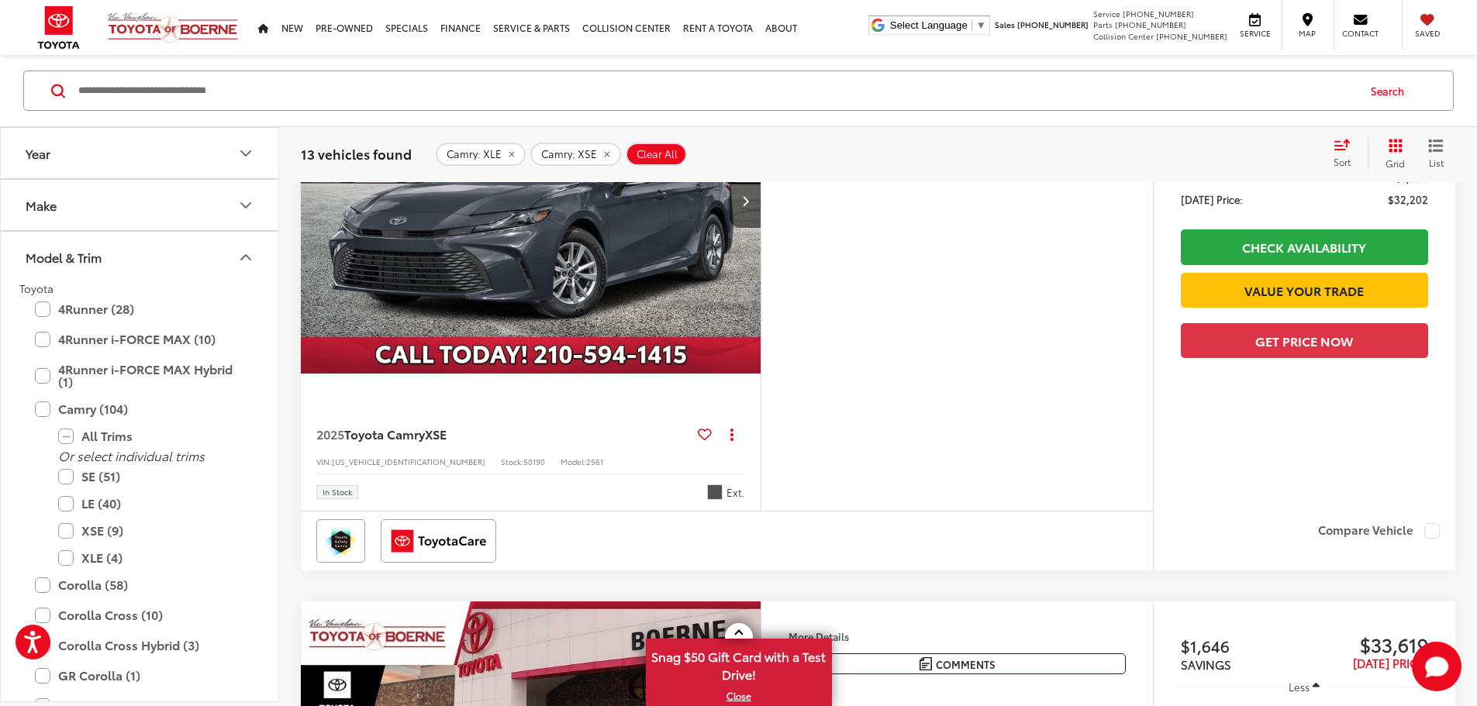
scroll to position [0, 0]
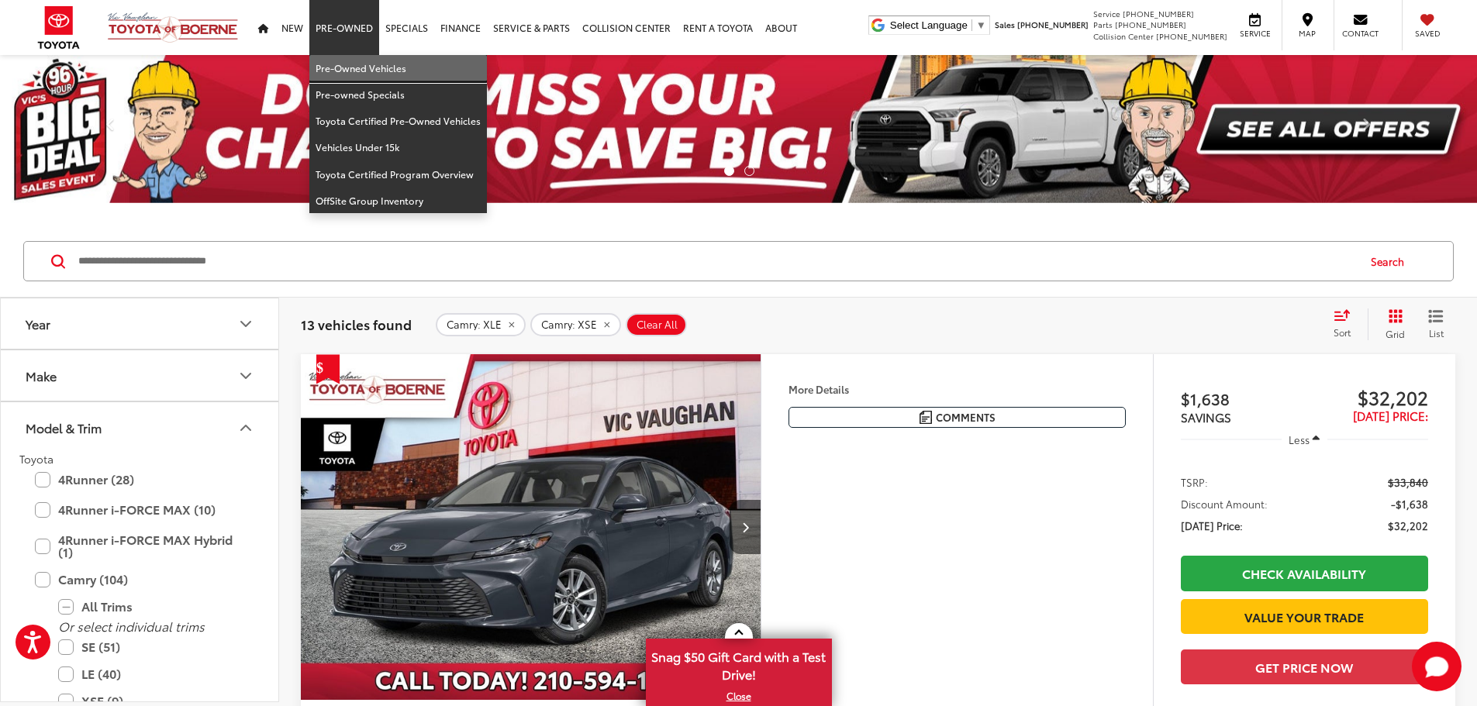
click at [356, 65] on link "Pre-Owned Vehicles" at bounding box center [398, 68] width 178 height 26
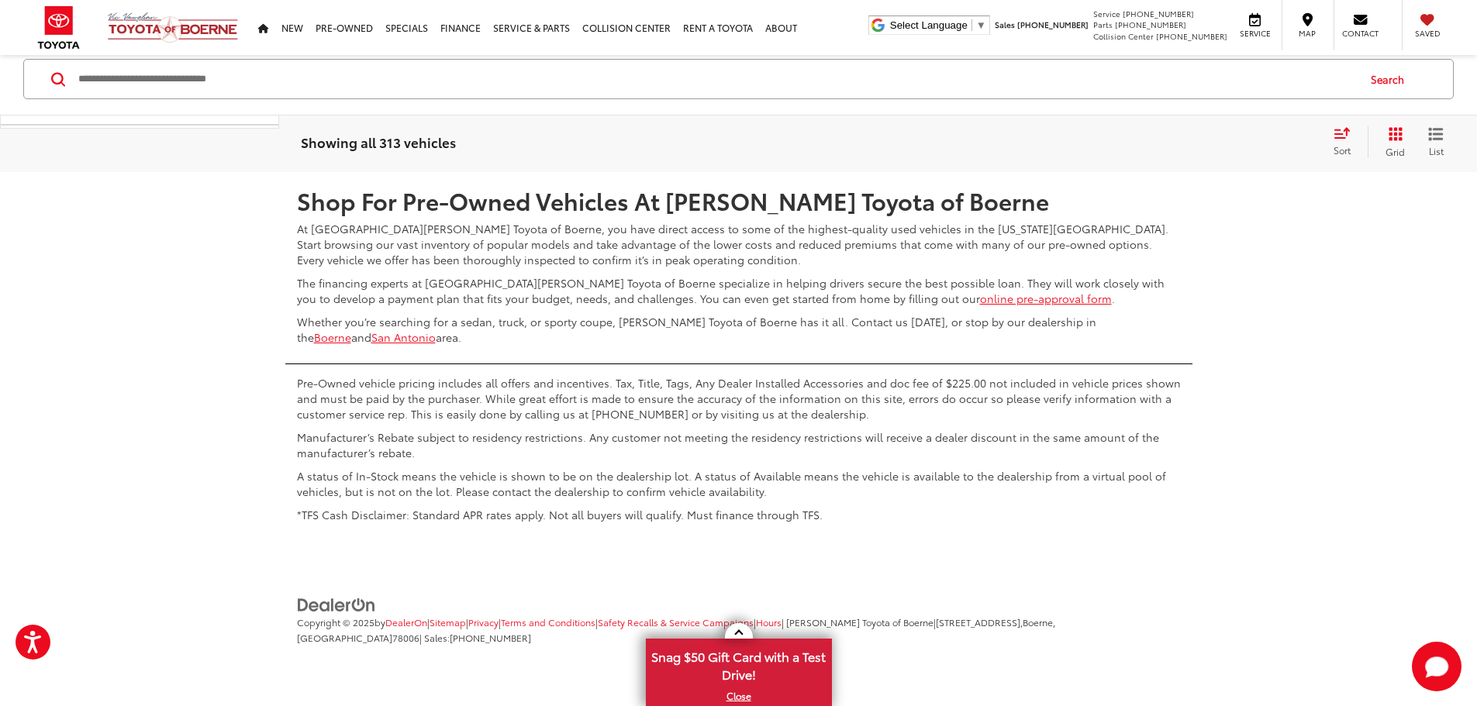
scroll to position [8402, 0]
click at [1213, 140] on link "4" at bounding box center [1225, 126] width 24 height 28
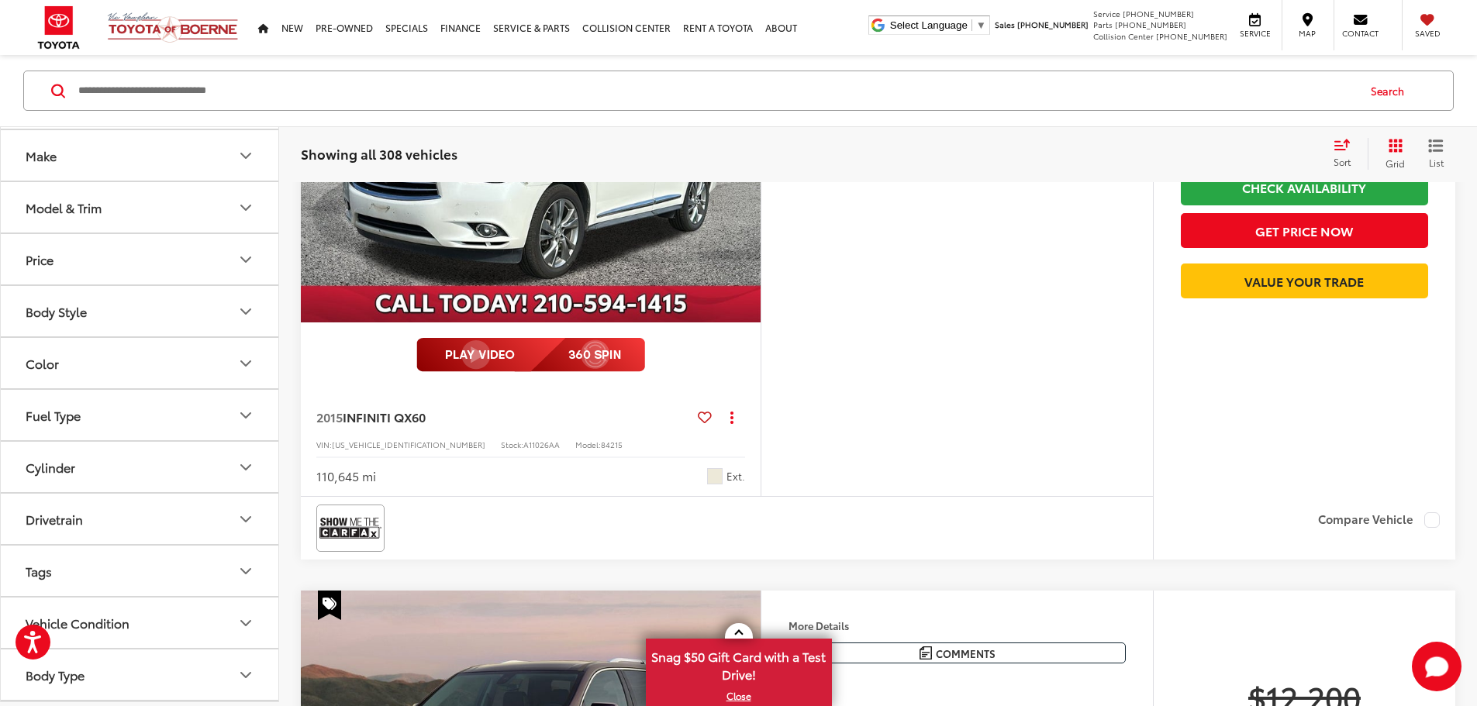
scroll to position [78, 0]
